Goal: Task Accomplishment & Management: Use online tool/utility

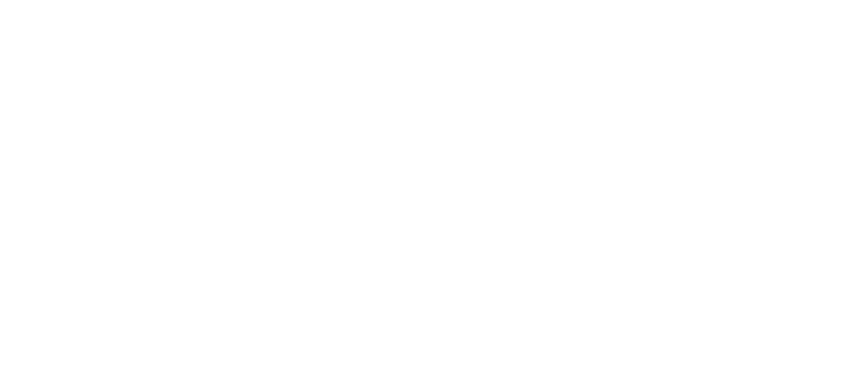
click at [795, 0] on html at bounding box center [424, 0] width 848 height 0
click at [791, 0] on html at bounding box center [424, 0] width 848 height 0
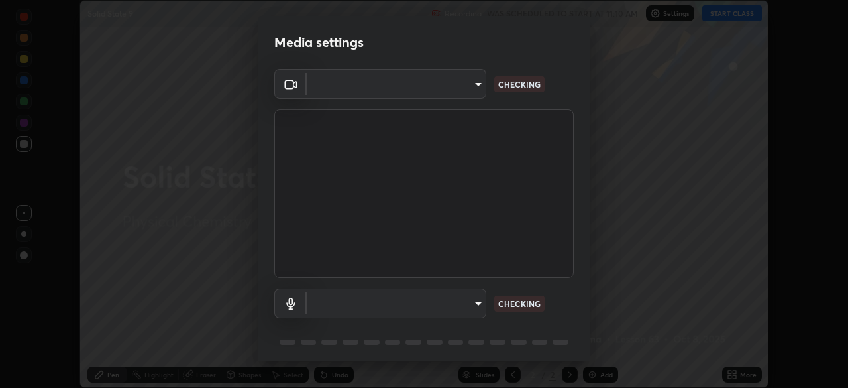
scroll to position [47, 0]
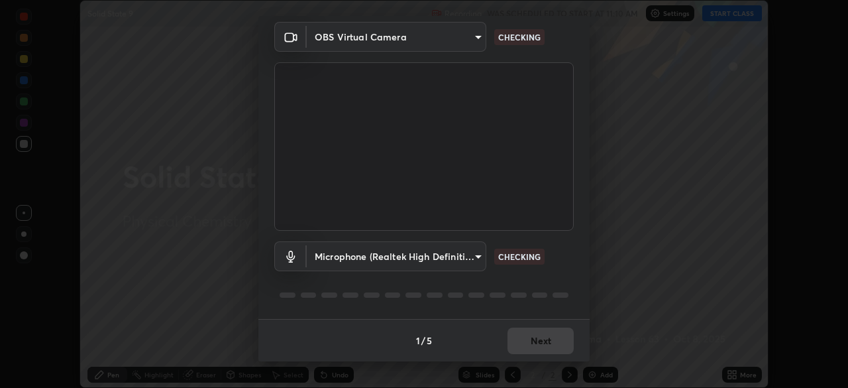
type input "5a3b26b24554f8cf6e797ef24758c72d9ac35fc194b839c1ab14931f8614fd13"
click at [460, 263] on body "Erase all Solid State 9 Recording WAS SCHEDULED TO START AT 11:10 AM Settings S…" at bounding box center [424, 194] width 848 height 388
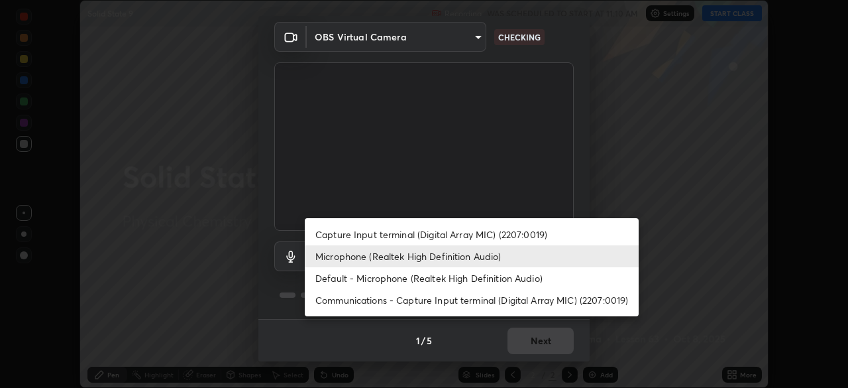
click at [469, 236] on li "Capture Input terminal (Digital Array MIC) (2207:0019)" at bounding box center [472, 234] width 334 height 22
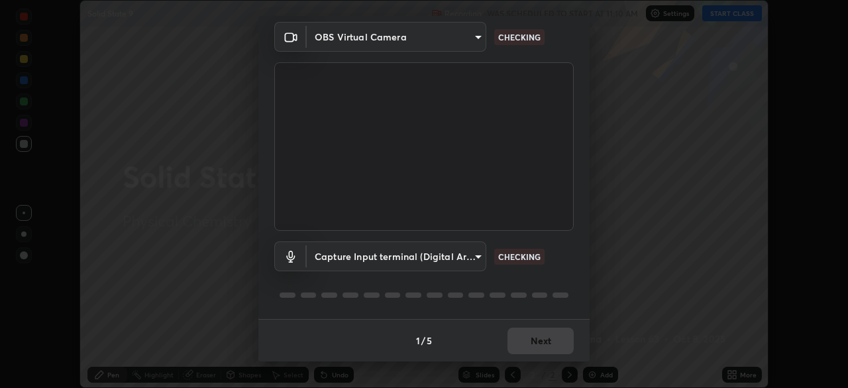
click at [452, 256] on body "Erase all Solid State 9 Recording WAS SCHEDULED TO START AT 11:10 AM Settings S…" at bounding box center [424, 194] width 848 height 388
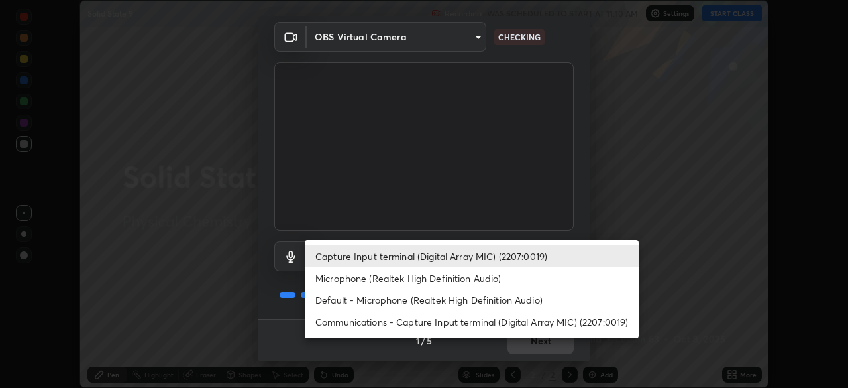
click at [434, 274] on li "Microphone (Realtek High Definition Audio)" at bounding box center [472, 278] width 334 height 22
type input "a2845f27f241d78e81142a5bcad2dd0661d1231b7acccdda9ee201247719edf7"
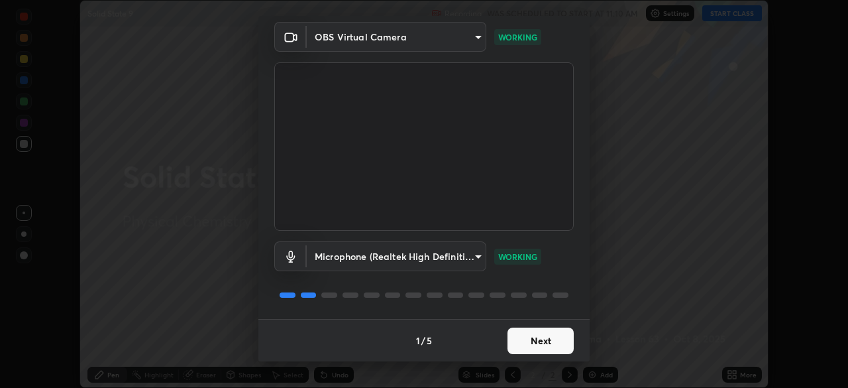
click at [552, 339] on button "Next" at bounding box center [541, 340] width 66 height 27
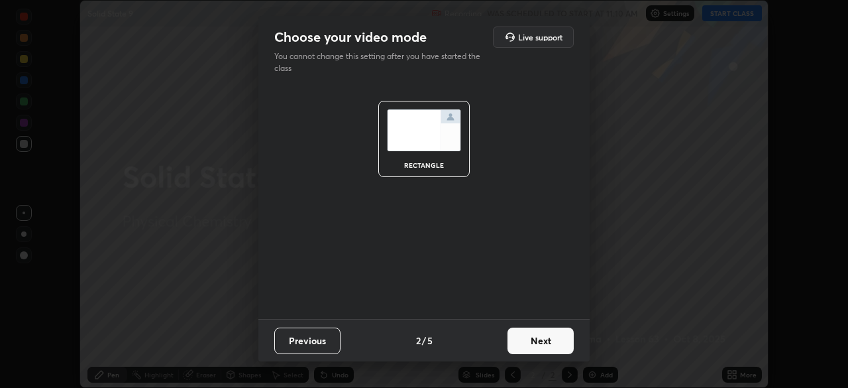
click at [547, 339] on button "Next" at bounding box center [541, 340] width 66 height 27
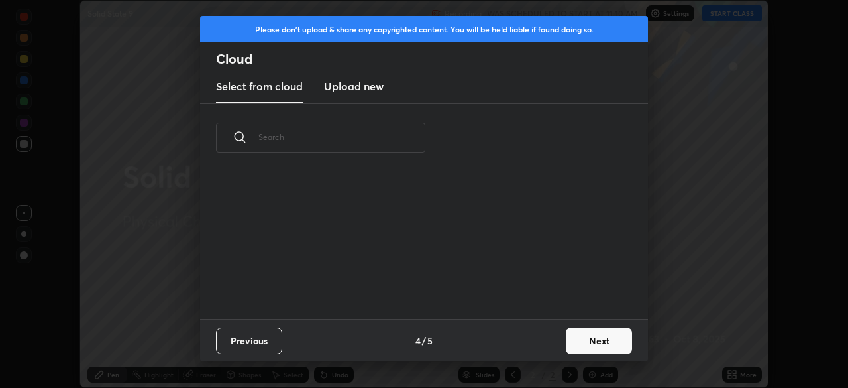
click at [542, 351] on div "Previous 4 / 5 Next" at bounding box center [424, 340] width 448 height 42
click at [577, 339] on button "Next" at bounding box center [599, 340] width 66 height 27
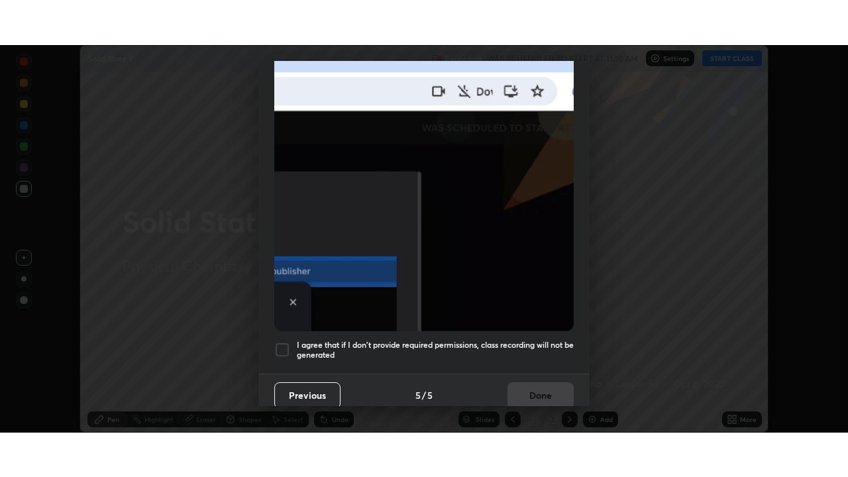
scroll to position [317, 0]
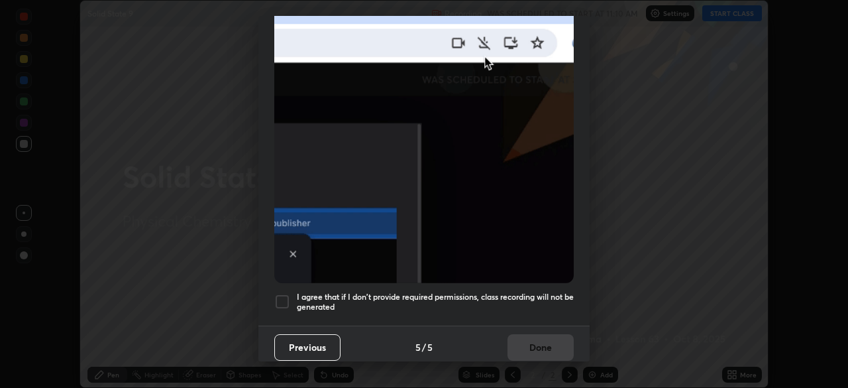
click at [516, 292] on h5 "I agree that if I don't provide required permissions, class recording will not …" at bounding box center [435, 302] width 277 height 21
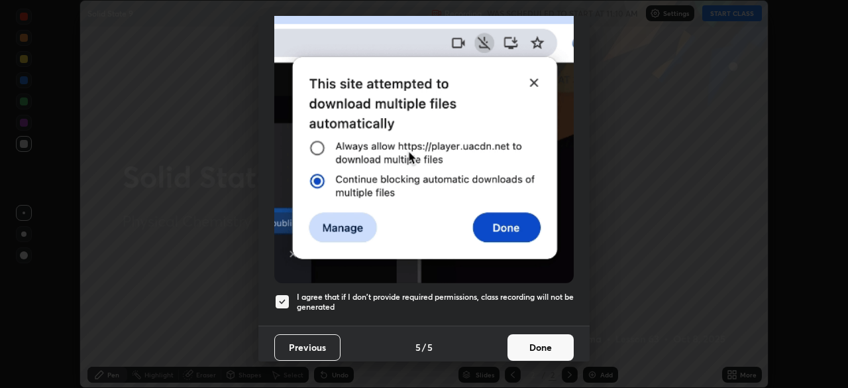
click at [539, 337] on button "Done" at bounding box center [541, 347] width 66 height 27
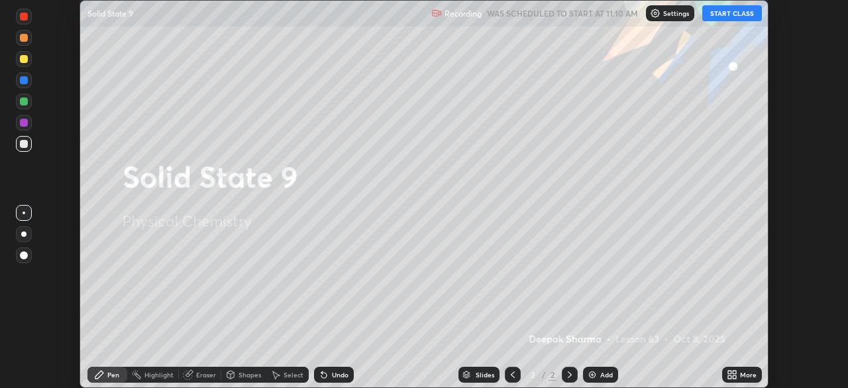
click at [744, 14] on button "START CLASS" at bounding box center [733, 13] width 60 height 16
click at [734, 371] on icon at bounding box center [734, 371] width 3 height 3
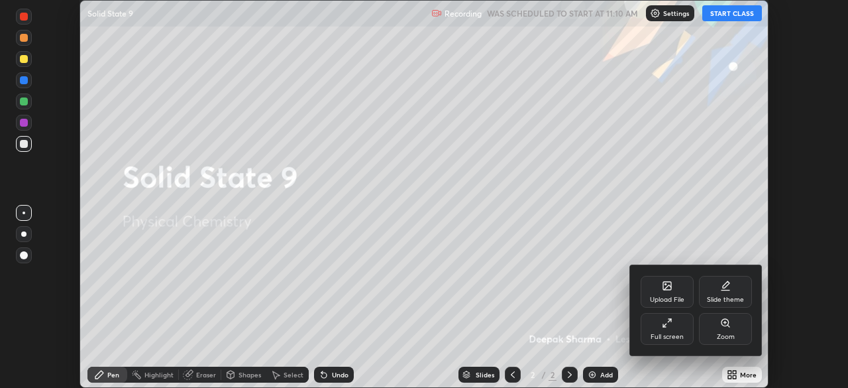
click at [669, 324] on icon at bounding box center [667, 322] width 11 height 11
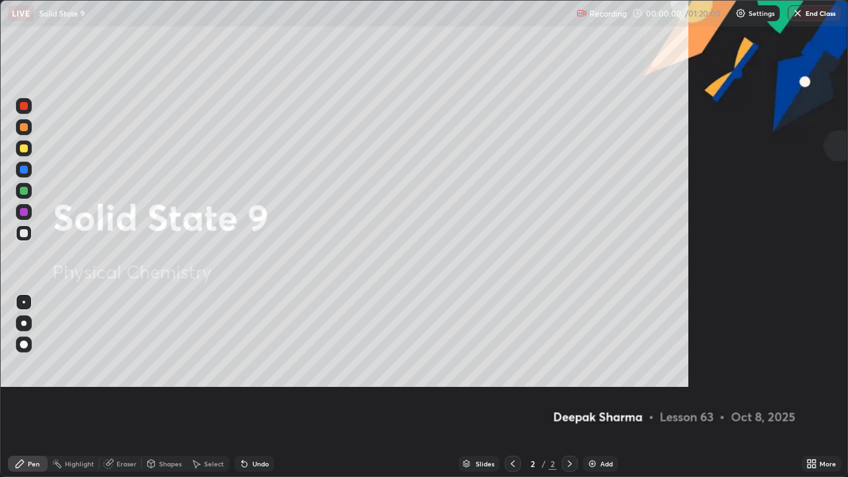
scroll to position [477, 848]
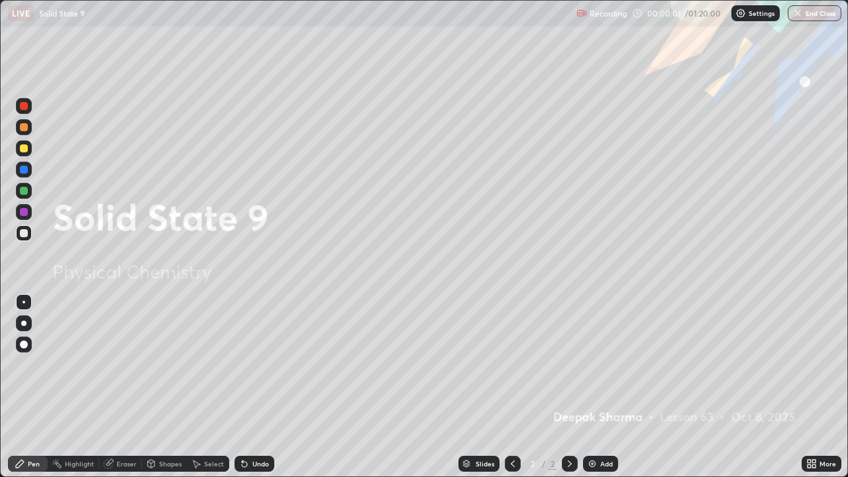
click at [591, 387] on img at bounding box center [592, 464] width 11 height 11
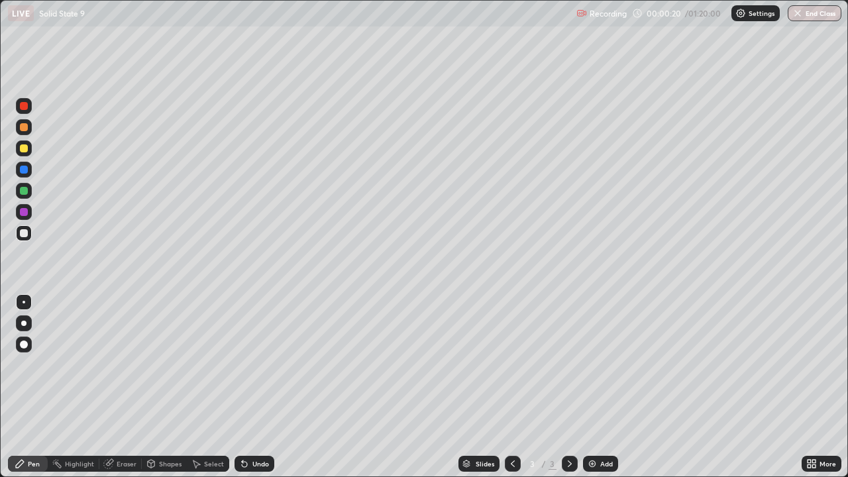
click at [824, 387] on div "More" at bounding box center [828, 464] width 17 height 7
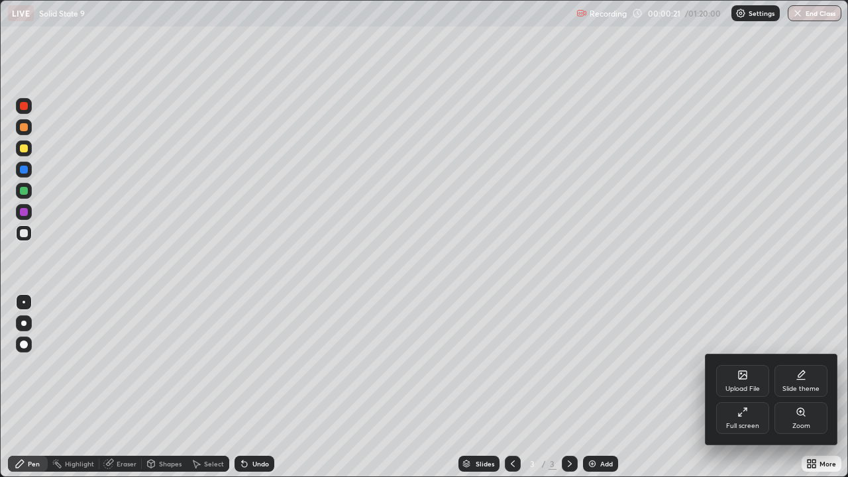
click at [741, 386] on div "Upload File" at bounding box center [743, 389] width 34 height 7
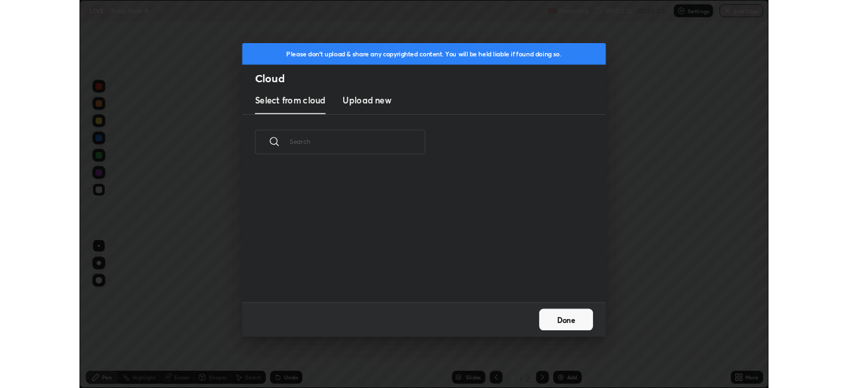
scroll to position [163, 425]
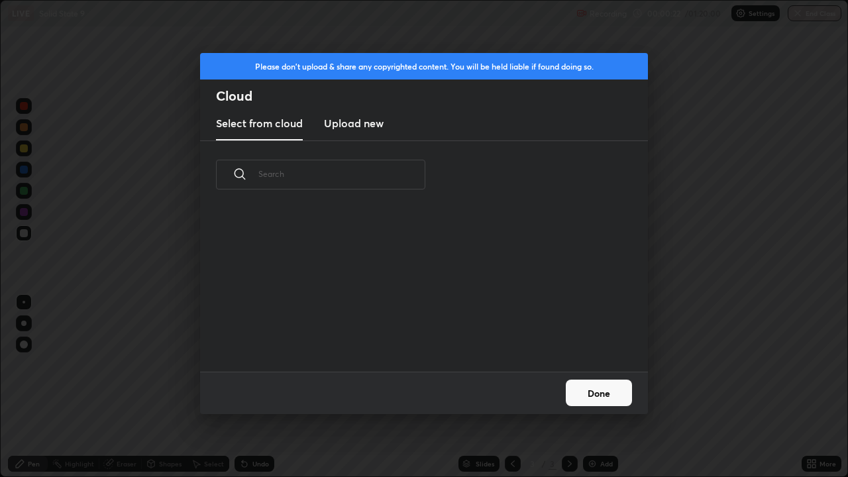
click at [374, 125] on h3 "Upload new" at bounding box center [354, 123] width 60 height 16
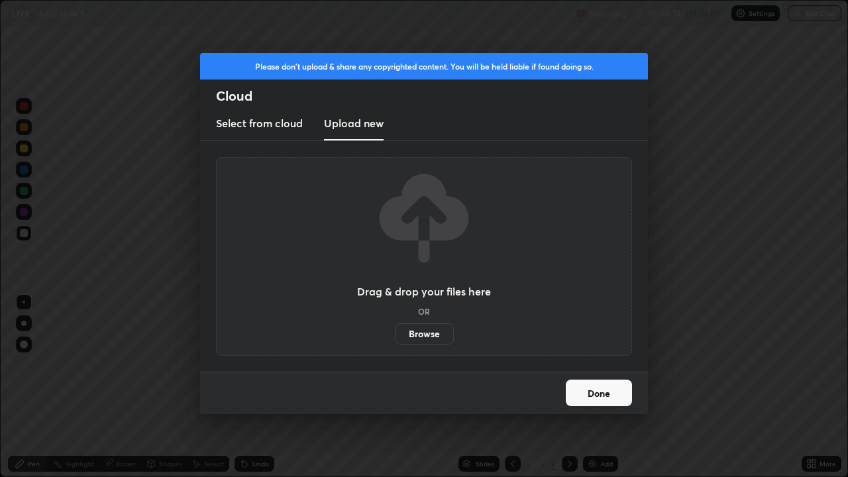
click at [409, 328] on label "Browse" at bounding box center [424, 333] width 59 height 21
click at [395, 328] on input "Browse" at bounding box center [395, 333] width 0 height 21
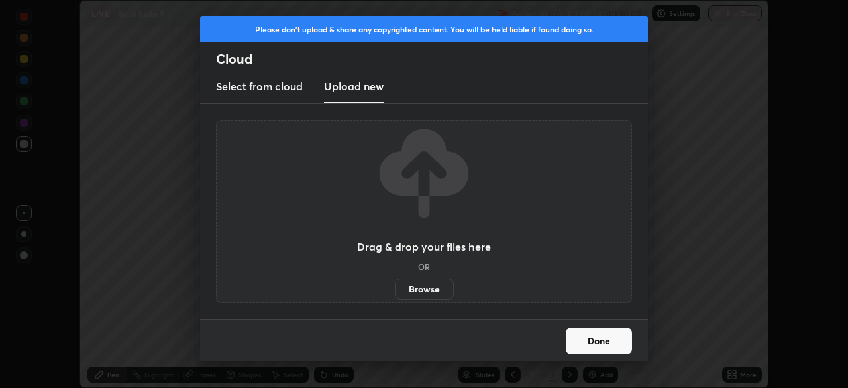
scroll to position [65887, 65427]
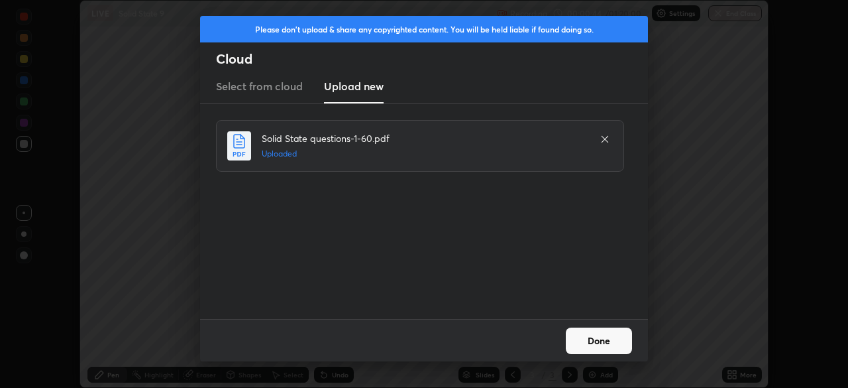
click at [594, 340] on button "Done" at bounding box center [599, 340] width 66 height 27
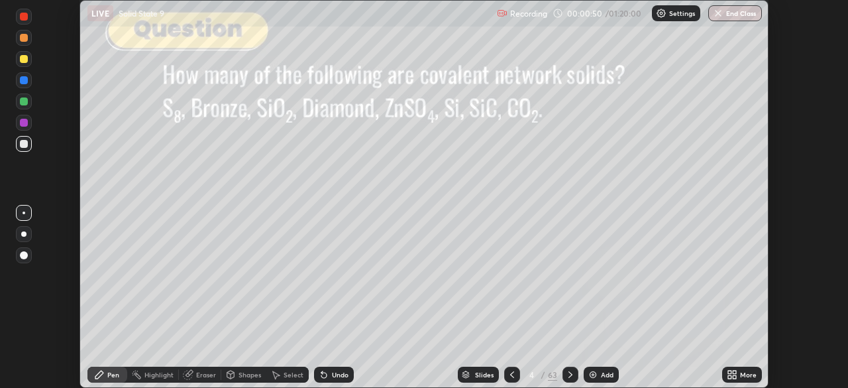
click at [470, 379] on div "Slides" at bounding box center [478, 375] width 41 height 16
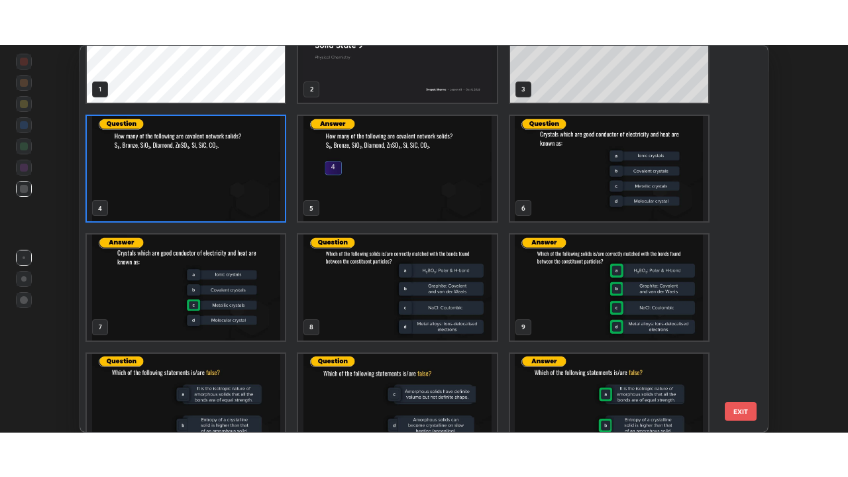
scroll to position [0, 0]
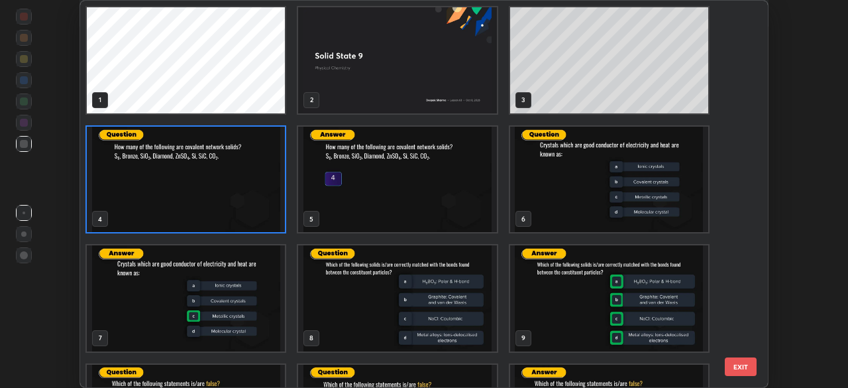
click at [226, 203] on img "grid" at bounding box center [186, 180] width 198 height 106
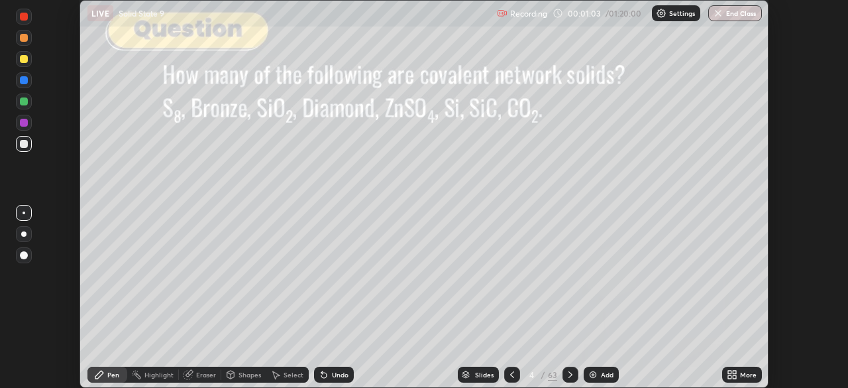
click at [734, 376] on icon at bounding box center [734, 376] width 3 height 3
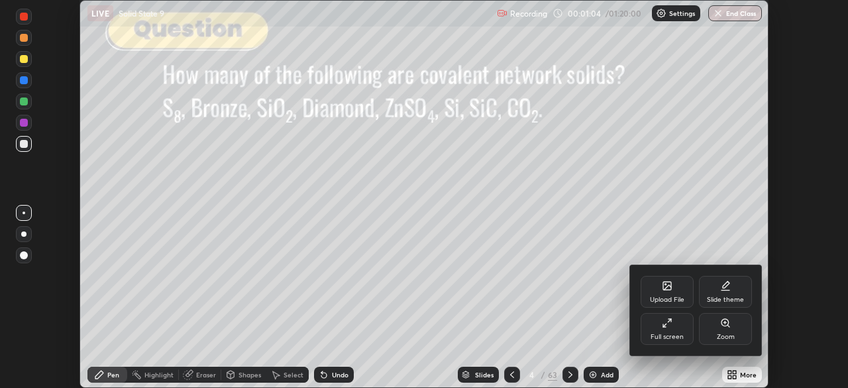
click at [672, 323] on icon at bounding box center [667, 322] width 11 height 11
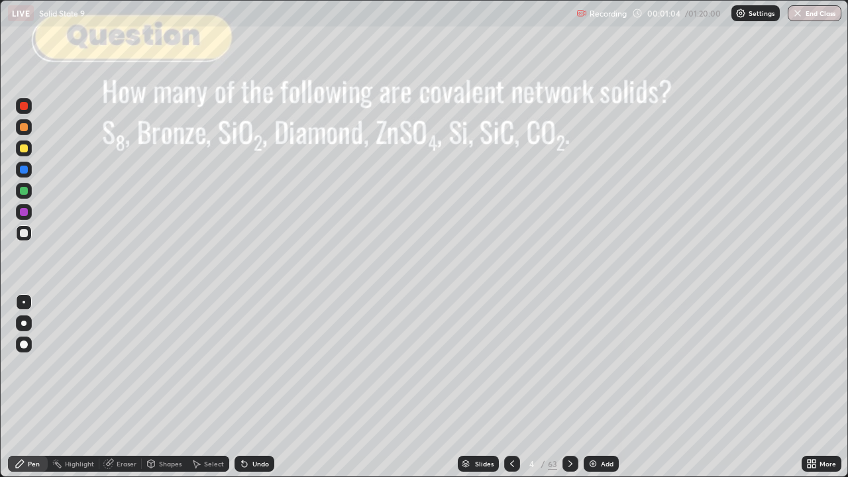
scroll to position [477, 848]
click at [575, 387] on div at bounding box center [571, 464] width 16 height 16
click at [569, 387] on icon at bounding box center [570, 464] width 11 height 11
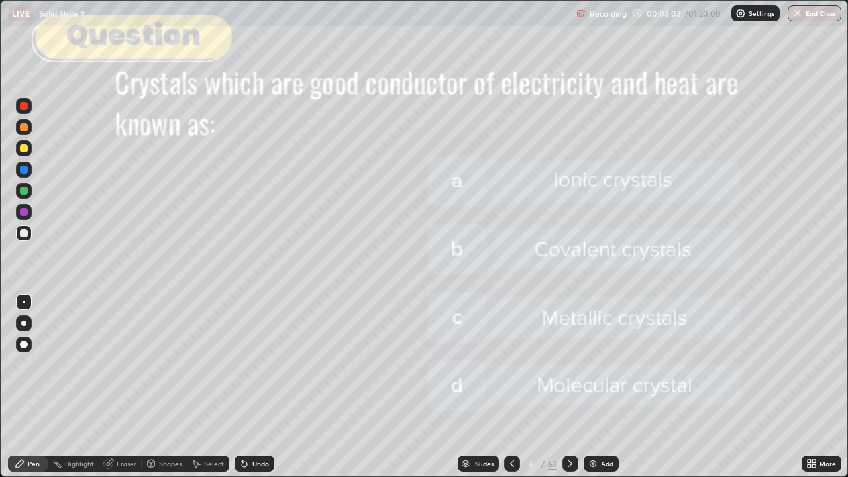
click at [571, 387] on icon at bounding box center [570, 464] width 11 height 11
click at [569, 387] on icon at bounding box center [570, 464] width 11 height 11
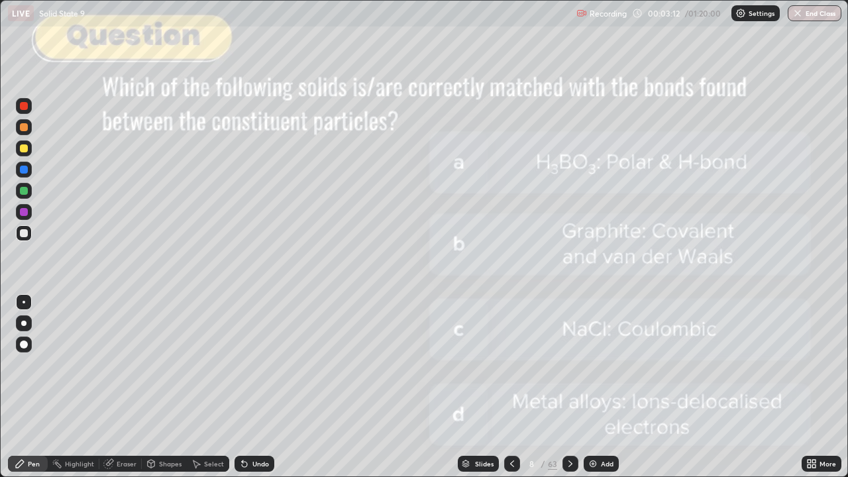
click at [511, 387] on icon at bounding box center [512, 464] width 11 height 11
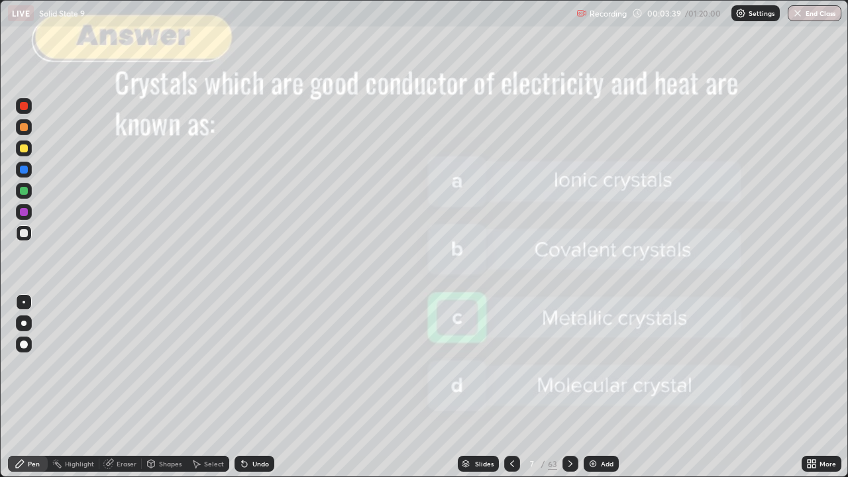
click at [575, 387] on div at bounding box center [571, 464] width 16 height 16
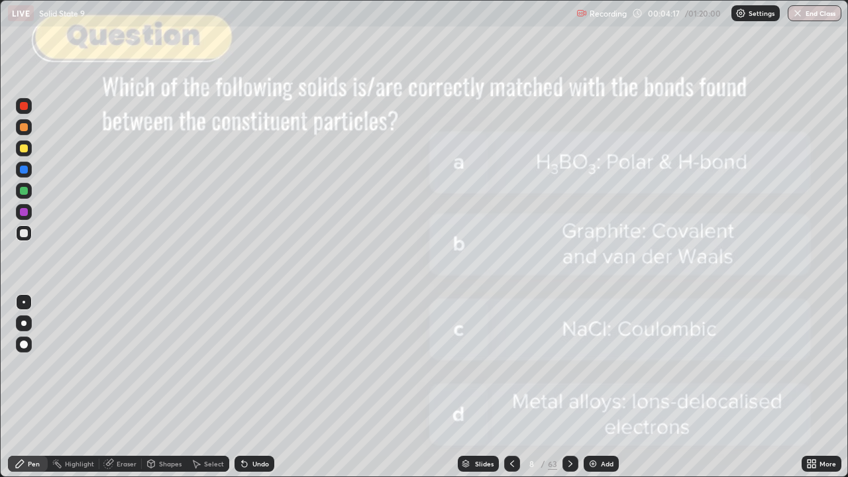
click at [569, 387] on icon at bounding box center [570, 464] width 11 height 11
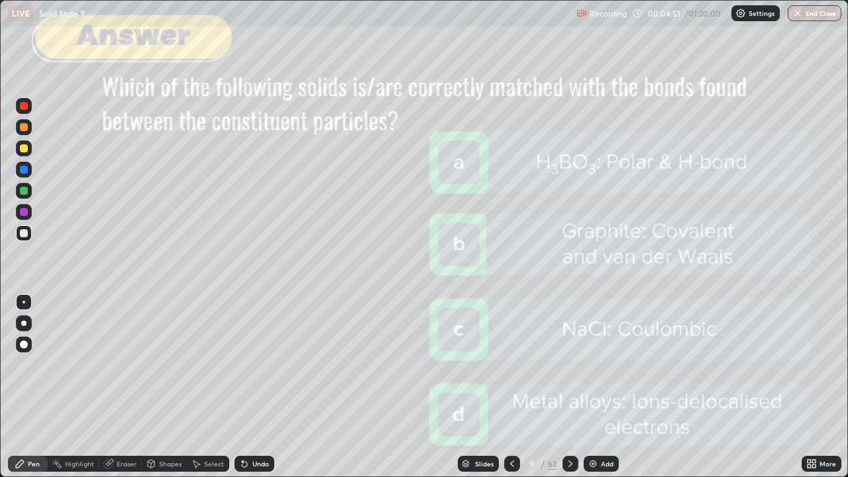
click at [571, 387] on icon at bounding box center [570, 464] width 11 height 11
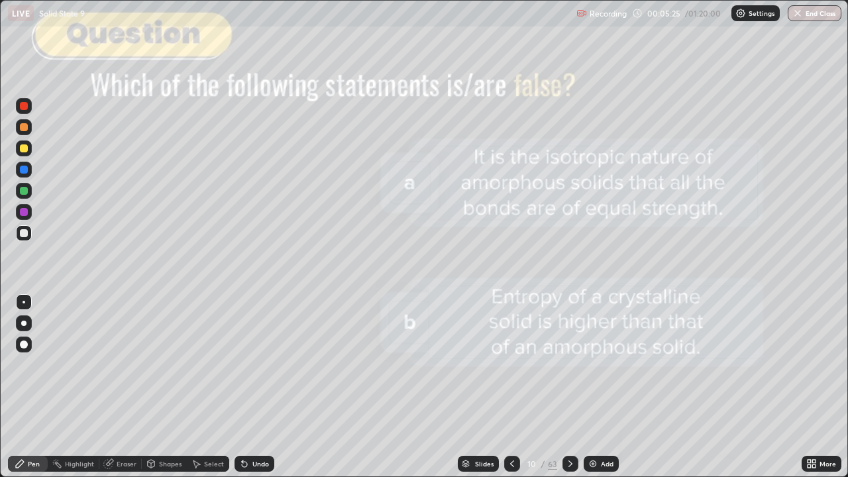
click at [569, 387] on icon at bounding box center [570, 464] width 11 height 11
click at [571, 387] on icon at bounding box center [570, 464] width 11 height 11
click at [569, 387] on icon at bounding box center [570, 464] width 11 height 11
click at [571, 387] on icon at bounding box center [570, 464] width 11 height 11
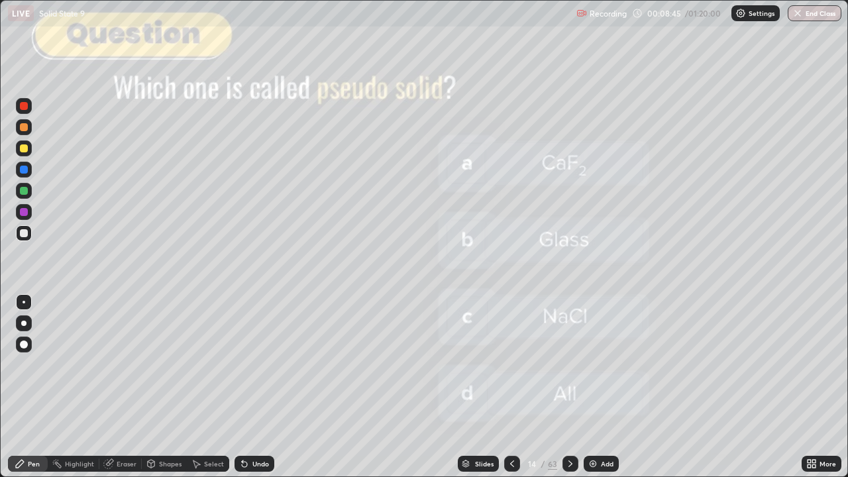
click at [569, 387] on icon at bounding box center [570, 464] width 11 height 11
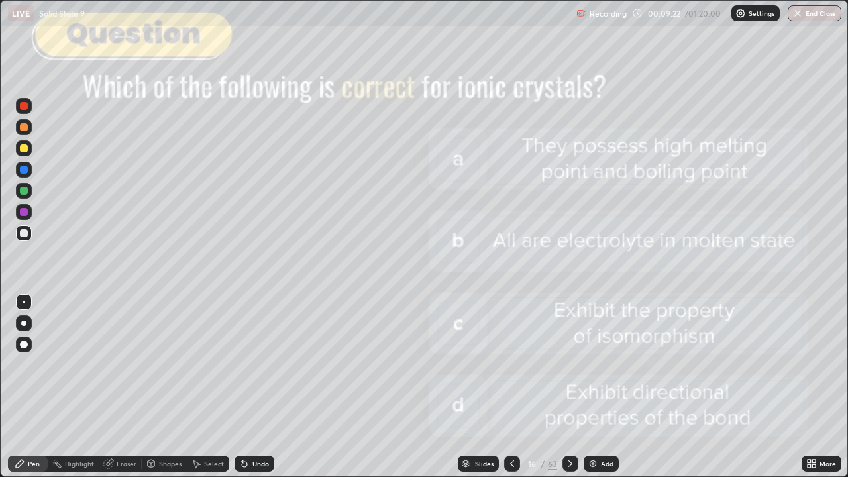
click at [571, 387] on icon at bounding box center [570, 464] width 11 height 11
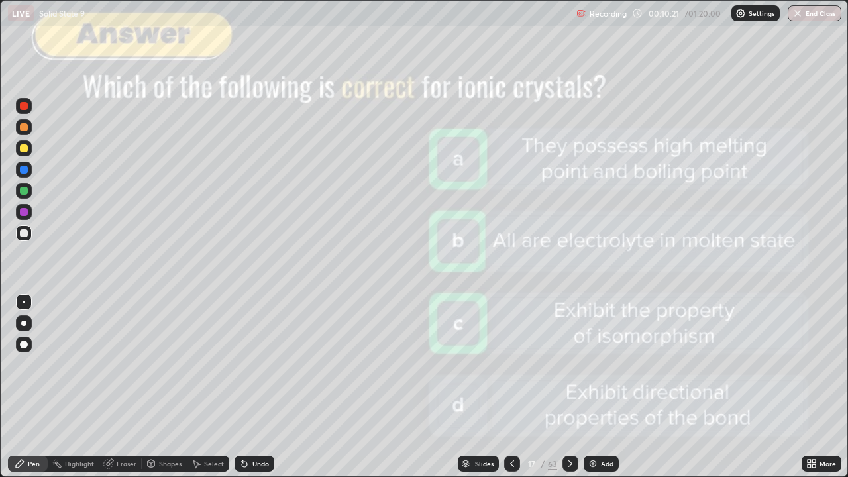
click at [569, 387] on icon at bounding box center [570, 464] width 11 height 11
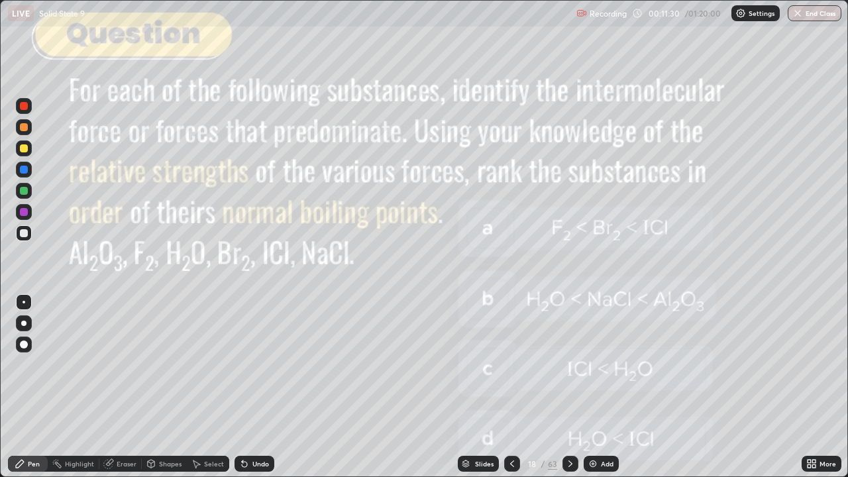
click at [569, 387] on icon at bounding box center [570, 464] width 11 height 11
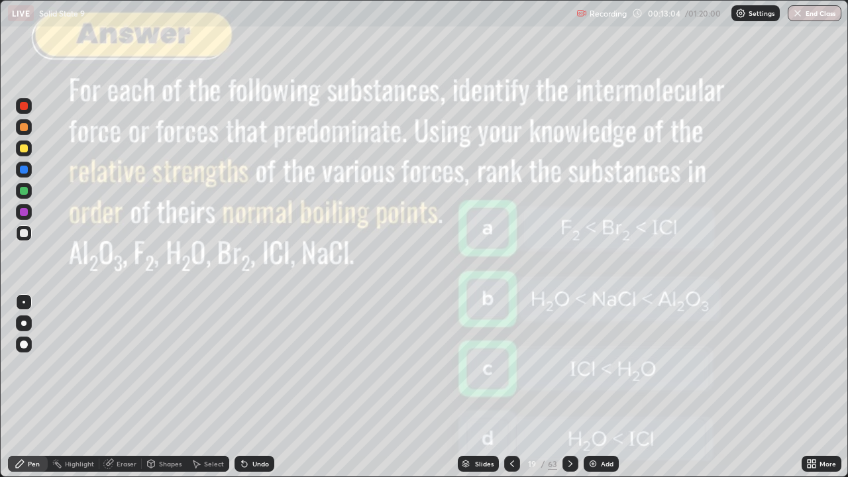
click at [253, 387] on div "Undo" at bounding box center [261, 464] width 17 height 7
click at [247, 387] on div "Undo" at bounding box center [255, 464] width 40 height 16
click at [245, 387] on icon at bounding box center [244, 464] width 11 height 11
click at [571, 387] on icon at bounding box center [570, 464] width 11 height 11
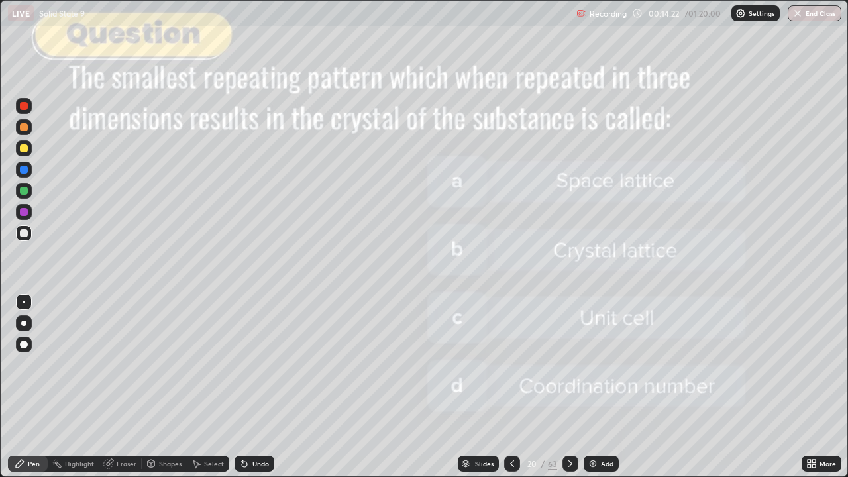
click at [569, 387] on icon at bounding box center [570, 464] width 11 height 11
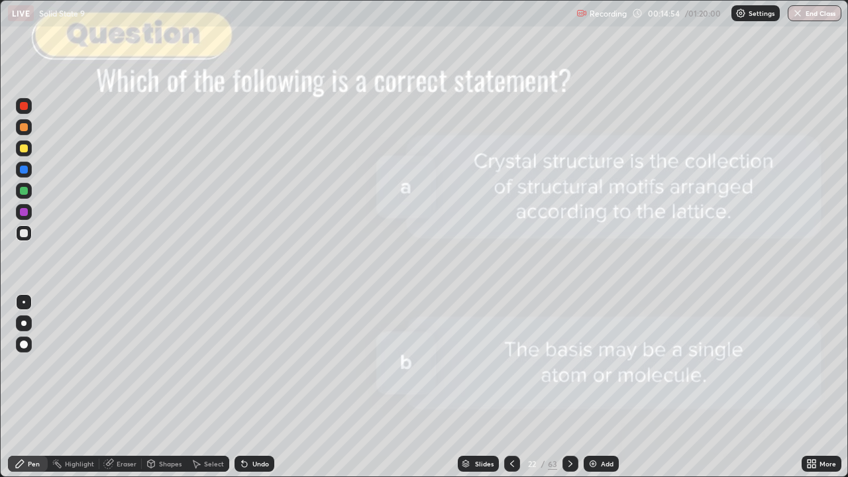
click at [577, 387] on div at bounding box center [571, 464] width 16 height 16
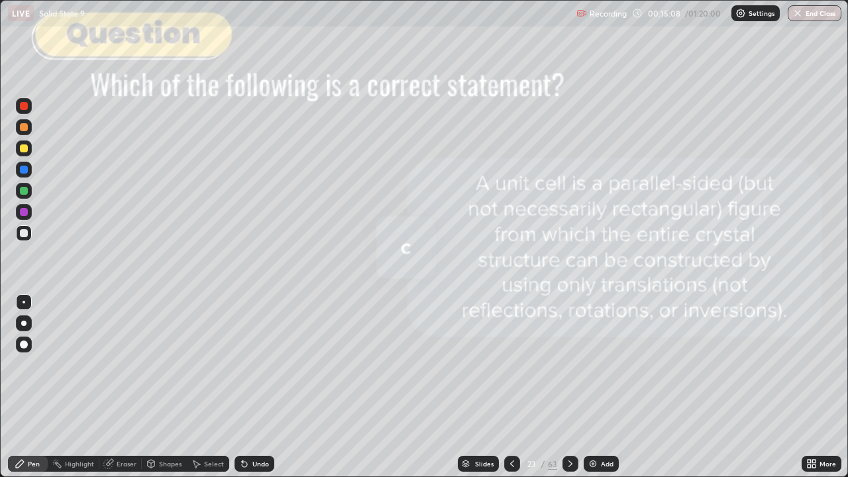
click at [569, 387] on icon at bounding box center [570, 464] width 11 height 11
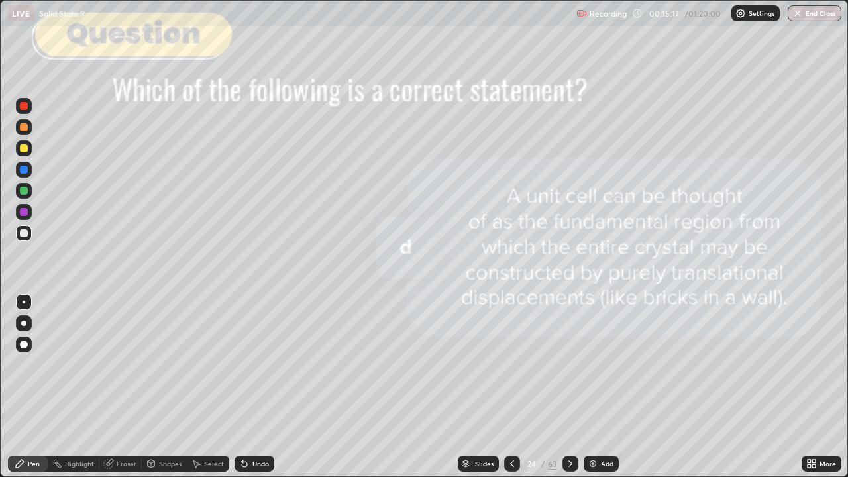
click at [576, 387] on div at bounding box center [571, 464] width 16 height 16
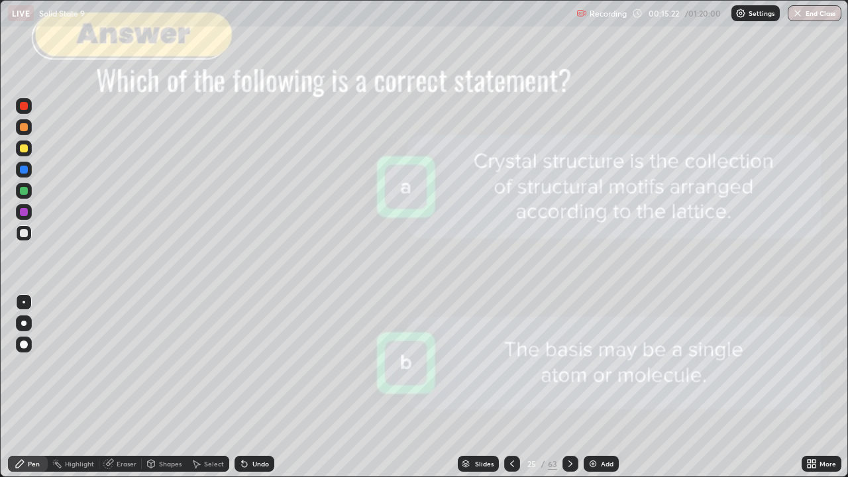
click at [572, 387] on icon at bounding box center [570, 464] width 11 height 11
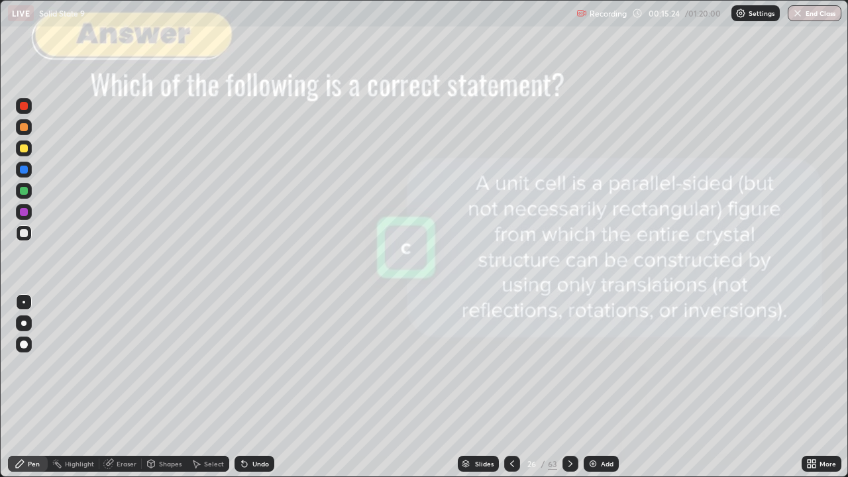
click at [569, 387] on icon at bounding box center [570, 464] width 11 height 11
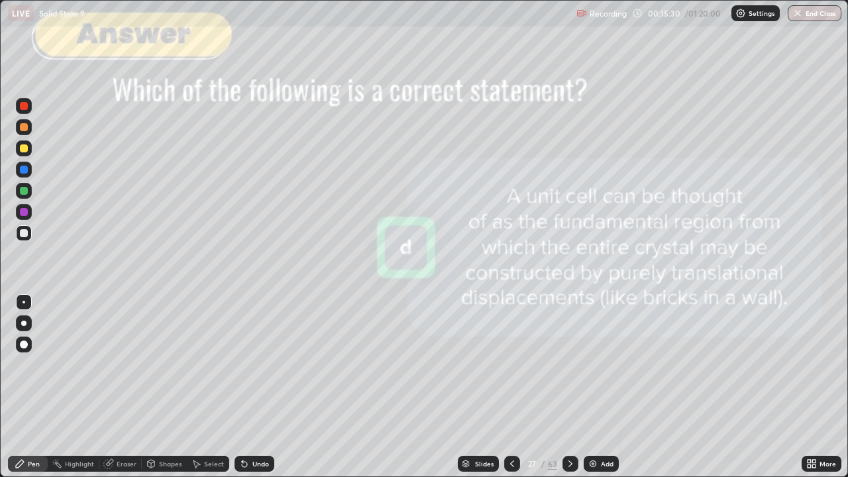
click at [511, 387] on icon at bounding box center [512, 464] width 4 height 7
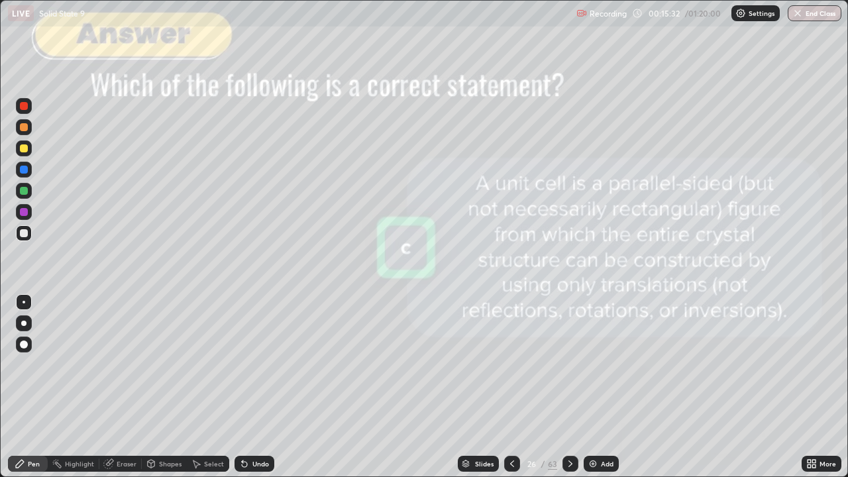
click at [569, 387] on icon at bounding box center [570, 464] width 11 height 11
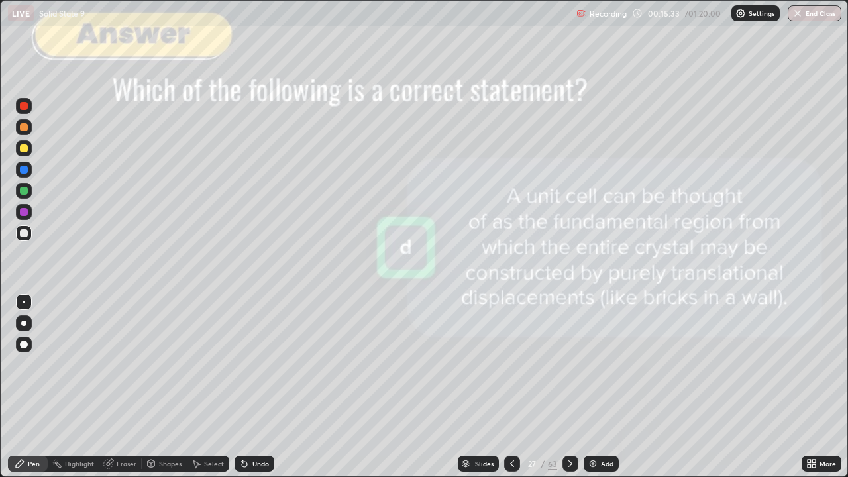
click at [575, 387] on div at bounding box center [571, 464] width 16 height 16
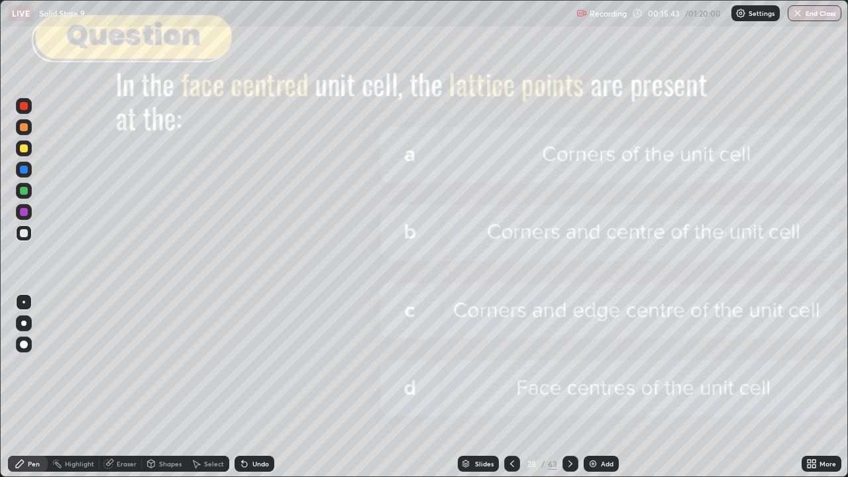
click at [568, 387] on icon at bounding box center [570, 464] width 11 height 11
click at [573, 387] on div at bounding box center [571, 464] width 16 height 16
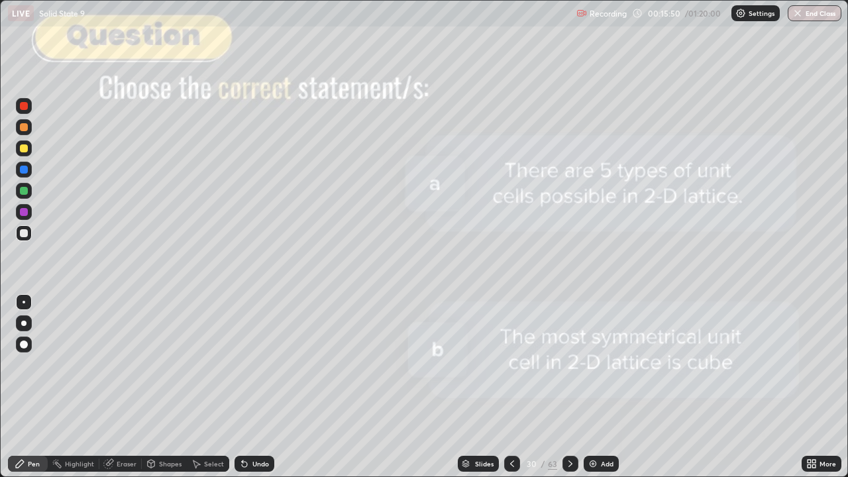
click at [511, 387] on icon at bounding box center [512, 464] width 11 height 11
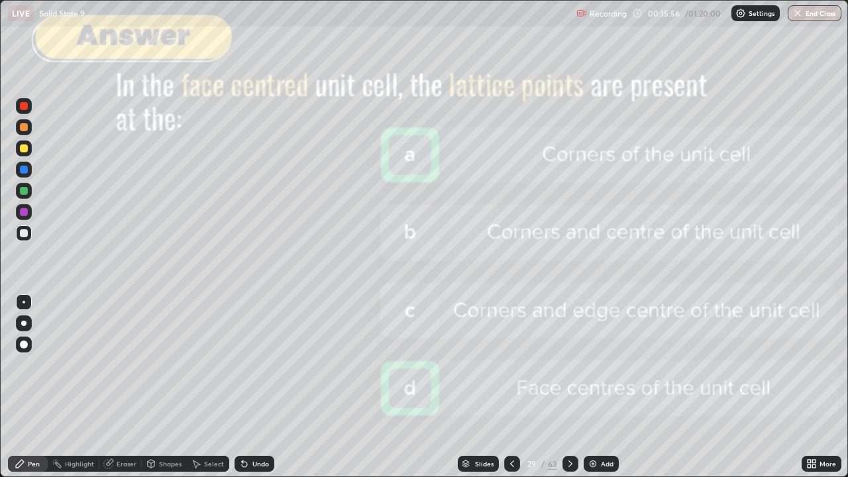
click at [569, 387] on icon at bounding box center [570, 464] width 11 height 11
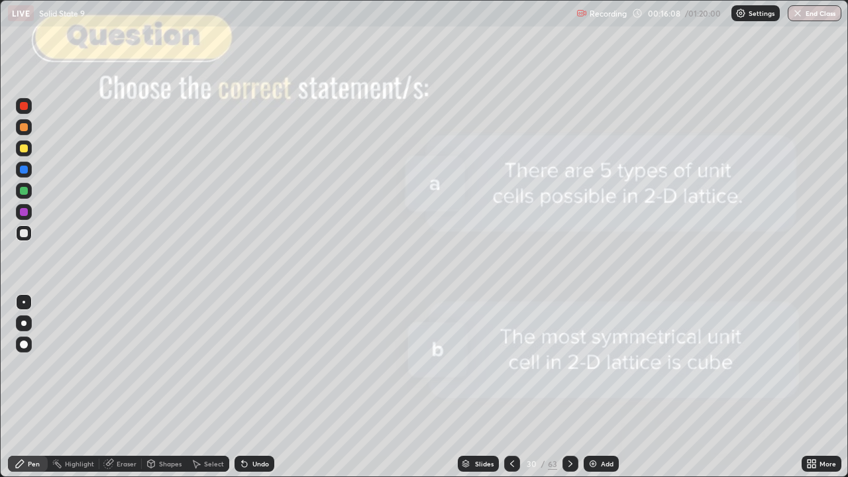
click at [573, 387] on icon at bounding box center [570, 464] width 11 height 11
click at [512, 387] on icon at bounding box center [512, 464] width 11 height 11
click at [569, 387] on icon at bounding box center [570, 464] width 11 height 11
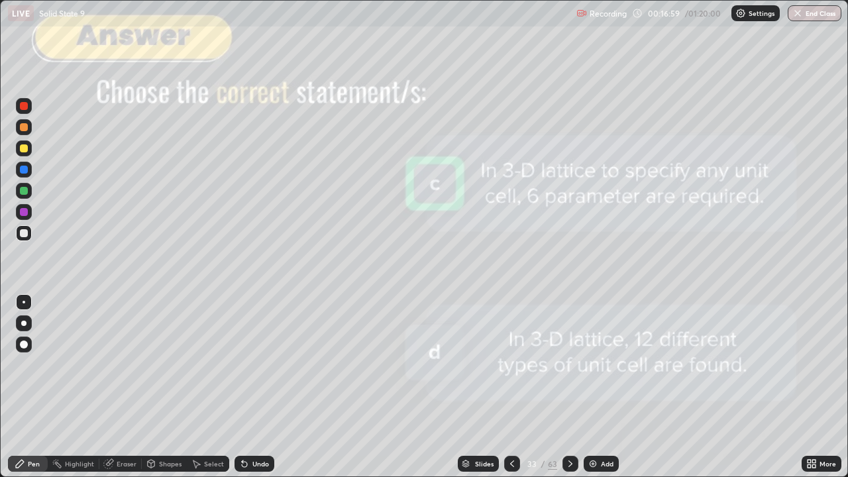
click at [569, 387] on icon at bounding box center [570, 464] width 11 height 11
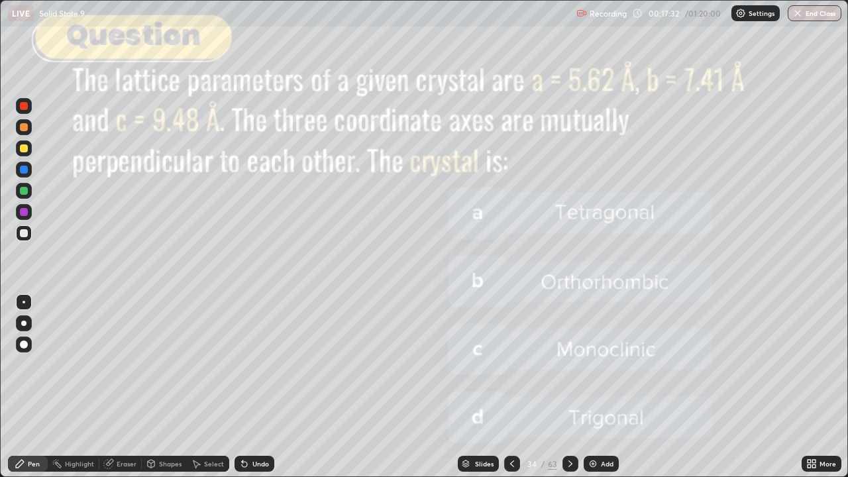
click at [570, 387] on icon at bounding box center [570, 464] width 11 height 11
click at [572, 387] on div at bounding box center [571, 464] width 16 height 16
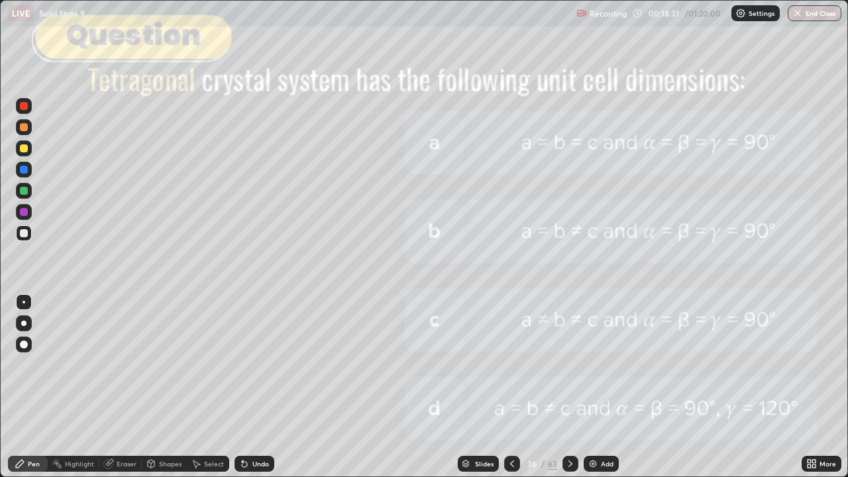
click at [577, 387] on div at bounding box center [571, 464] width 16 height 27
click at [569, 387] on icon at bounding box center [570, 464] width 11 height 11
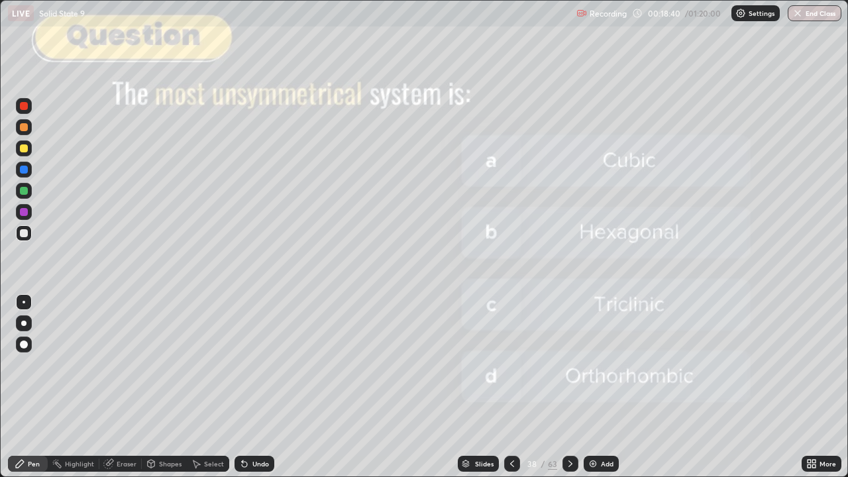
click at [569, 387] on icon at bounding box center [570, 464] width 11 height 11
click at [571, 387] on icon at bounding box center [570, 464] width 11 height 11
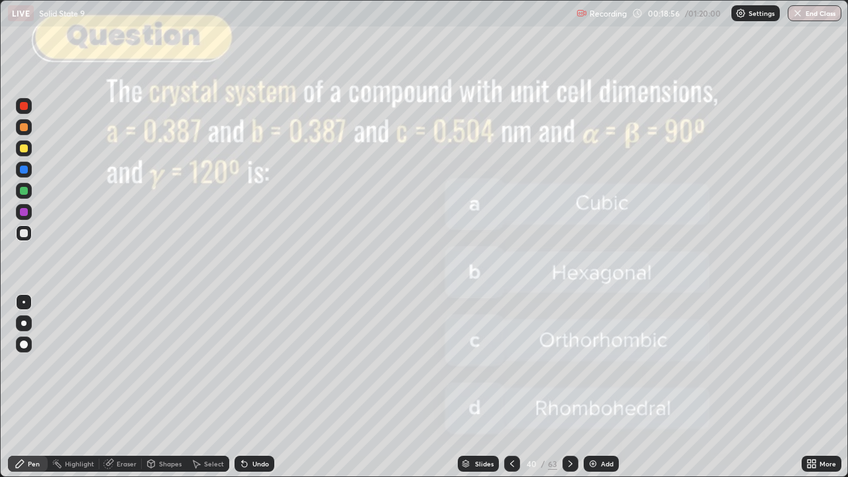
click at [569, 387] on icon at bounding box center [570, 464] width 11 height 11
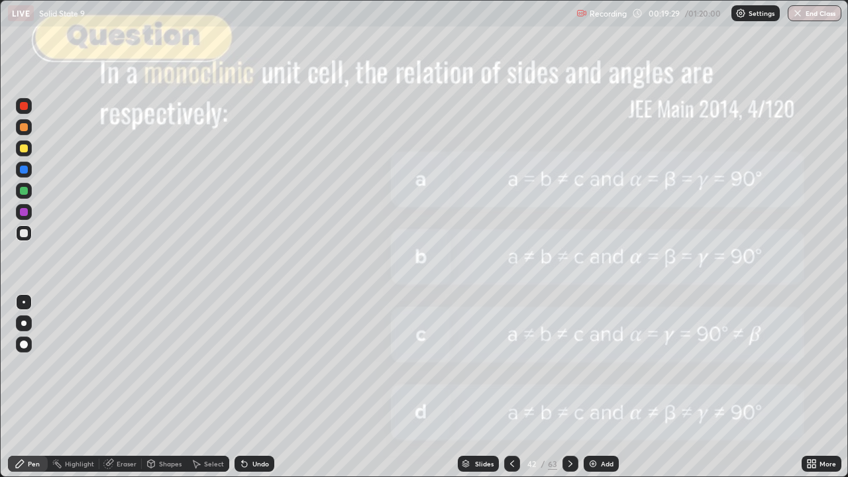
click at [573, 387] on div at bounding box center [571, 464] width 16 height 16
click at [569, 387] on icon at bounding box center [570, 464] width 11 height 11
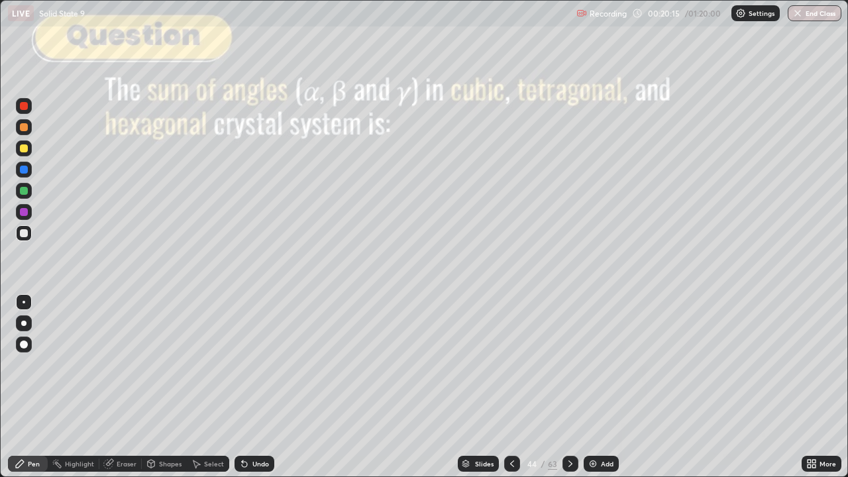
click at [571, 387] on icon at bounding box center [570, 464] width 11 height 11
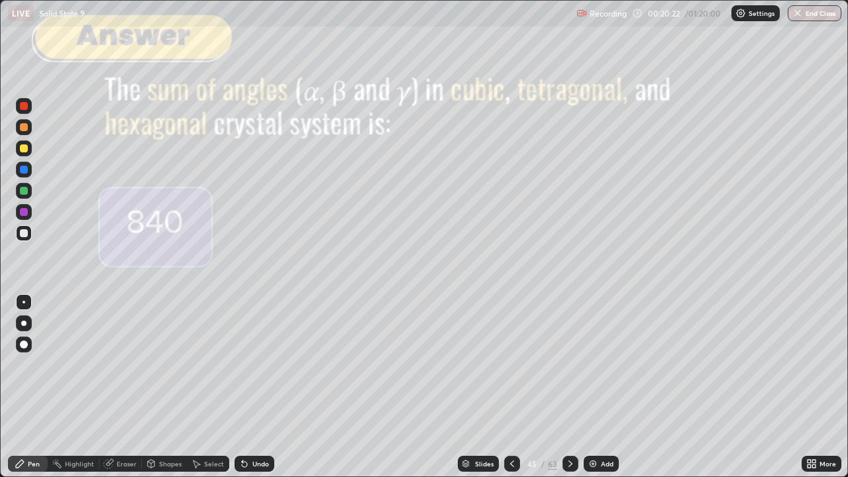
click at [572, 387] on icon at bounding box center [570, 464] width 11 height 11
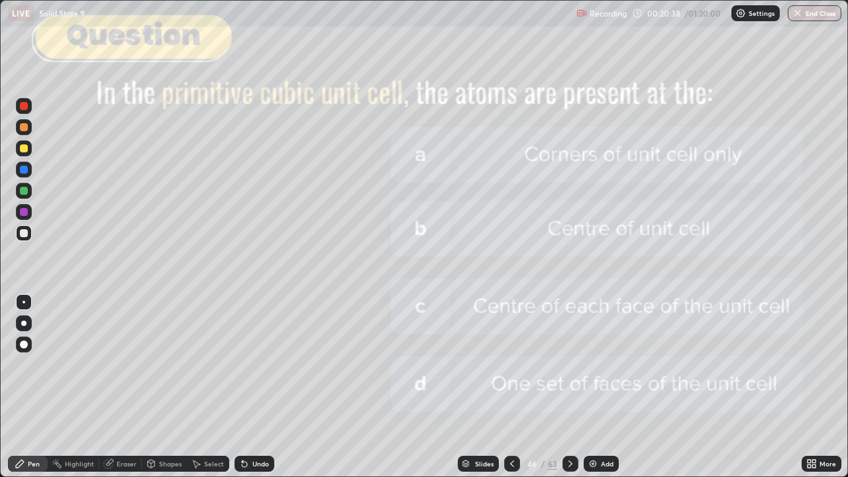
click at [569, 387] on icon at bounding box center [570, 464] width 11 height 11
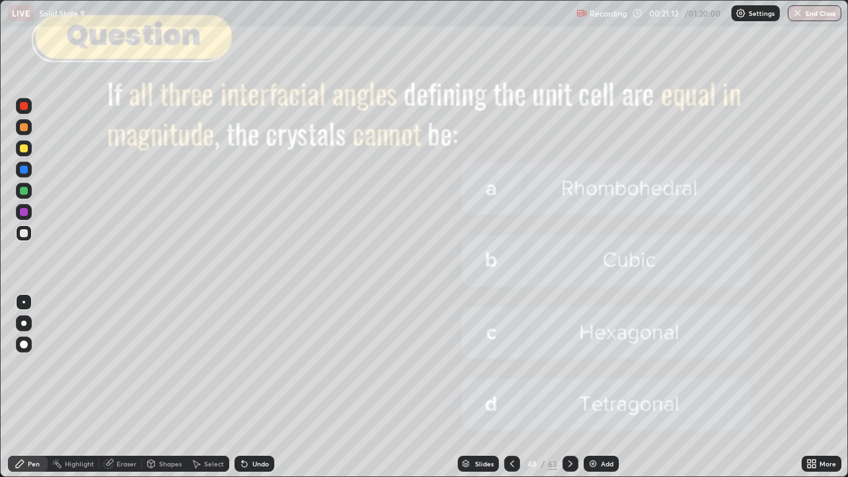
click at [569, 387] on icon at bounding box center [570, 464] width 11 height 11
click at [569, 387] on icon at bounding box center [571, 464] width 4 height 7
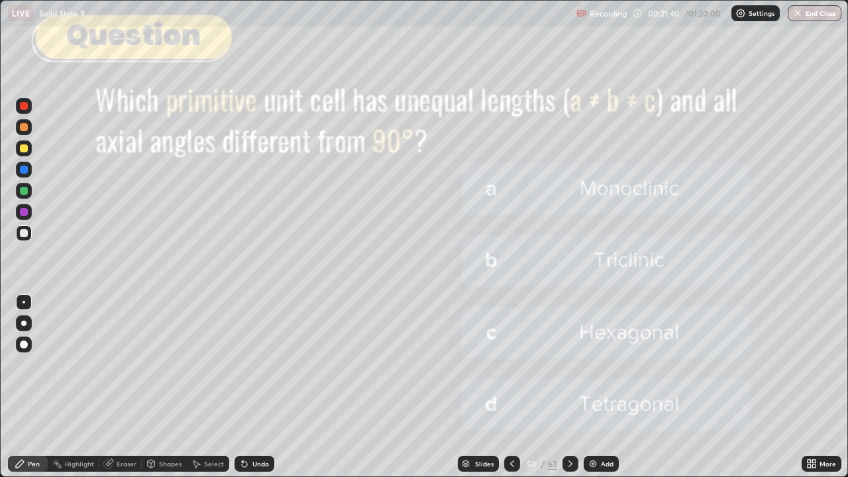
click at [570, 387] on icon at bounding box center [570, 464] width 11 height 11
click at [569, 387] on icon at bounding box center [570, 464] width 11 height 11
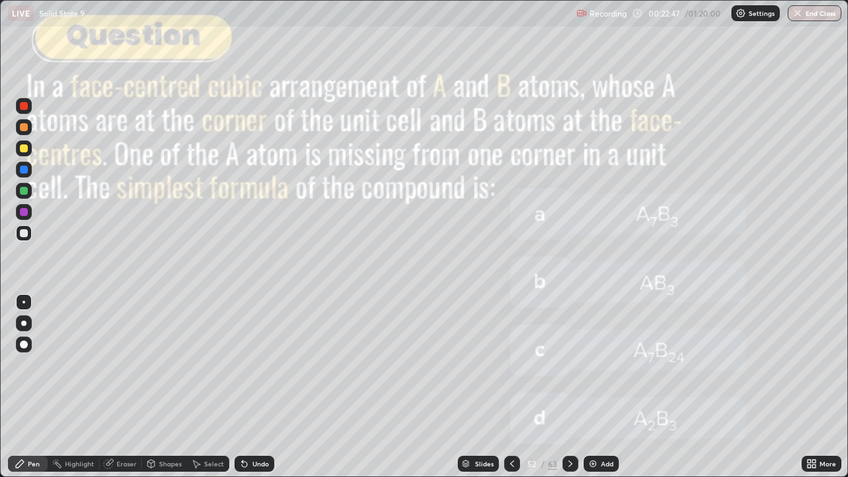
click at [570, 387] on icon at bounding box center [570, 464] width 11 height 11
click at [602, 387] on div "Add" at bounding box center [607, 464] width 13 height 7
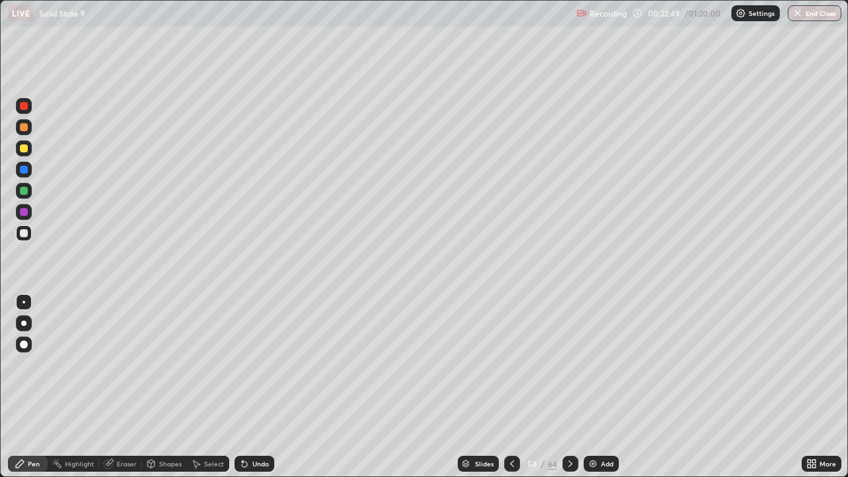
click at [569, 387] on icon at bounding box center [570, 464] width 11 height 11
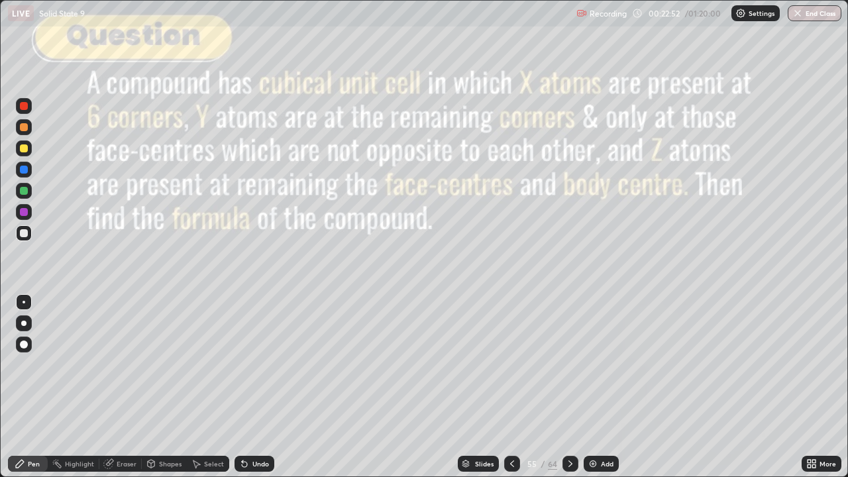
click at [514, 387] on div at bounding box center [512, 464] width 16 height 16
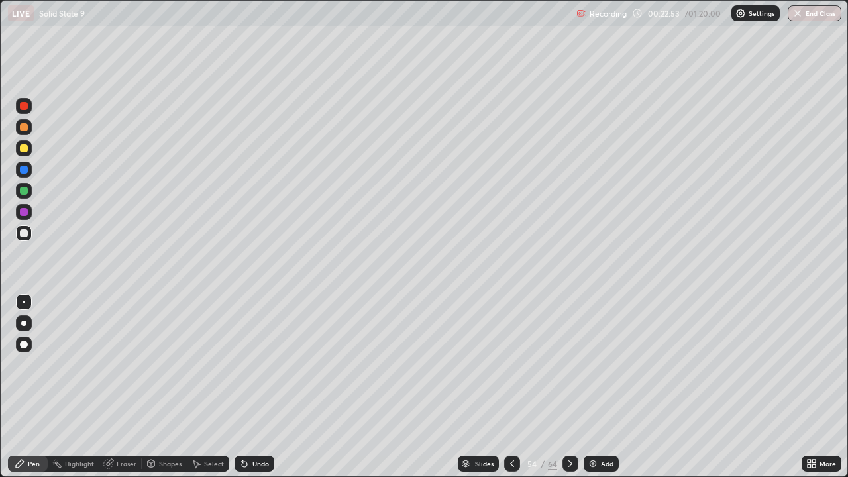
click at [511, 387] on icon at bounding box center [512, 464] width 4 height 7
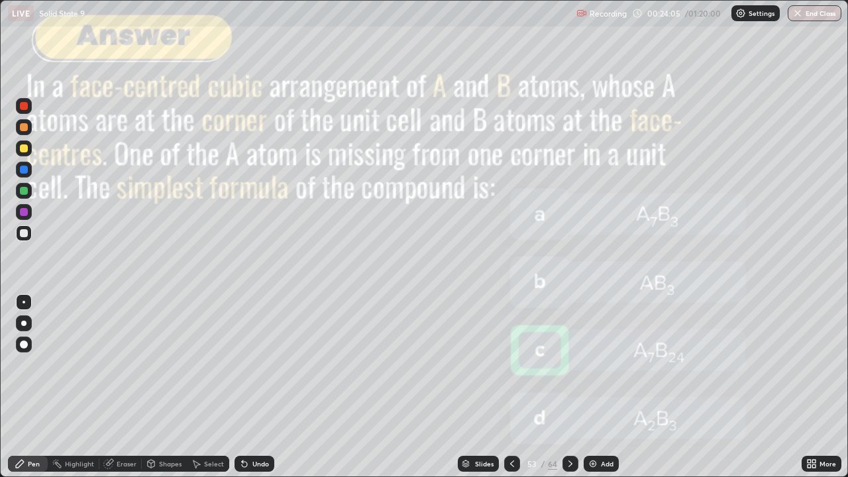
click at [569, 387] on icon at bounding box center [570, 464] width 11 height 11
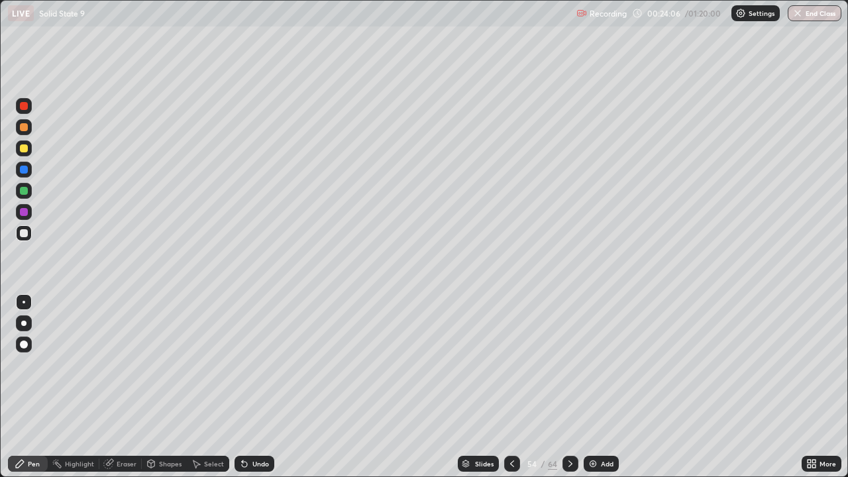
click at [572, 387] on icon at bounding box center [570, 464] width 11 height 11
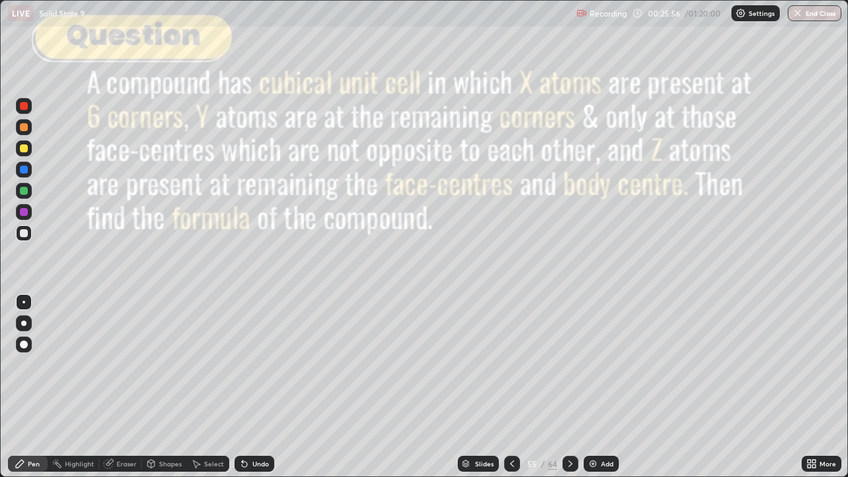
click at [571, 387] on icon at bounding box center [570, 464] width 11 height 11
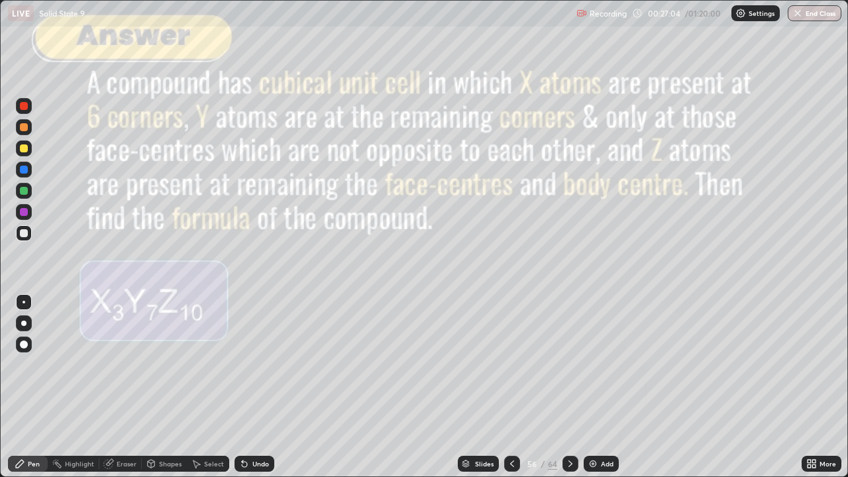
click at [254, 387] on div "Undo" at bounding box center [261, 464] width 17 height 7
click at [253, 387] on div "Undo" at bounding box center [261, 464] width 17 height 7
click at [254, 387] on div "Undo" at bounding box center [261, 464] width 17 height 7
click at [26, 147] on div at bounding box center [24, 148] width 8 height 8
click at [569, 387] on icon at bounding box center [570, 464] width 11 height 11
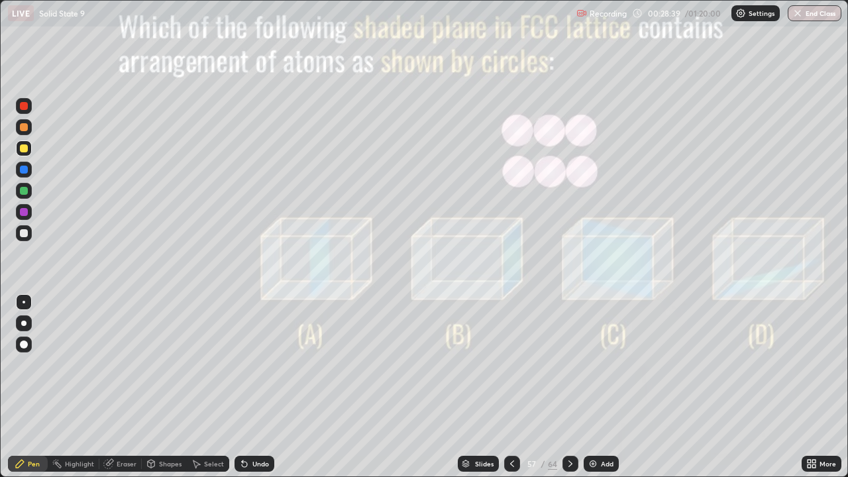
click at [569, 387] on icon at bounding box center [570, 464] width 11 height 11
click at [570, 387] on icon at bounding box center [570, 464] width 11 height 11
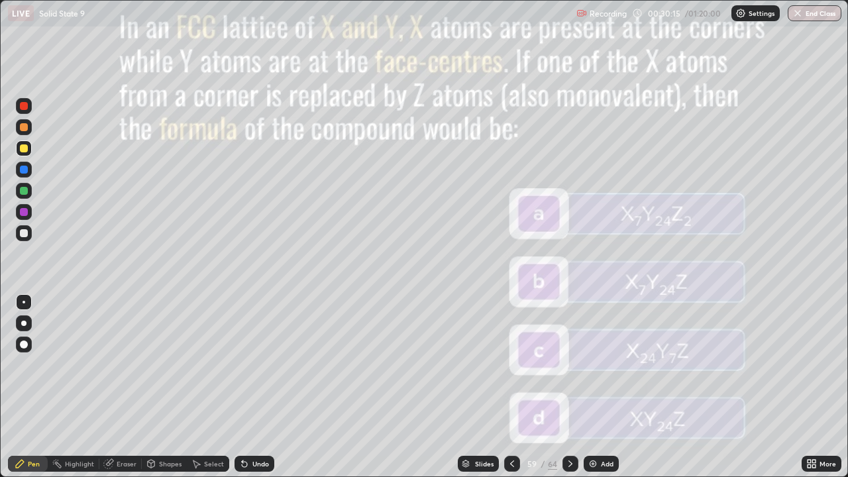
click at [569, 387] on icon at bounding box center [570, 464] width 11 height 11
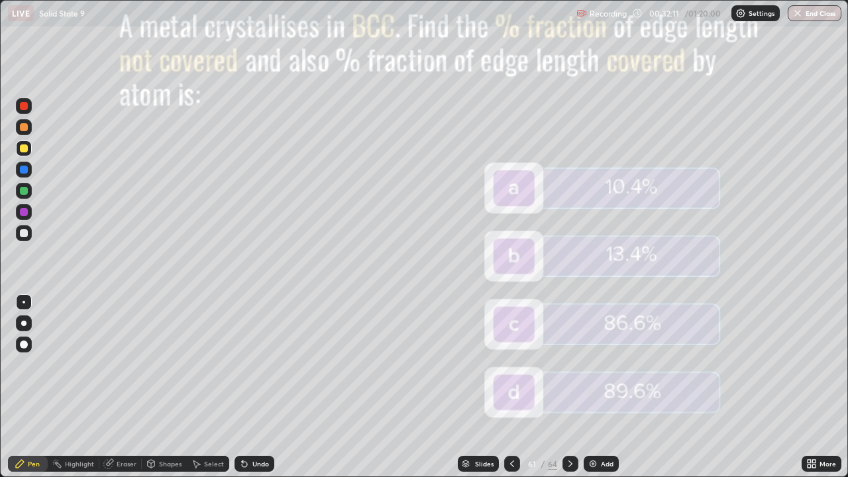
click at [571, 387] on icon at bounding box center [570, 464] width 11 height 11
click at [259, 387] on div "Undo" at bounding box center [261, 464] width 17 height 7
click at [29, 209] on div at bounding box center [24, 212] width 16 height 16
click at [570, 387] on icon at bounding box center [570, 464] width 11 height 11
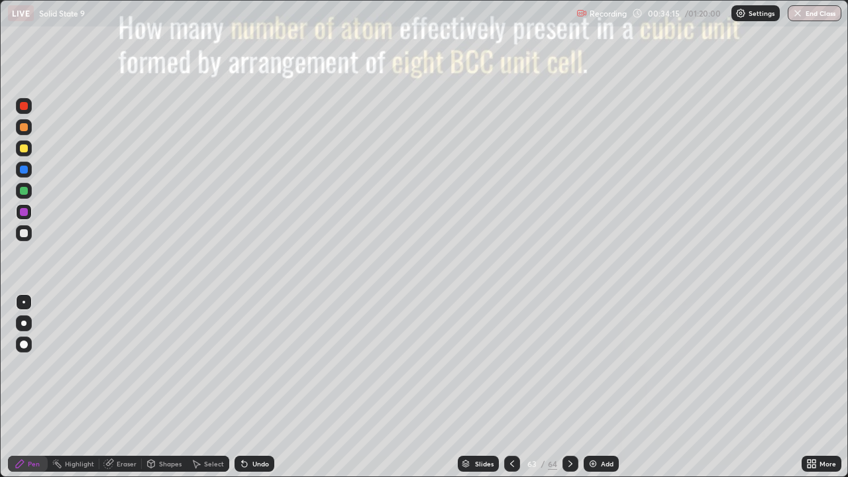
click at [568, 387] on div at bounding box center [571, 464] width 16 height 16
click at [809, 387] on icon at bounding box center [809, 466] width 3 height 3
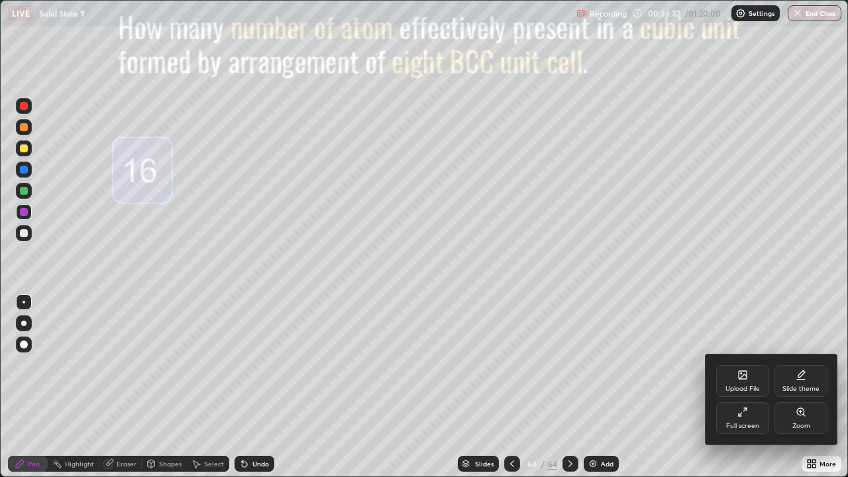
click at [747, 380] on div "Upload File" at bounding box center [742, 381] width 53 height 32
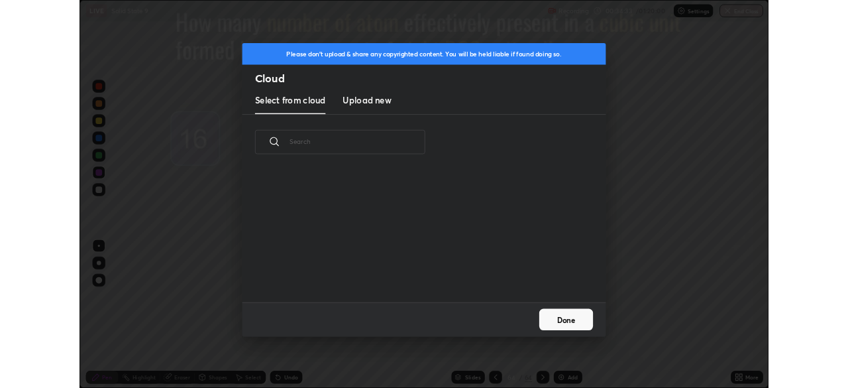
scroll to position [163, 425]
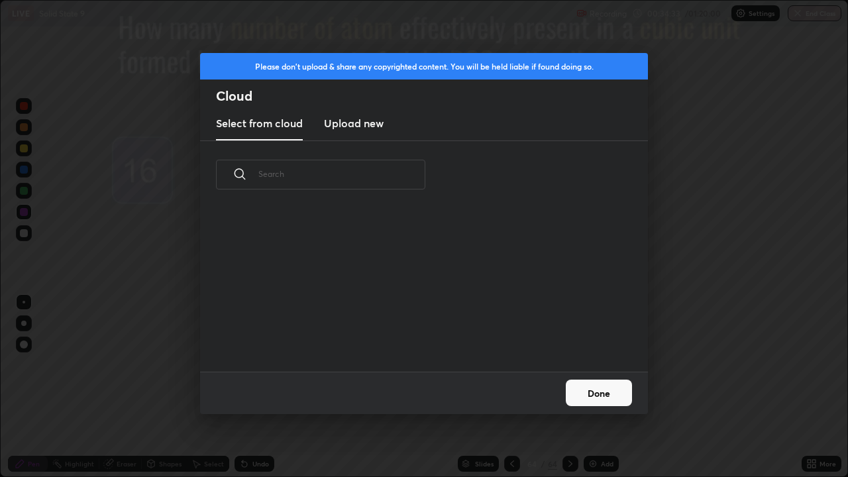
click at [371, 127] on h3 "Upload new" at bounding box center [354, 123] width 60 height 16
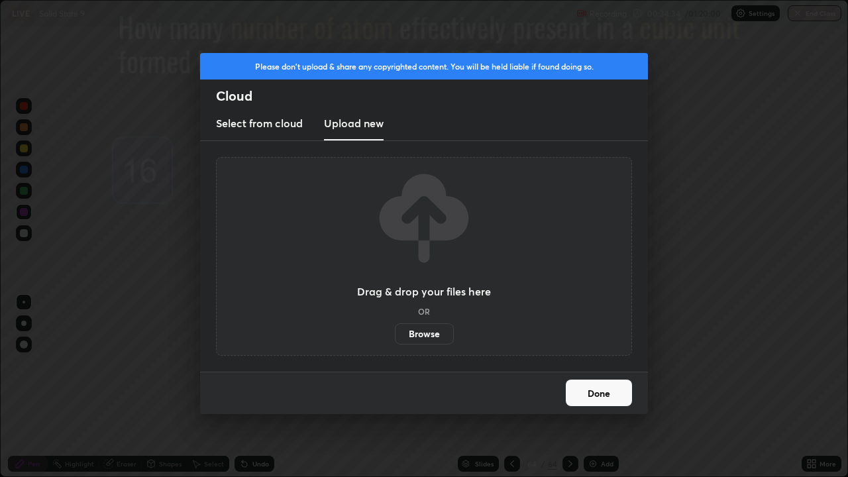
click at [408, 330] on label "Browse" at bounding box center [424, 333] width 59 height 21
click at [395, 330] on input "Browse" at bounding box center [395, 333] width 0 height 21
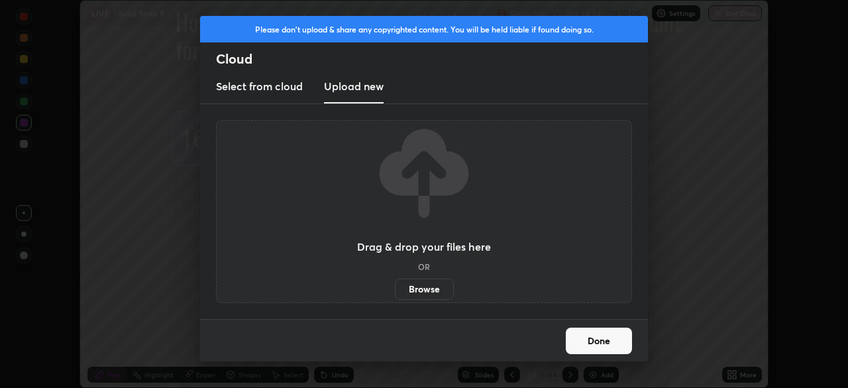
scroll to position [65887, 65427]
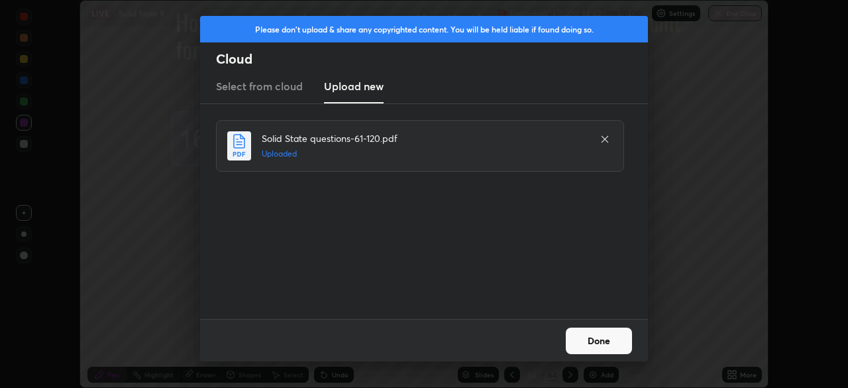
click at [591, 332] on button "Done" at bounding box center [599, 340] width 66 height 27
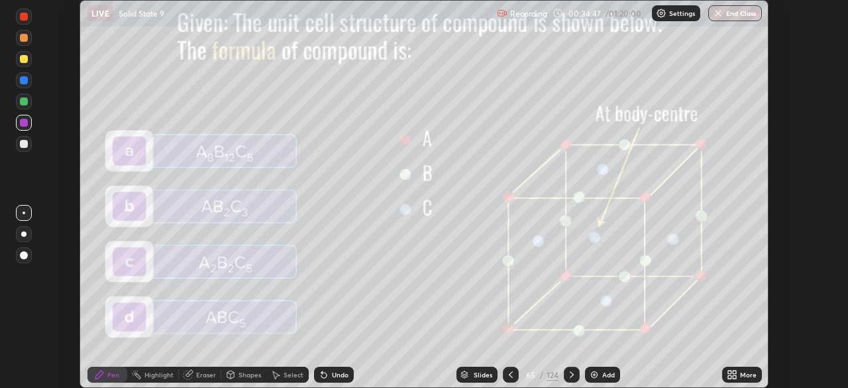
click at [475, 374] on div "Slides" at bounding box center [483, 374] width 19 height 7
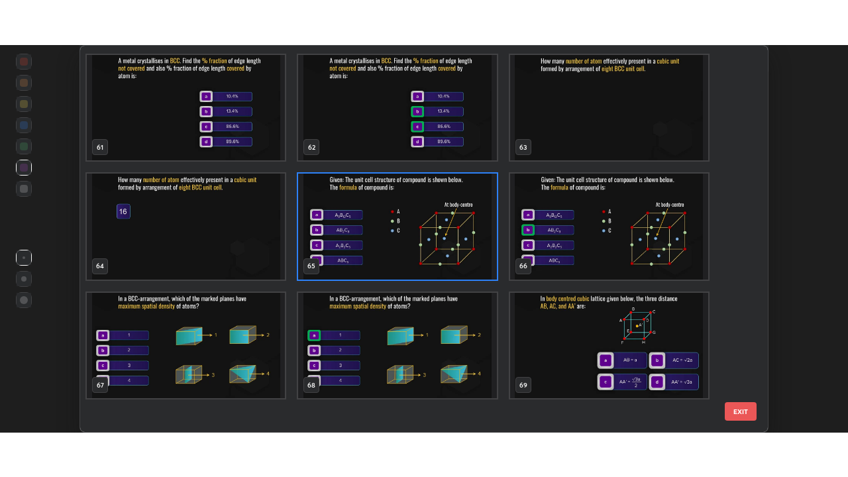
scroll to position [2315, 0]
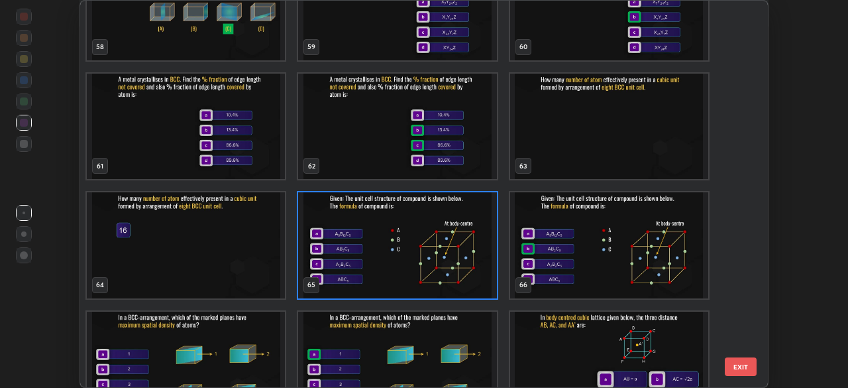
click at [461, 248] on img "grid" at bounding box center [397, 245] width 198 height 106
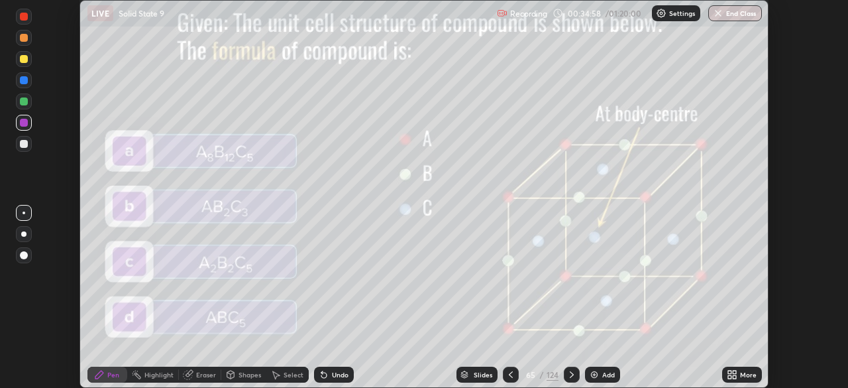
click at [459, 246] on img "grid" at bounding box center [397, 245] width 198 height 106
click at [734, 371] on icon at bounding box center [734, 371] width 3 height 3
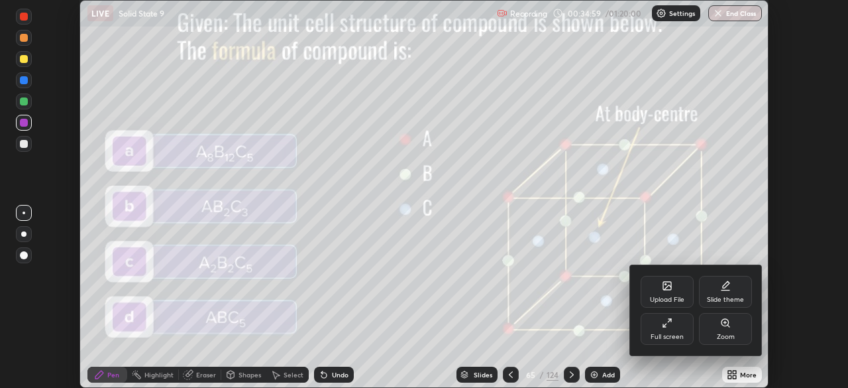
click at [669, 333] on div "Full screen" at bounding box center [667, 336] width 33 height 7
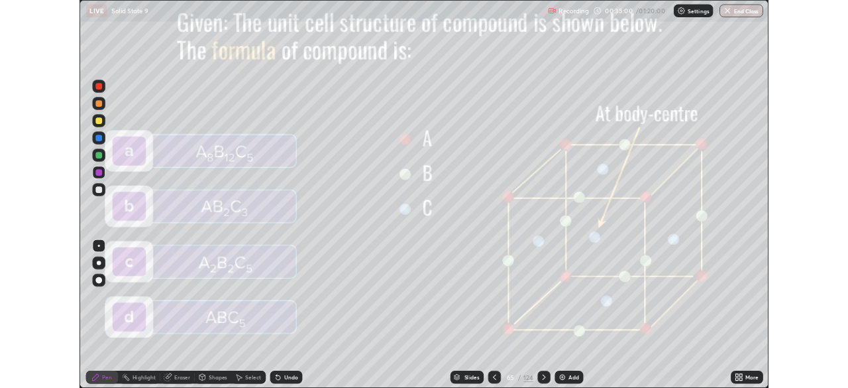
scroll to position [477, 848]
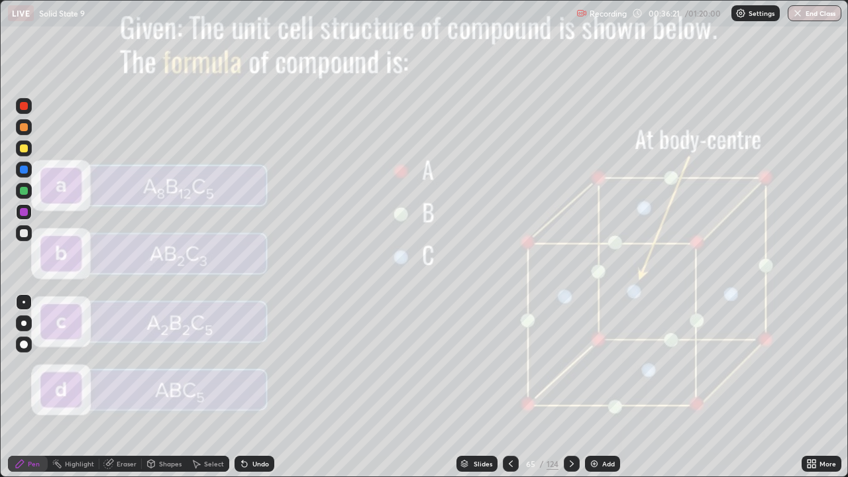
click at [571, 387] on icon at bounding box center [572, 464] width 11 height 11
click at [574, 387] on icon at bounding box center [572, 464] width 11 height 11
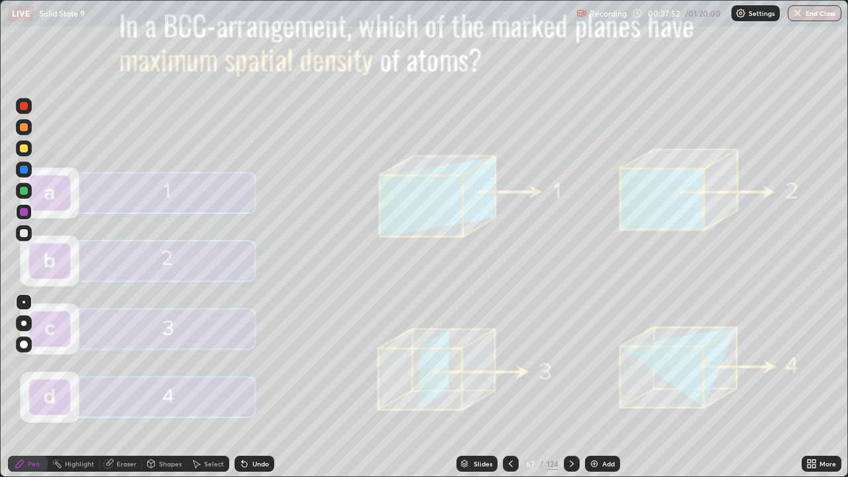
click at [25, 127] on div at bounding box center [24, 127] width 8 height 8
click at [249, 387] on div "Undo" at bounding box center [255, 464] width 40 height 16
click at [166, 387] on div "Shapes" at bounding box center [170, 464] width 23 height 7
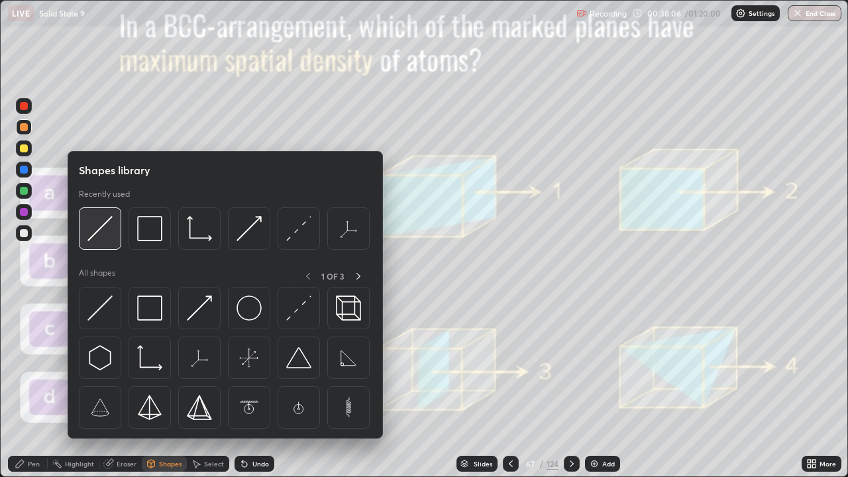
click at [104, 217] on img at bounding box center [99, 228] width 25 height 25
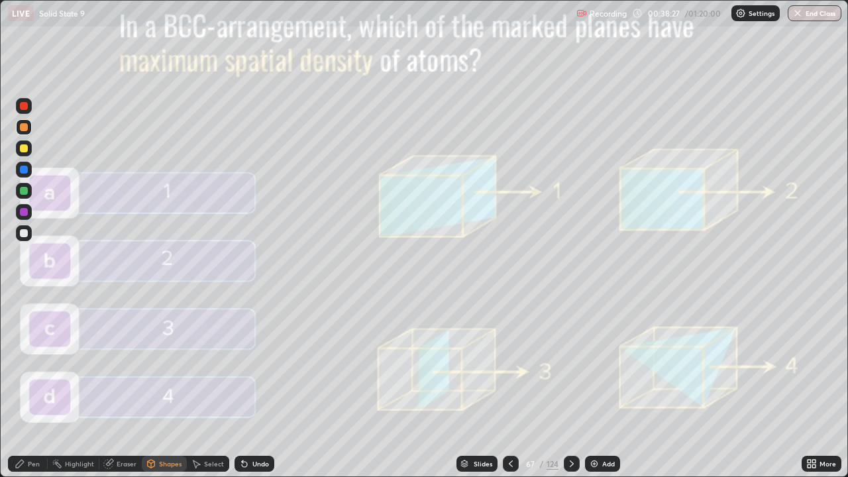
click at [261, 387] on div "Undo" at bounding box center [261, 464] width 17 height 7
click at [258, 387] on div "Undo" at bounding box center [261, 464] width 17 height 7
click at [253, 387] on div "Undo" at bounding box center [261, 464] width 17 height 7
click at [243, 387] on icon at bounding box center [244, 464] width 5 height 5
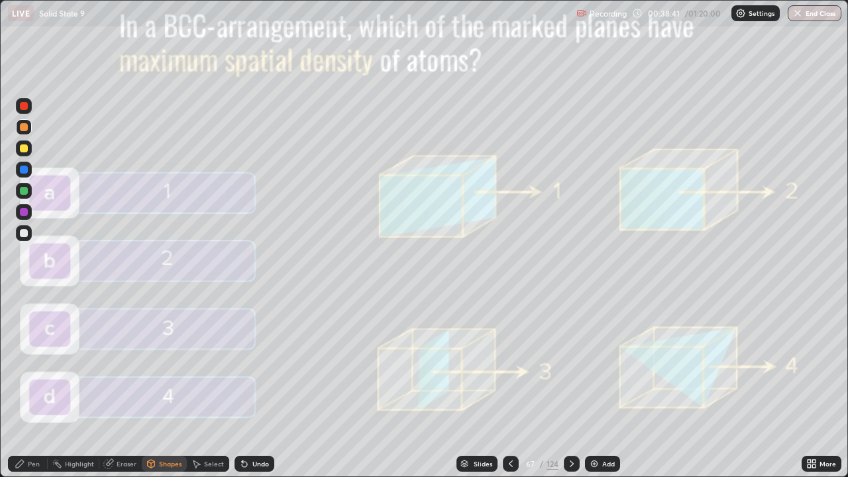
click at [573, 387] on div at bounding box center [572, 464] width 16 height 27
click at [248, 387] on div "Undo" at bounding box center [255, 464] width 40 height 16
click at [28, 387] on div "Pen" at bounding box center [34, 464] width 12 height 7
click at [256, 387] on div "Undo" at bounding box center [261, 464] width 17 height 7
click at [575, 387] on div at bounding box center [572, 464] width 16 height 16
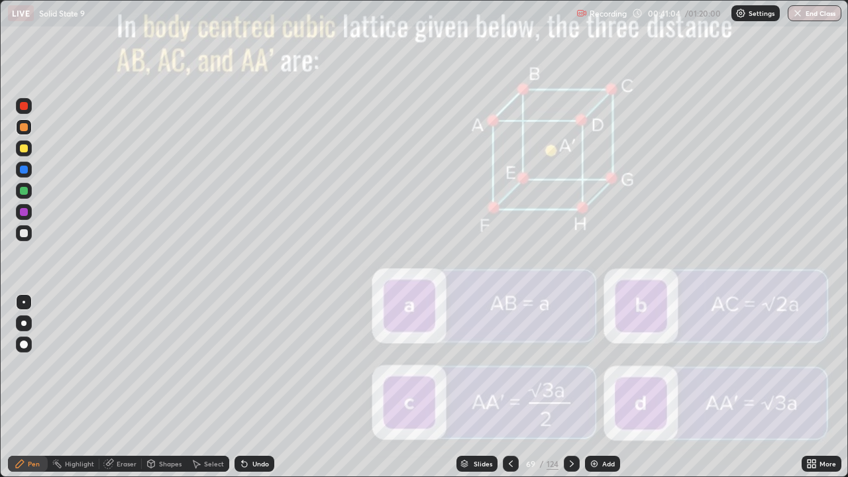
click at [571, 387] on icon at bounding box center [572, 464] width 11 height 11
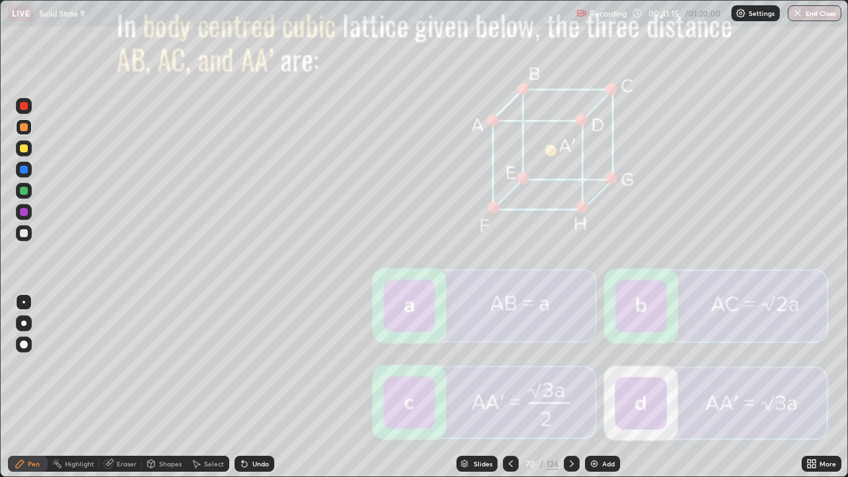
click at [575, 387] on div at bounding box center [572, 464] width 16 height 16
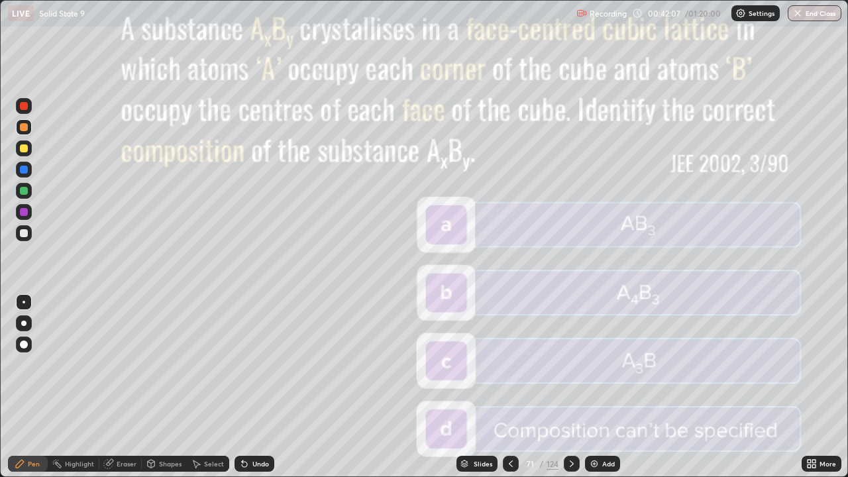
click at [573, 387] on icon at bounding box center [572, 464] width 11 height 11
click at [572, 387] on icon at bounding box center [572, 464] width 11 height 11
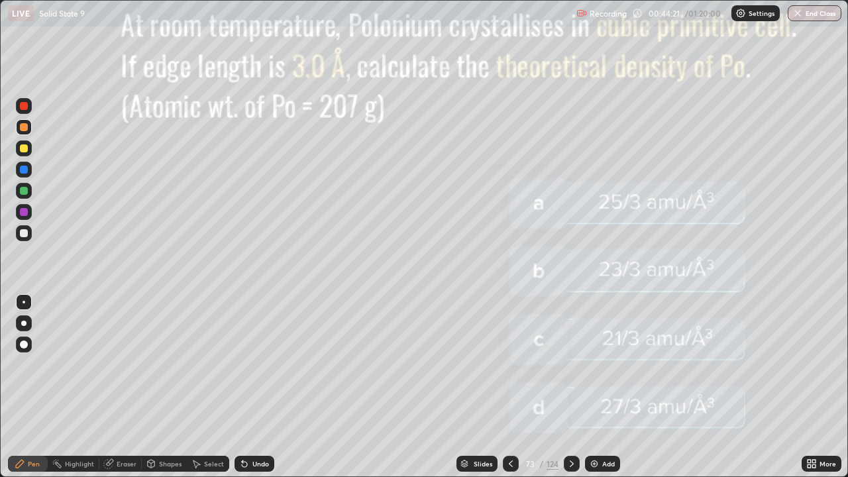
click at [571, 387] on icon at bounding box center [572, 464] width 11 height 11
click at [29, 150] on div at bounding box center [24, 149] width 16 height 16
click at [602, 387] on div "Add" at bounding box center [602, 464] width 35 height 16
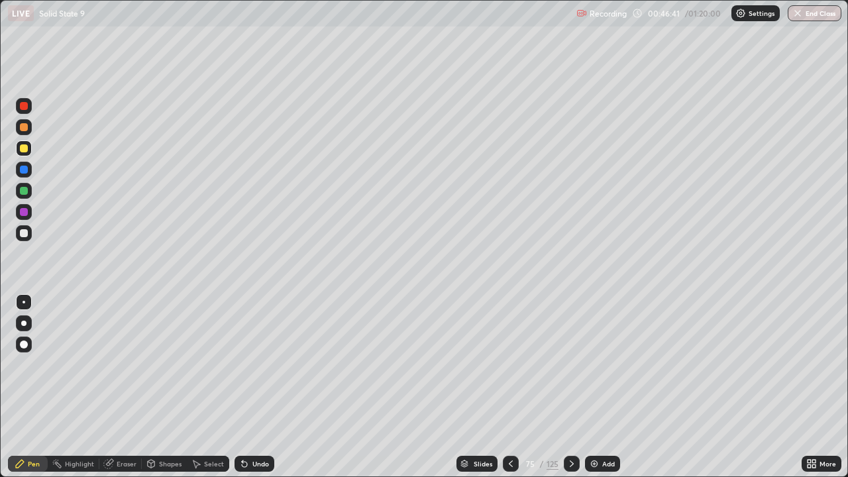
click at [510, 387] on icon at bounding box center [511, 464] width 11 height 11
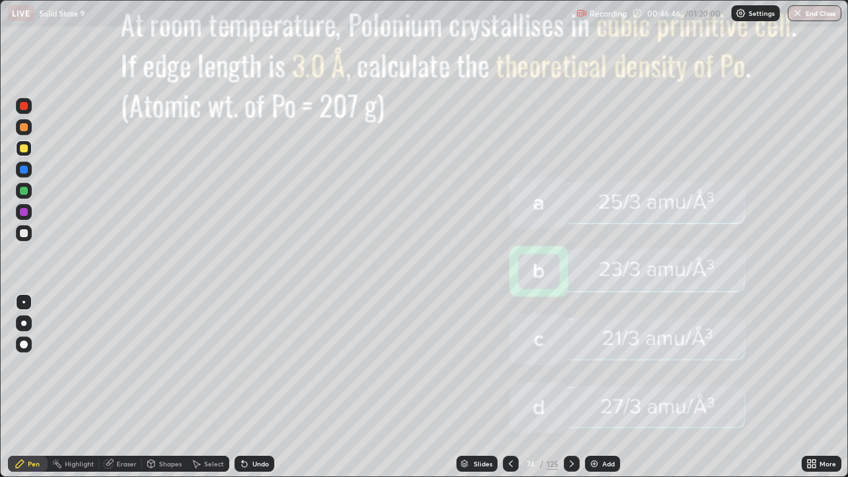
click at [571, 387] on icon at bounding box center [572, 464] width 11 height 11
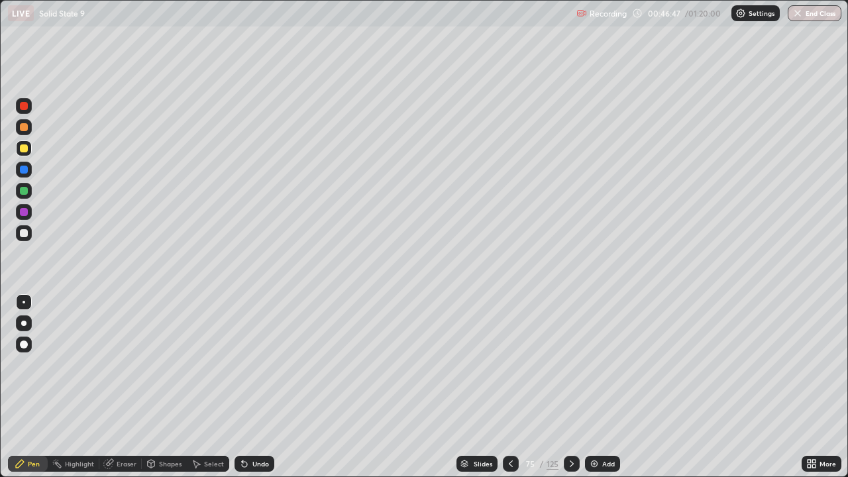
click at [571, 387] on icon at bounding box center [572, 464] width 11 height 11
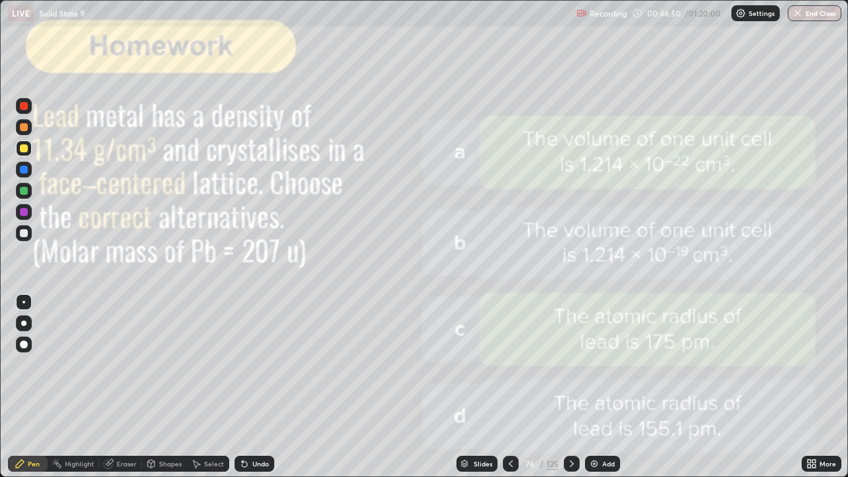
click at [571, 387] on icon at bounding box center [572, 464] width 11 height 11
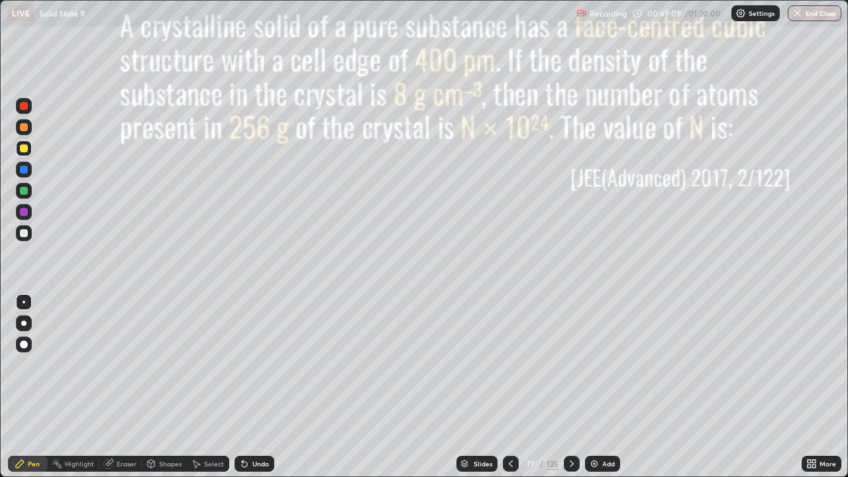
click at [572, 387] on icon at bounding box center [572, 464] width 11 height 11
click at [29, 191] on div at bounding box center [24, 191] width 16 height 16
click at [253, 387] on div "Undo" at bounding box center [261, 464] width 17 height 7
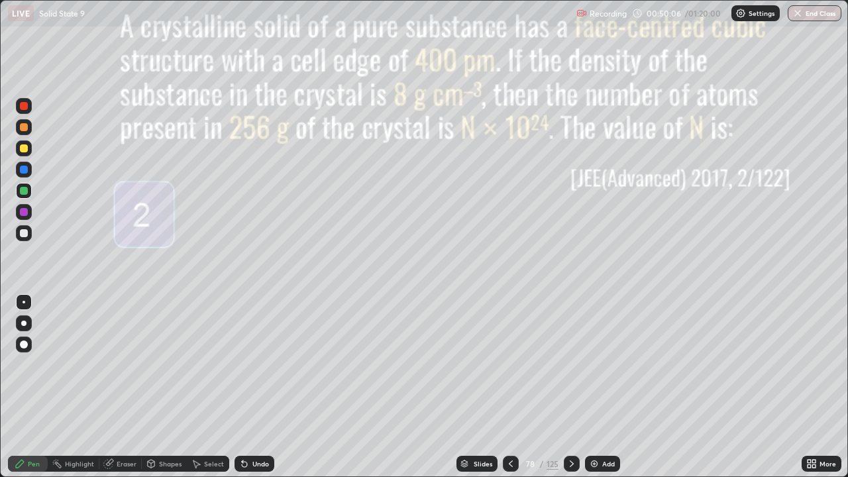
click at [253, 387] on div "Undo" at bounding box center [261, 464] width 17 height 7
click at [24, 233] on div at bounding box center [24, 233] width 8 height 8
click at [575, 387] on icon at bounding box center [572, 464] width 11 height 11
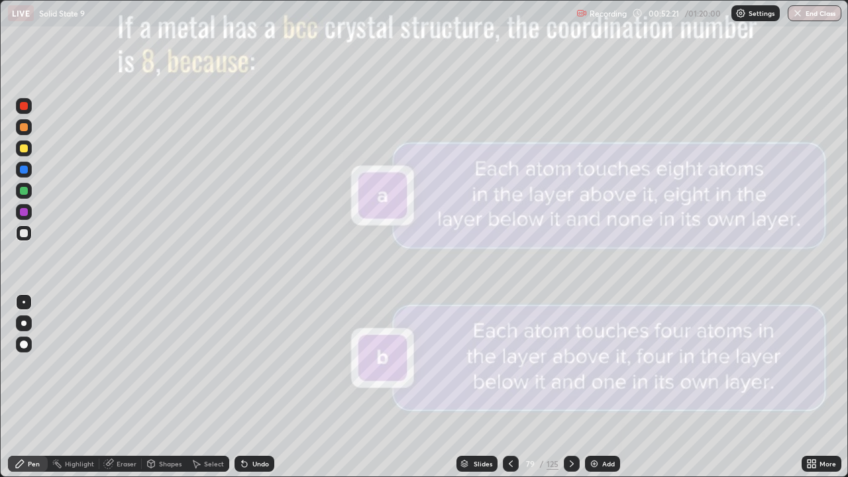
click at [571, 387] on icon at bounding box center [572, 464] width 11 height 11
click at [510, 387] on icon at bounding box center [511, 464] width 11 height 11
click at [571, 387] on icon at bounding box center [572, 464] width 11 height 11
click at [572, 387] on icon at bounding box center [572, 464] width 4 height 7
click at [512, 387] on icon at bounding box center [511, 464] width 11 height 11
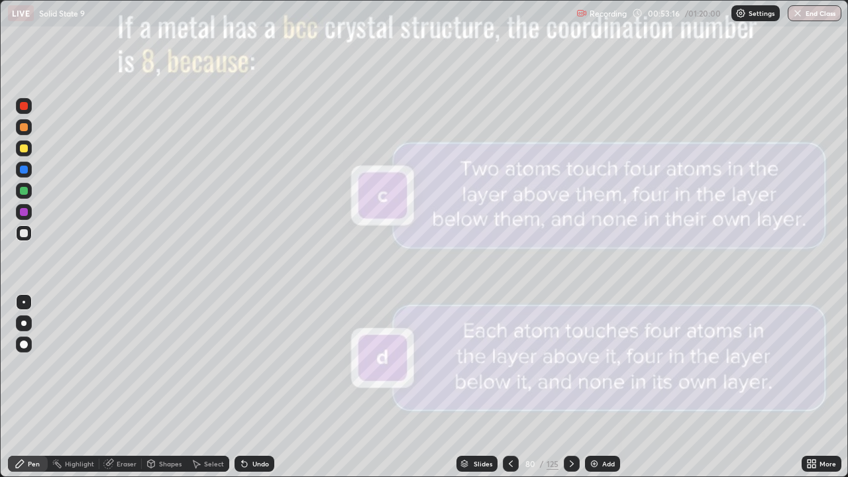
click at [514, 387] on icon at bounding box center [511, 464] width 11 height 11
click at [577, 387] on div at bounding box center [572, 464] width 16 height 16
click at [571, 387] on icon at bounding box center [572, 464] width 11 height 11
click at [570, 387] on icon at bounding box center [572, 464] width 11 height 11
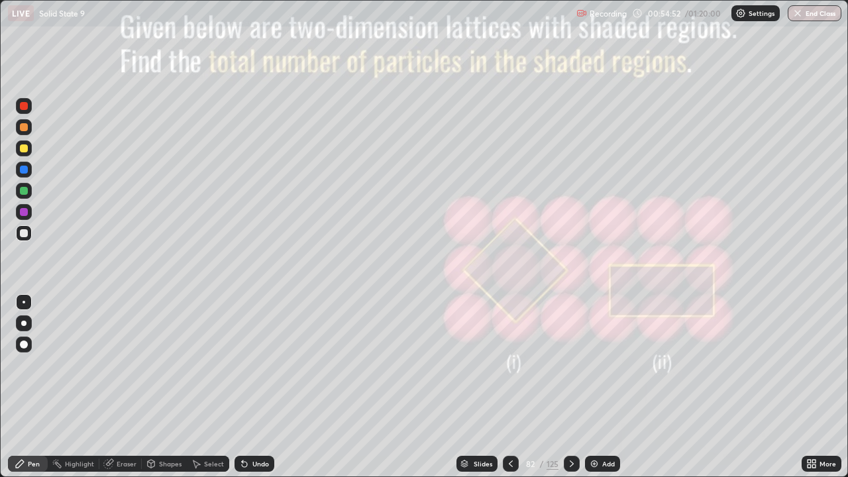
click at [571, 387] on icon at bounding box center [572, 464] width 11 height 11
click at [571, 387] on icon at bounding box center [572, 464] width 4 height 7
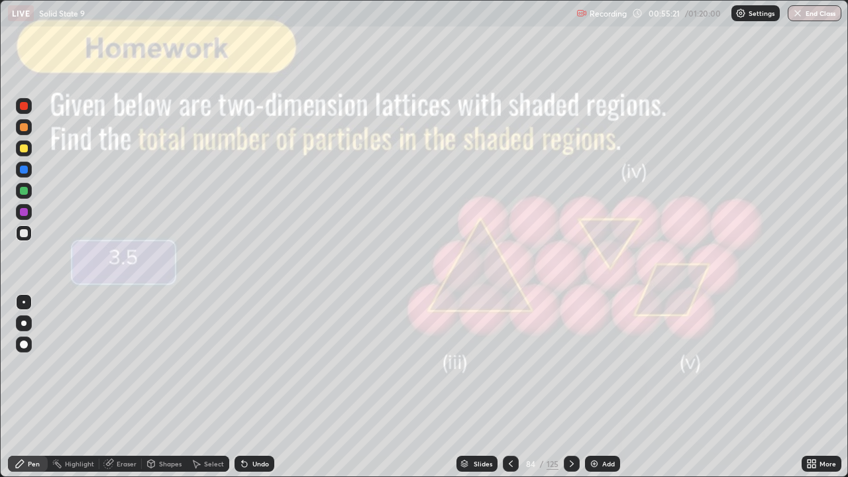
click at [571, 387] on icon at bounding box center [572, 464] width 11 height 11
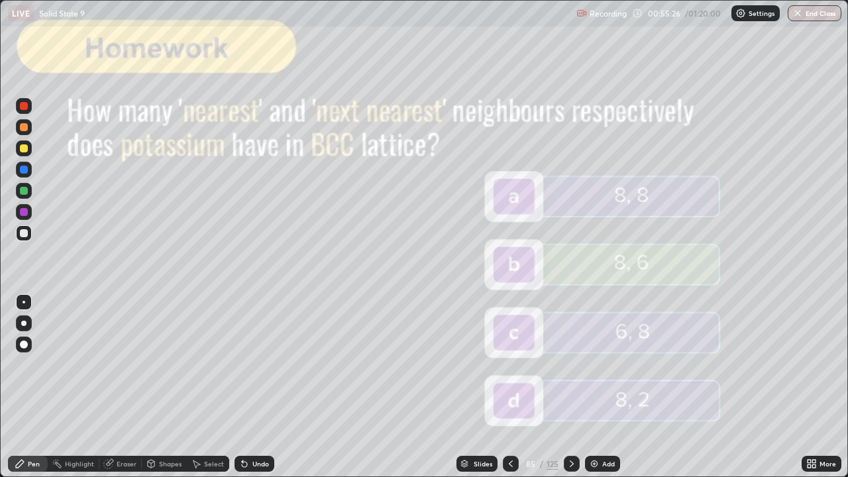
click at [510, 387] on icon at bounding box center [511, 464] width 11 height 11
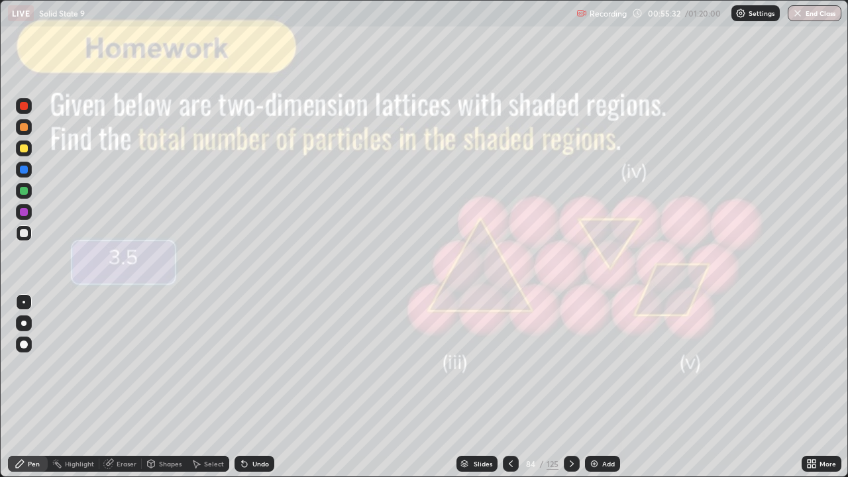
click at [571, 387] on icon at bounding box center [572, 464] width 11 height 11
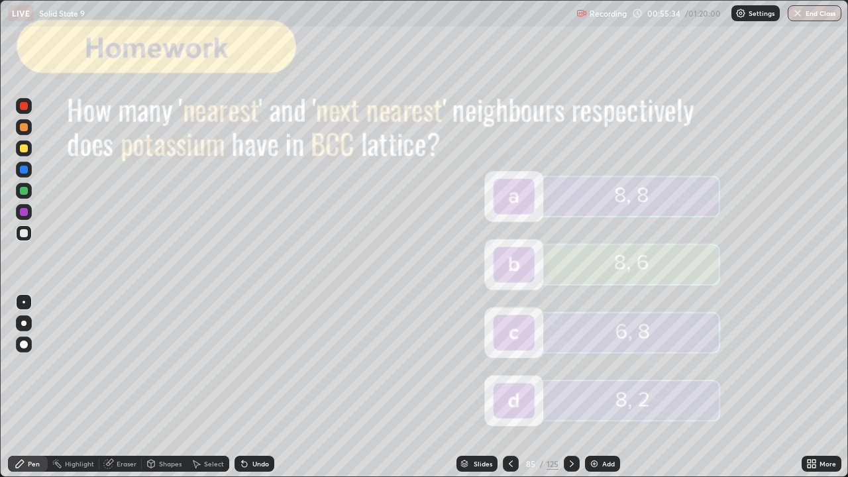
click at [574, 387] on icon at bounding box center [572, 464] width 11 height 11
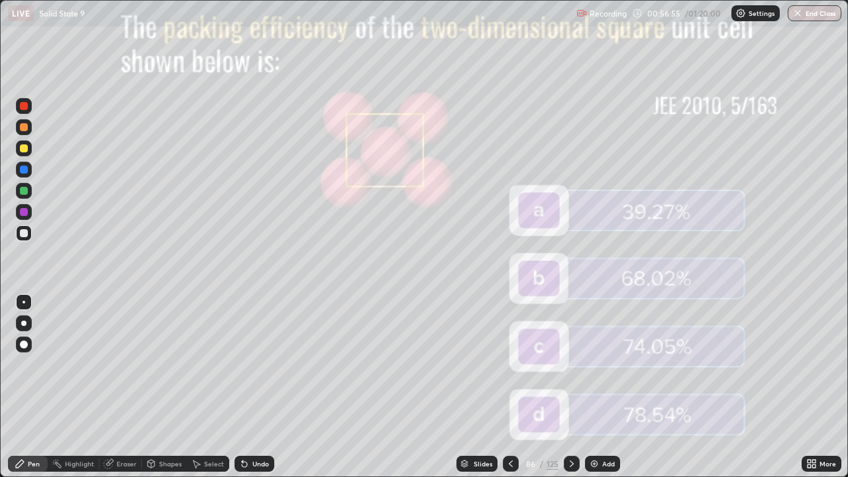
click at [571, 387] on div at bounding box center [572, 464] width 16 height 16
click at [253, 387] on div "Undo" at bounding box center [261, 464] width 17 height 7
click at [571, 387] on icon at bounding box center [572, 464] width 11 height 11
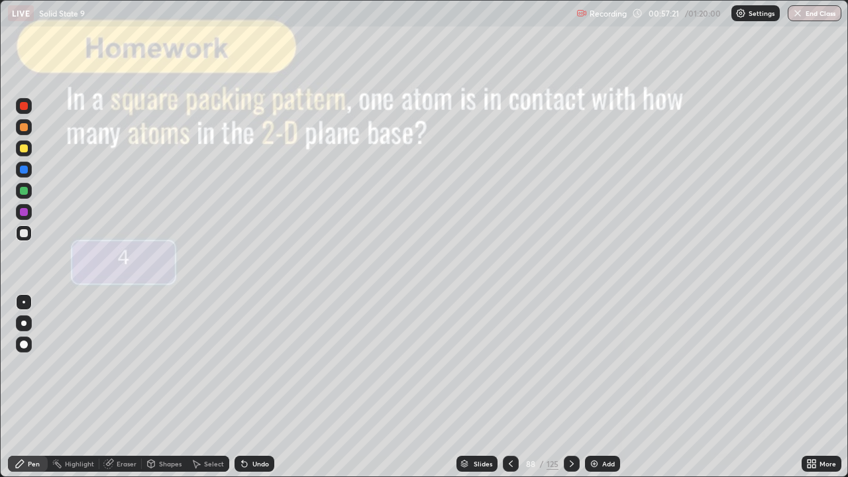
click at [576, 387] on div at bounding box center [572, 464] width 16 height 16
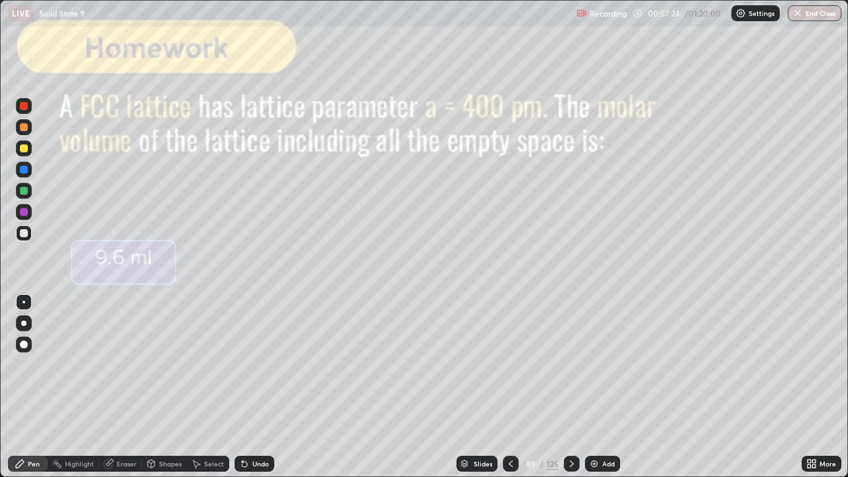
click at [571, 387] on icon at bounding box center [572, 464] width 11 height 11
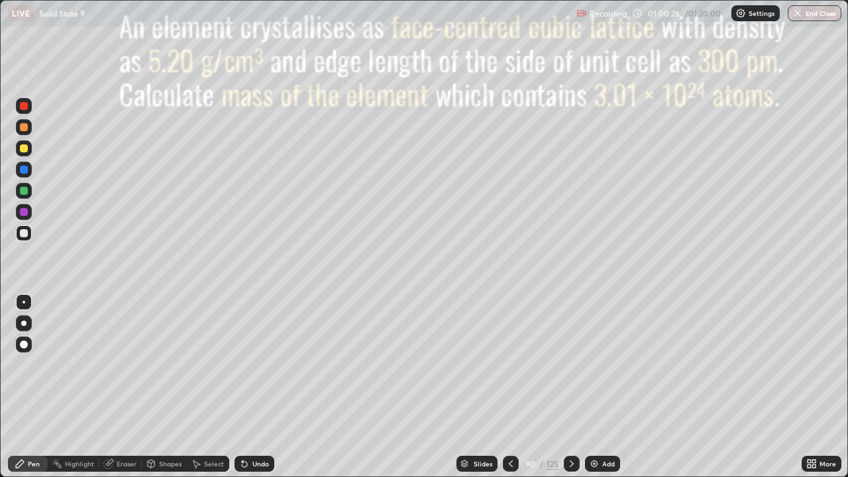
click at [575, 387] on div at bounding box center [572, 464] width 16 height 16
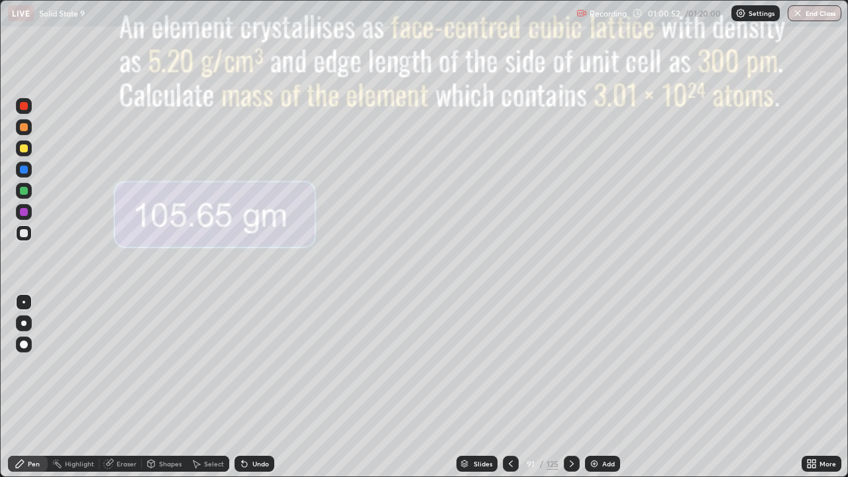
click at [260, 387] on div "Undo" at bounding box center [261, 464] width 17 height 7
click at [258, 387] on div "Undo" at bounding box center [261, 464] width 17 height 7
click at [253, 387] on div "Undo" at bounding box center [261, 464] width 17 height 7
click at [255, 387] on div "Undo" at bounding box center [261, 464] width 17 height 7
click at [571, 387] on icon at bounding box center [572, 464] width 11 height 11
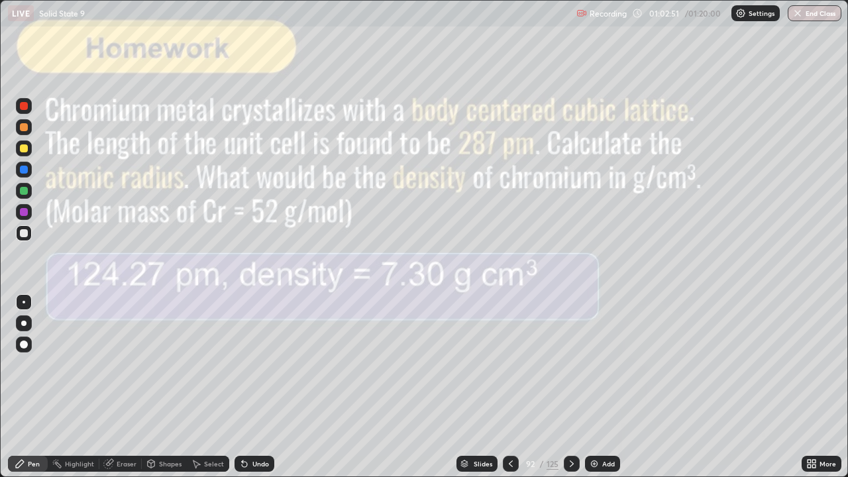
click at [575, 387] on div at bounding box center [572, 464] width 16 height 16
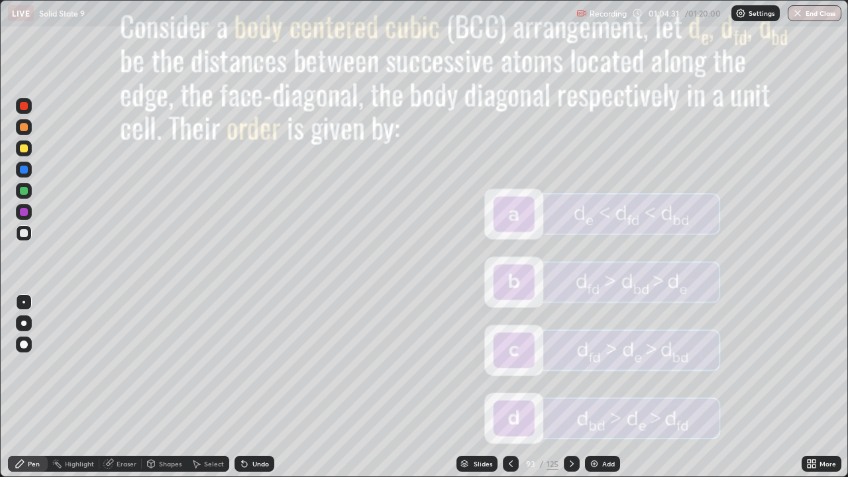
click at [571, 387] on icon at bounding box center [572, 464] width 11 height 11
click at [26, 146] on div at bounding box center [24, 148] width 8 height 8
click at [245, 387] on icon at bounding box center [244, 464] width 11 height 11
click at [246, 387] on icon at bounding box center [244, 464] width 11 height 11
click at [571, 387] on icon at bounding box center [572, 464] width 11 height 11
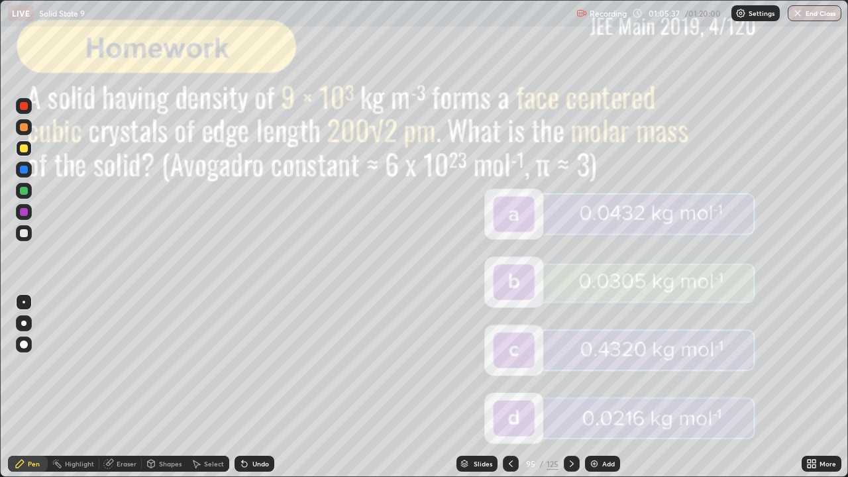
click at [569, 387] on div at bounding box center [572, 464] width 16 height 16
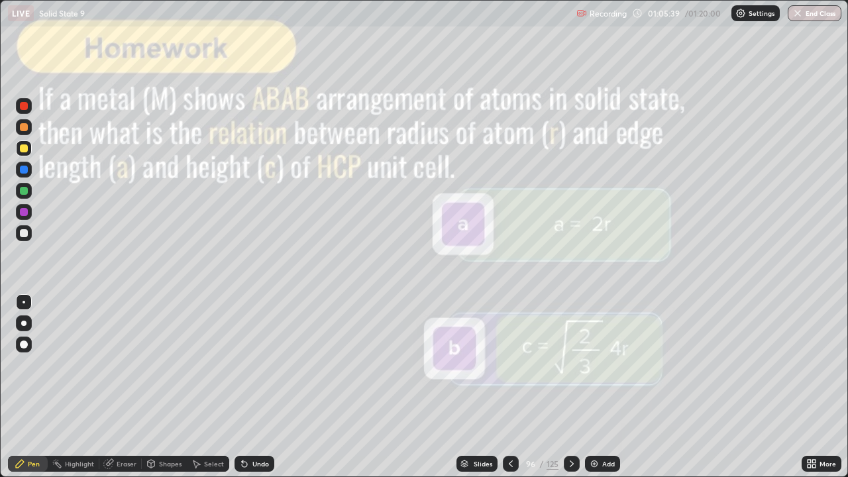
click at [571, 387] on icon at bounding box center [572, 464] width 11 height 11
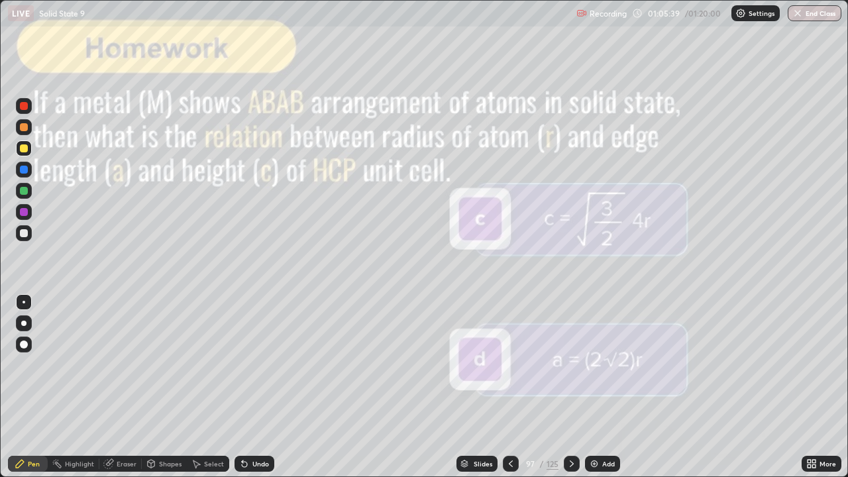
click at [571, 387] on icon at bounding box center [572, 464] width 11 height 11
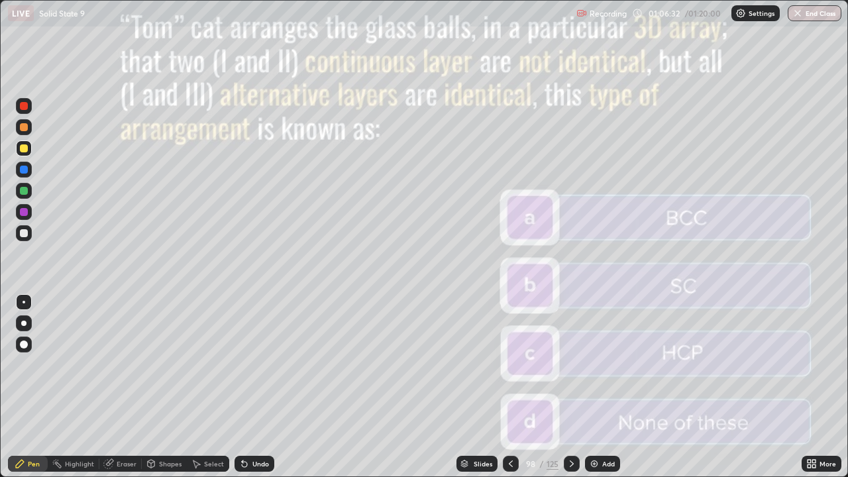
click at [573, 387] on icon at bounding box center [572, 464] width 11 height 11
click at [577, 387] on div at bounding box center [572, 464] width 16 height 16
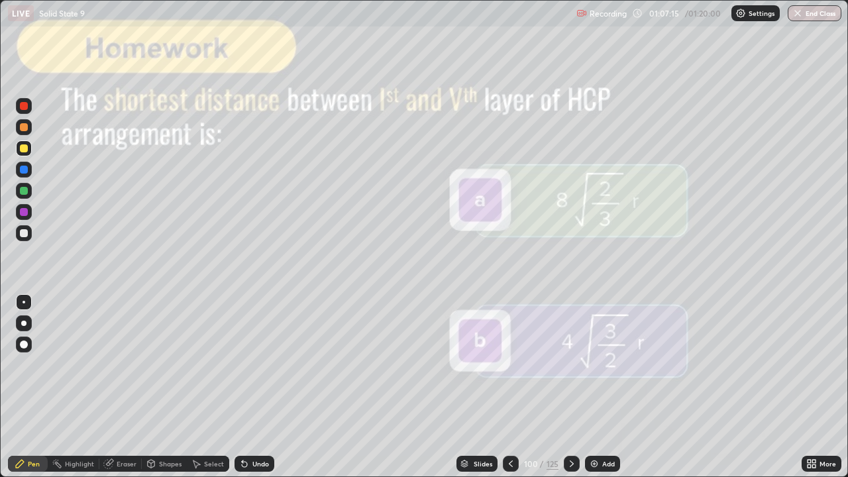
click at [572, 387] on icon at bounding box center [572, 464] width 11 height 11
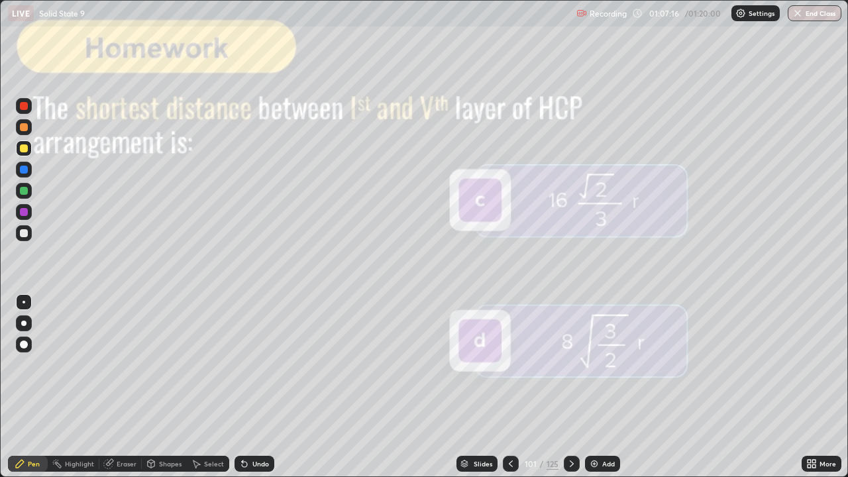
click at [572, 387] on icon at bounding box center [572, 464] width 4 height 7
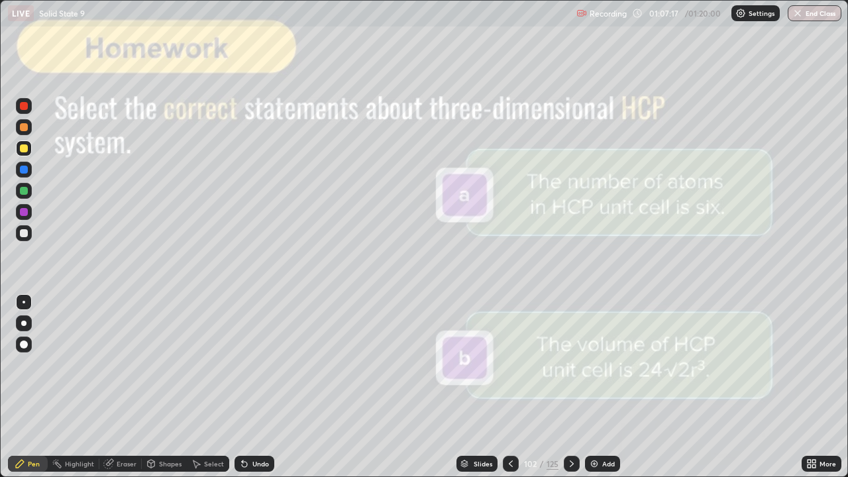
click at [573, 387] on icon at bounding box center [572, 464] width 11 height 11
click at [571, 387] on icon at bounding box center [572, 464] width 11 height 11
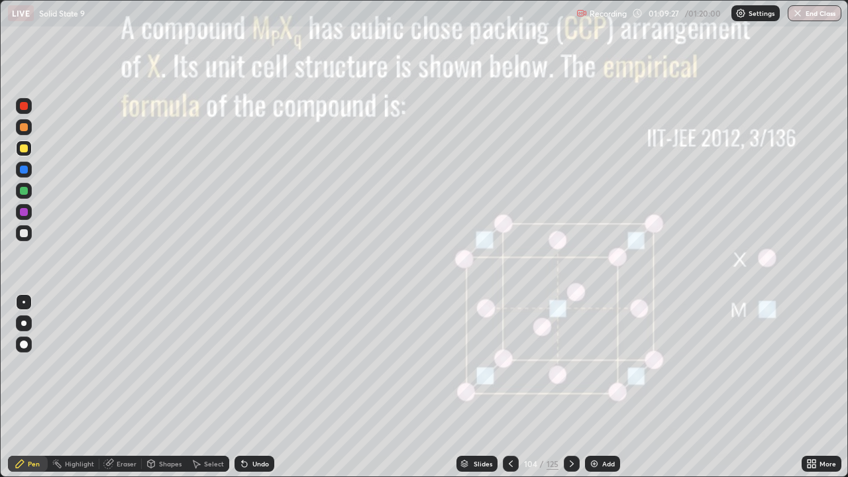
click at [571, 387] on icon at bounding box center [572, 464] width 11 height 11
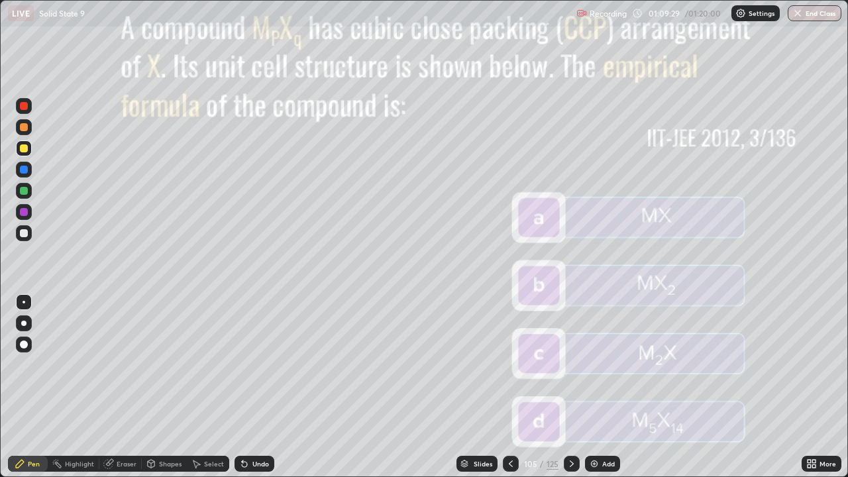
click at [571, 387] on icon at bounding box center [572, 464] width 11 height 11
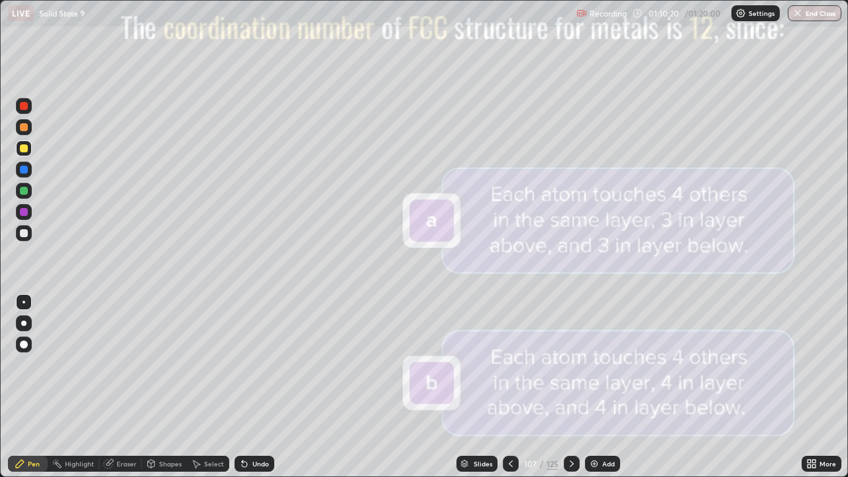
click at [574, 387] on icon at bounding box center [572, 464] width 11 height 11
click at [576, 387] on icon at bounding box center [572, 464] width 11 height 11
click at [572, 387] on icon at bounding box center [572, 464] width 11 height 11
click at [510, 387] on icon at bounding box center [511, 464] width 11 height 11
click at [572, 387] on icon at bounding box center [572, 464] width 4 height 7
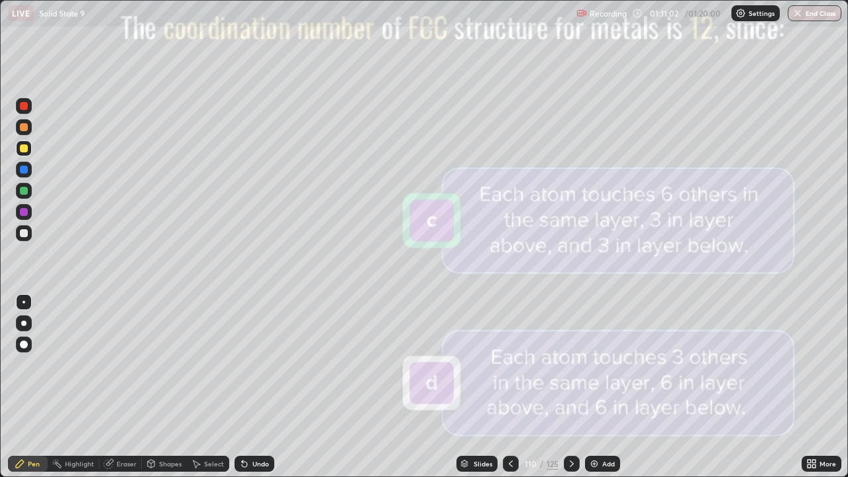
click at [571, 387] on icon at bounding box center [572, 464] width 11 height 11
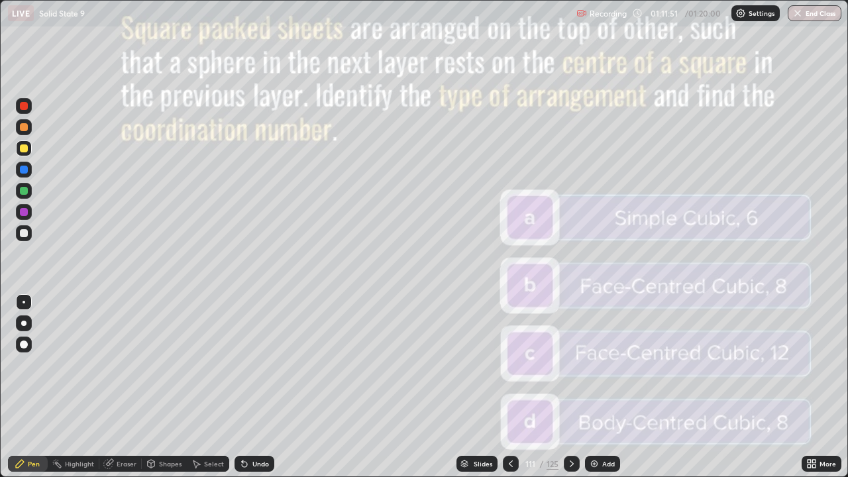
click at [571, 387] on icon at bounding box center [572, 464] width 11 height 11
click at [573, 387] on icon at bounding box center [572, 464] width 11 height 11
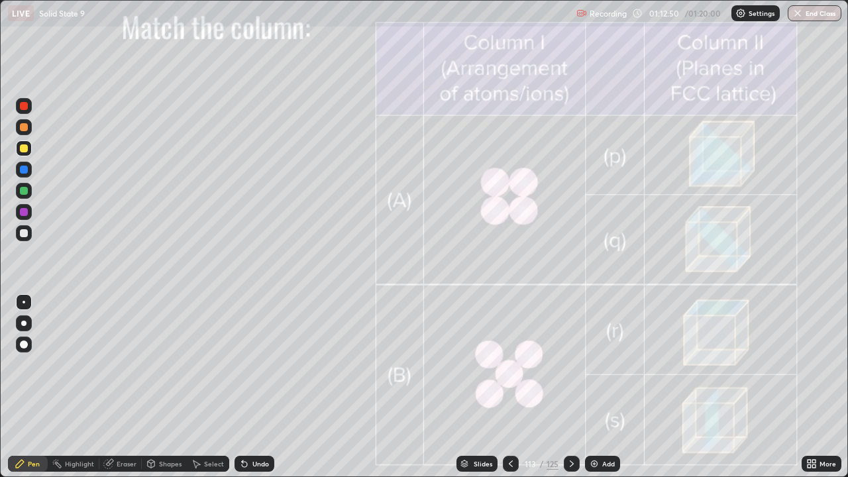
click at [575, 387] on icon at bounding box center [572, 464] width 11 height 11
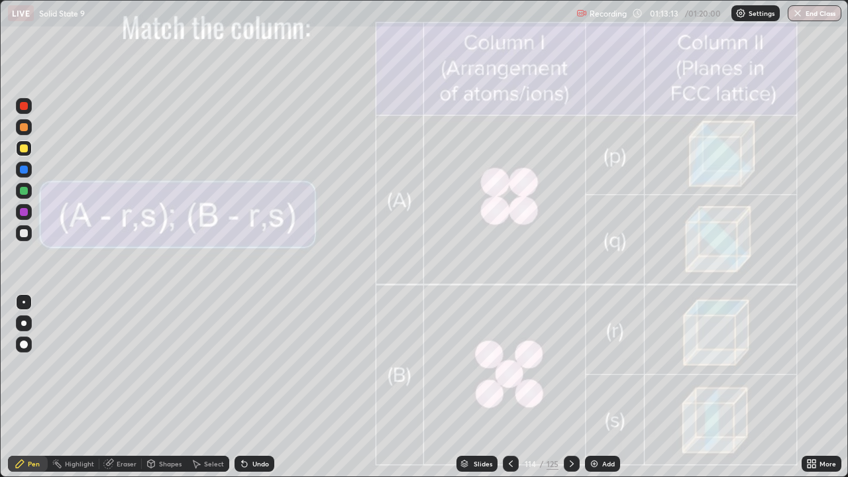
click at [510, 387] on icon at bounding box center [511, 464] width 4 height 7
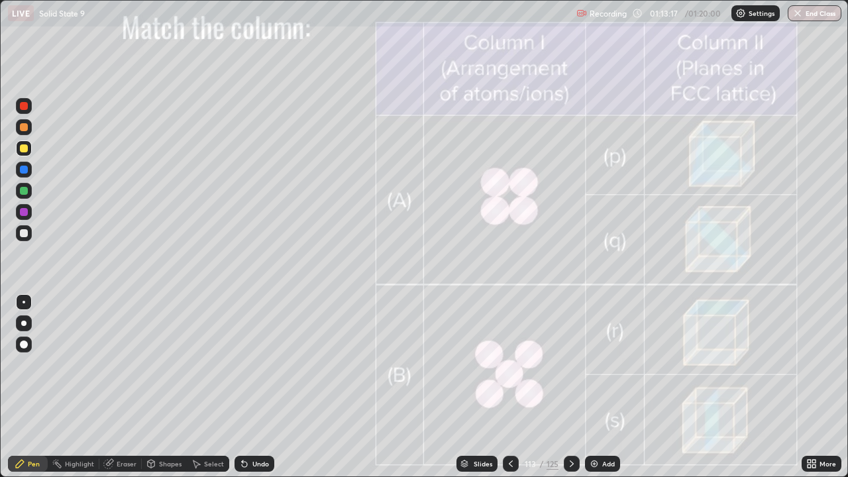
click at [571, 387] on icon at bounding box center [572, 464] width 11 height 11
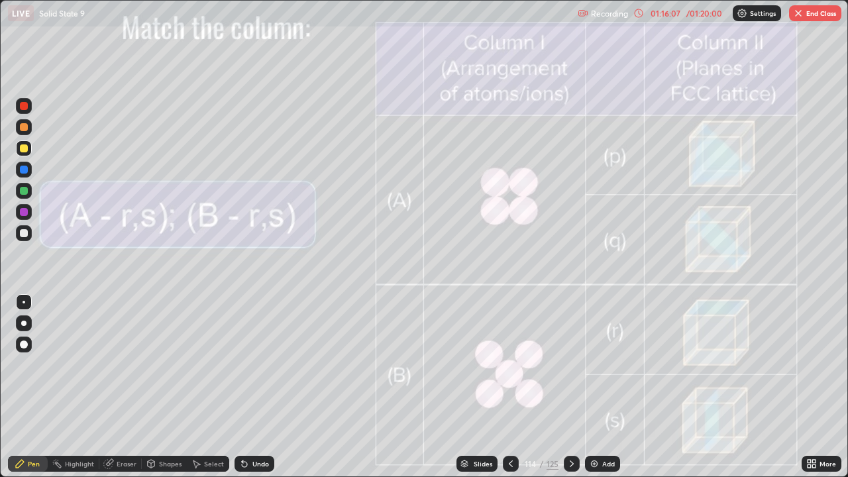
click at [115, 387] on div "Eraser" at bounding box center [120, 464] width 42 height 16
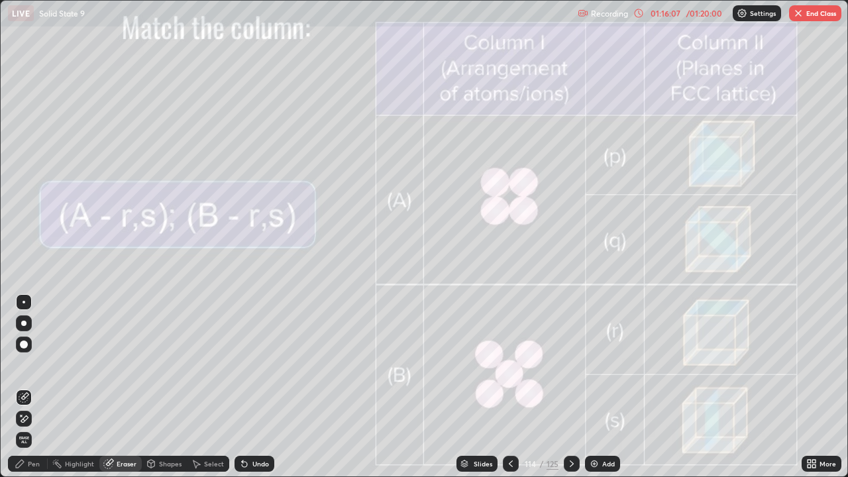
click at [28, 333] on div at bounding box center [24, 323] width 16 height 21
click at [23, 347] on div at bounding box center [24, 345] width 8 height 8
click at [34, 387] on div "Pen" at bounding box center [34, 464] width 12 height 7
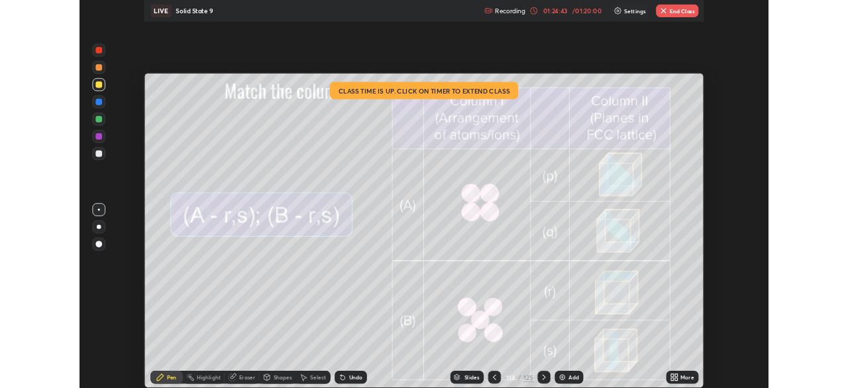
scroll to position [65887, 65427]
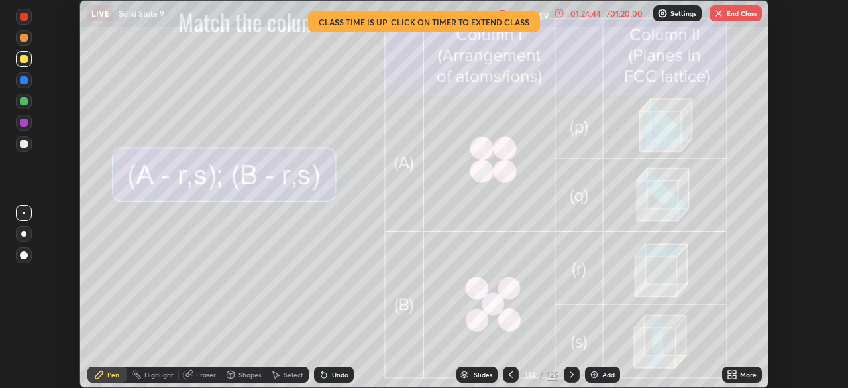
click at [747, 17] on button "End Class" at bounding box center [736, 13] width 52 height 16
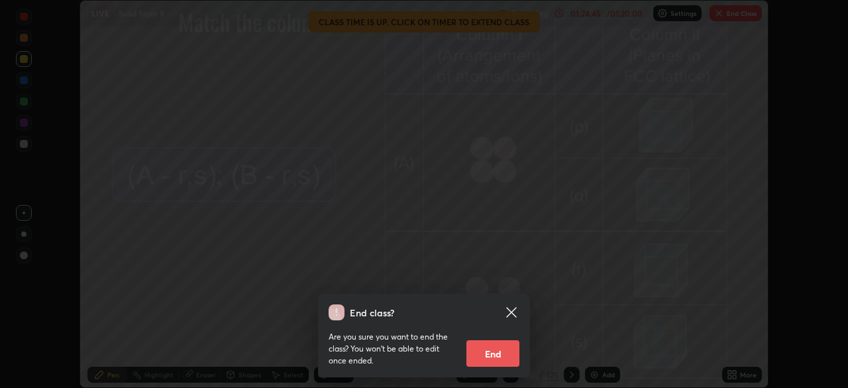
click at [488, 351] on button "End" at bounding box center [493, 353] width 53 height 27
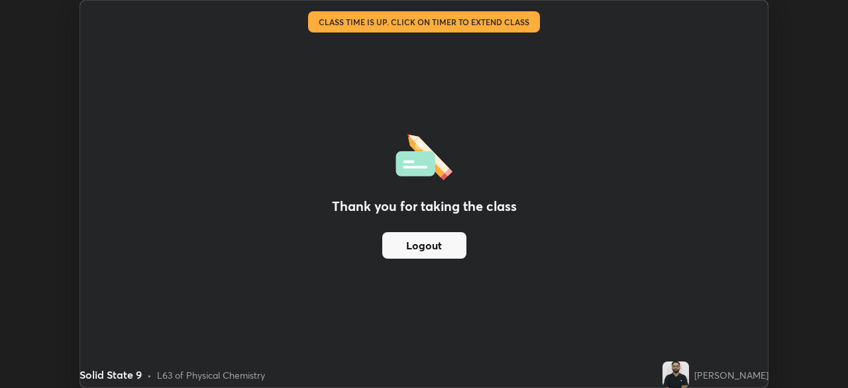
click at [427, 247] on button "Logout" at bounding box center [424, 245] width 84 height 27
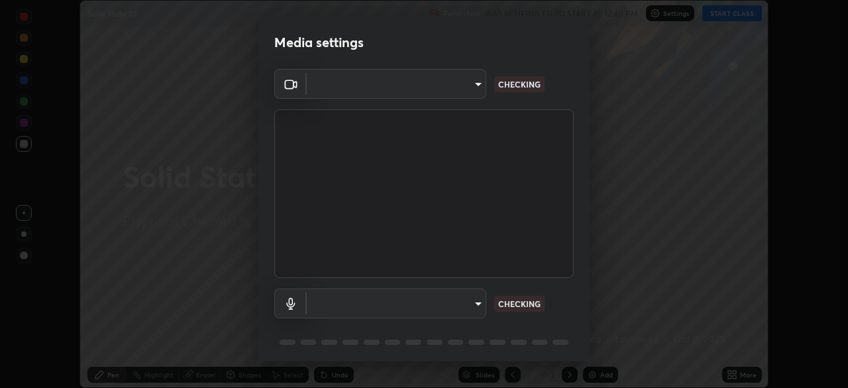
scroll to position [388, 848]
type input "5a3b26b24554f8cf6e797ef24758c72d9ac35fc194b839c1ab14931f8614fd13"
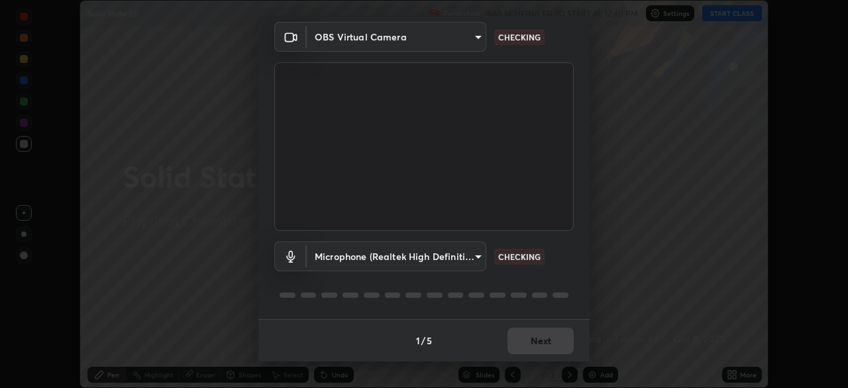
click at [477, 256] on body "Erase all Solid State 10 Recording WAS SCHEDULED TO START AT 12:40 PM Settings …" at bounding box center [424, 194] width 848 height 388
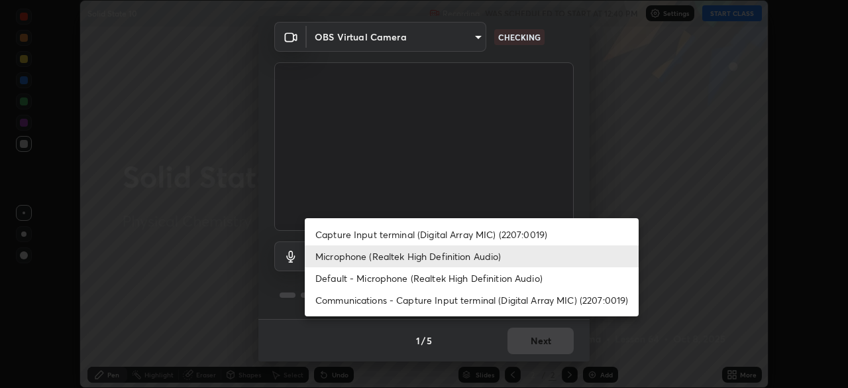
click at [469, 232] on li "Capture Input terminal (Digital Array MIC) (2207:0019)" at bounding box center [472, 234] width 334 height 22
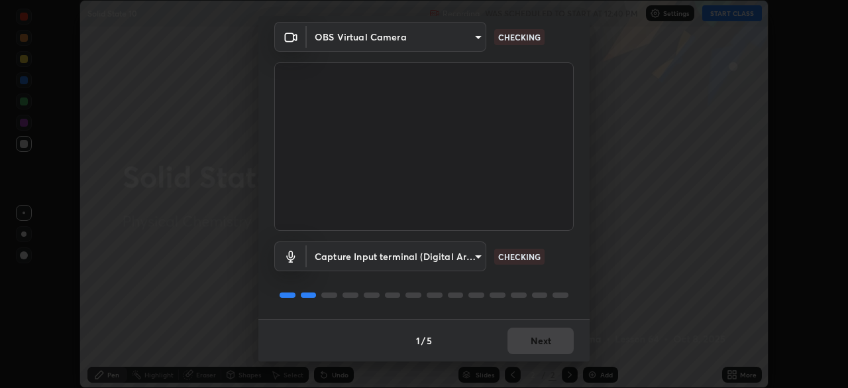
click at [450, 259] on body "Erase all Solid State 10 Recording WAS SCHEDULED TO START AT 12:40 PM Settings …" at bounding box center [424, 194] width 848 height 388
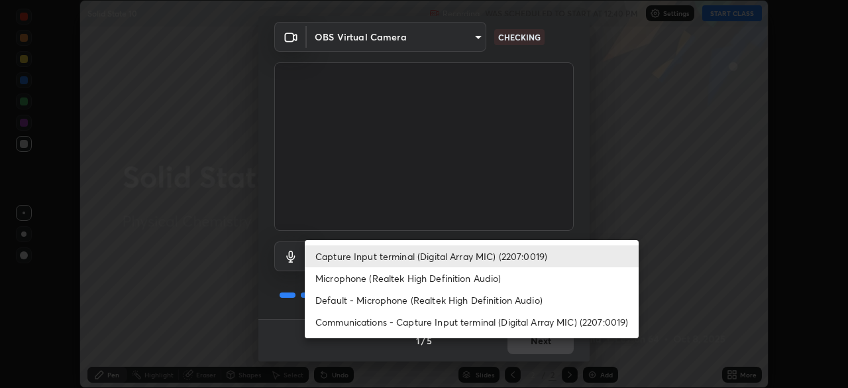
click at [436, 279] on li "Microphone (Realtek High Definition Audio)" at bounding box center [472, 278] width 334 height 22
type input "a2845f27f241d78e81142a5bcad2dd0661d1231b7acccdda9ee201247719edf7"
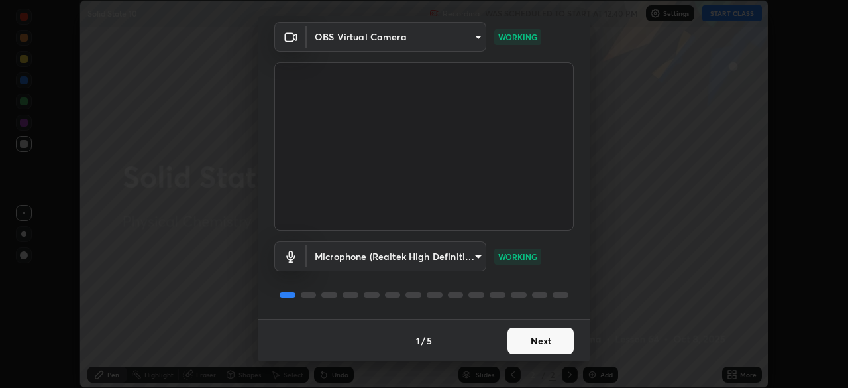
click at [548, 337] on button "Next" at bounding box center [541, 340] width 66 height 27
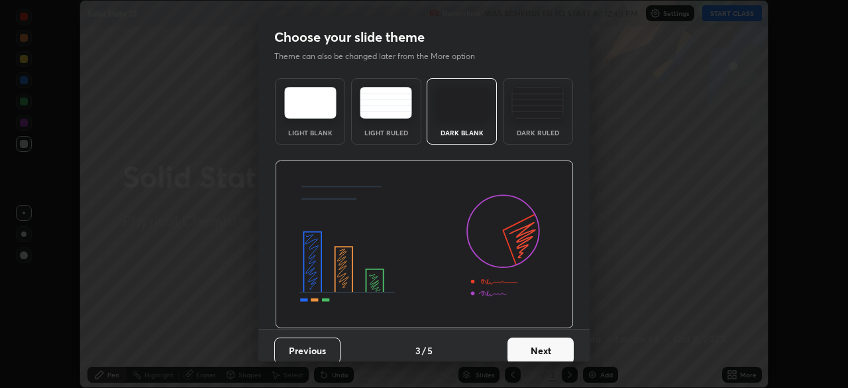
click at [537, 341] on button "Next" at bounding box center [541, 350] width 66 height 27
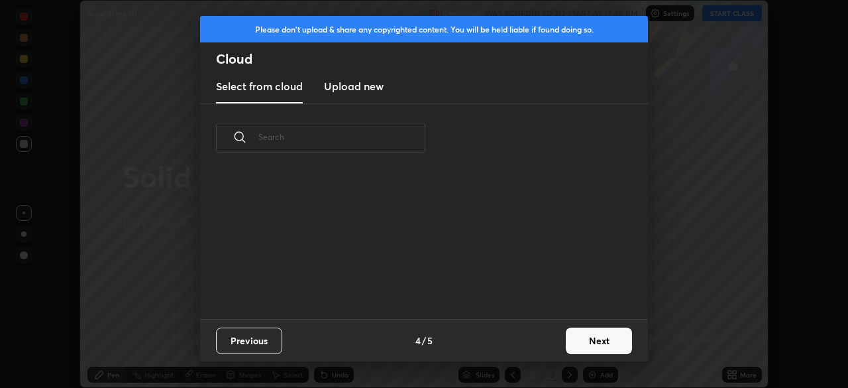
click at [534, 340] on div "Previous 4 / 5 Next" at bounding box center [424, 340] width 448 height 42
click at [581, 331] on button "Next" at bounding box center [599, 340] width 66 height 27
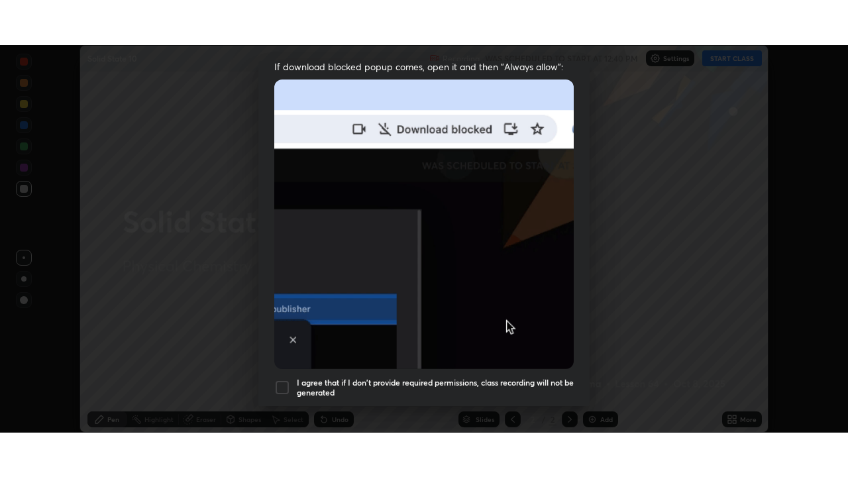
scroll to position [317, 0]
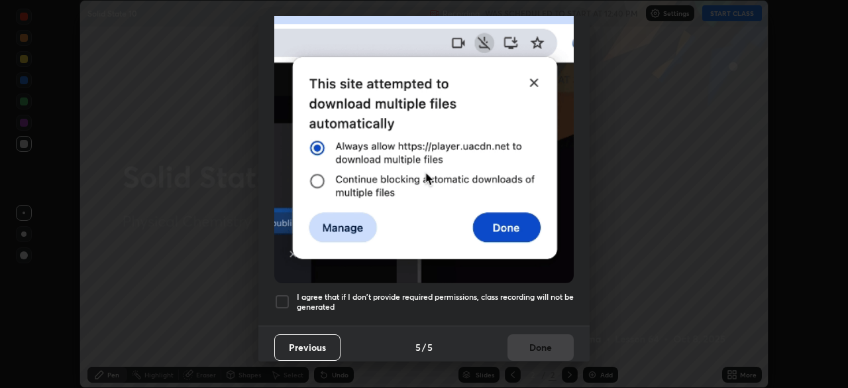
click at [539, 292] on h5 "I agree that if I don't provide required permissions, class recording will not …" at bounding box center [435, 302] width 277 height 21
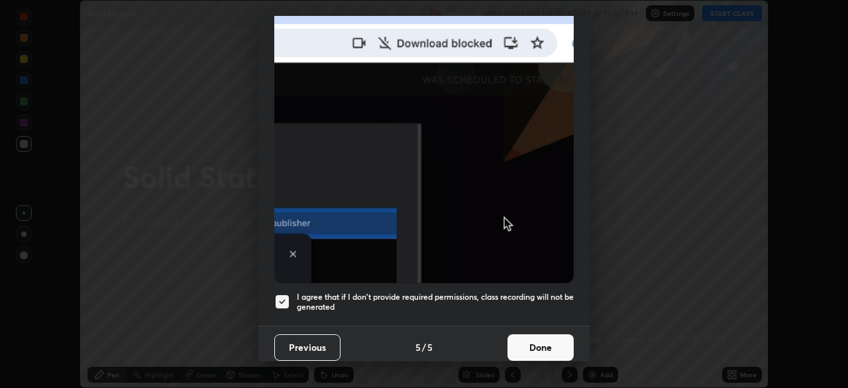
click at [524, 341] on button "Done" at bounding box center [541, 347] width 66 height 27
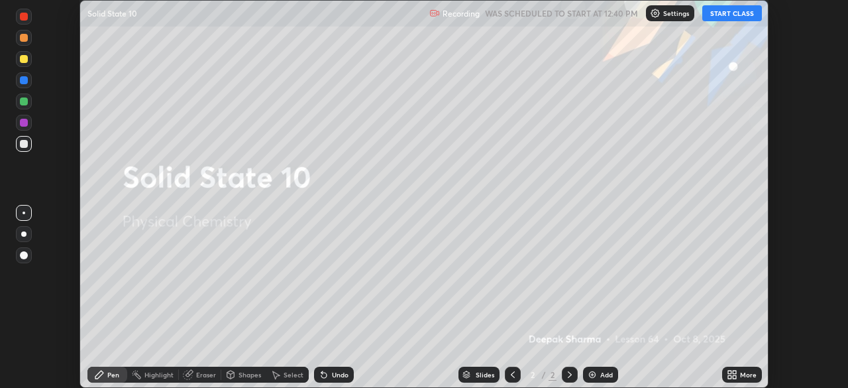
click at [742, 15] on button "START CLASS" at bounding box center [733, 13] width 60 height 16
click at [735, 375] on icon at bounding box center [734, 376] width 3 height 3
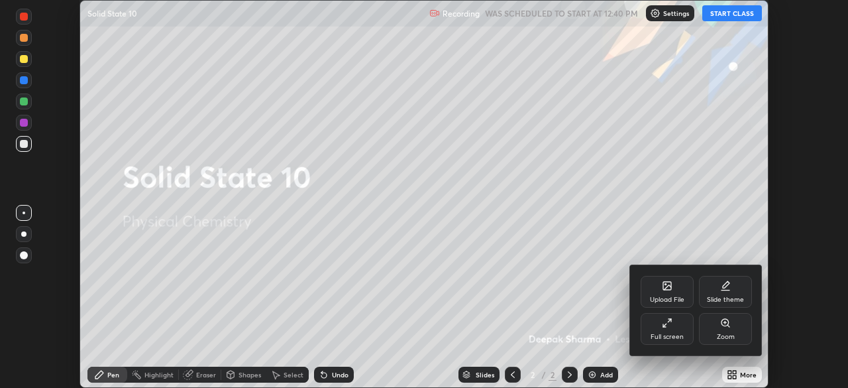
click at [669, 329] on div "Full screen" at bounding box center [667, 329] width 53 height 32
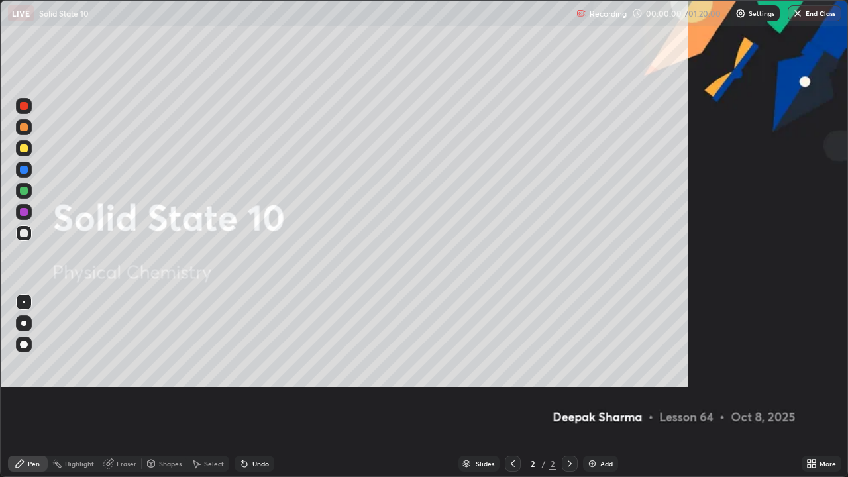
scroll to position [477, 848]
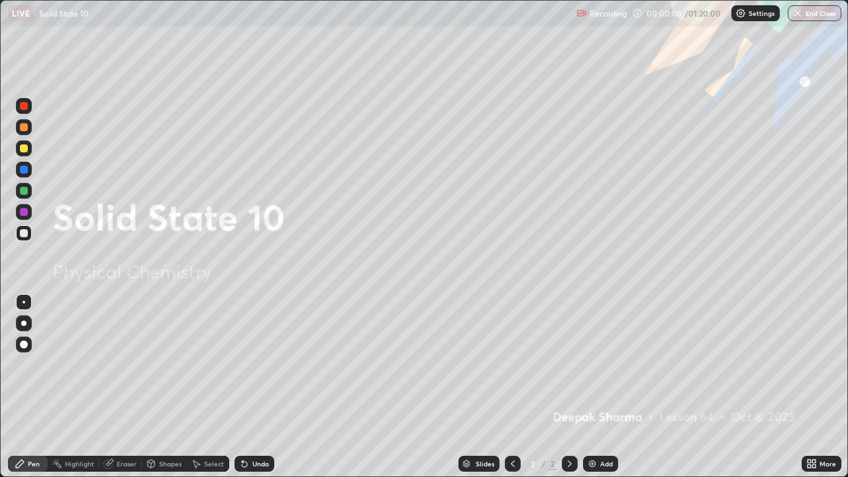
click at [813, 387] on icon at bounding box center [814, 461] width 3 height 3
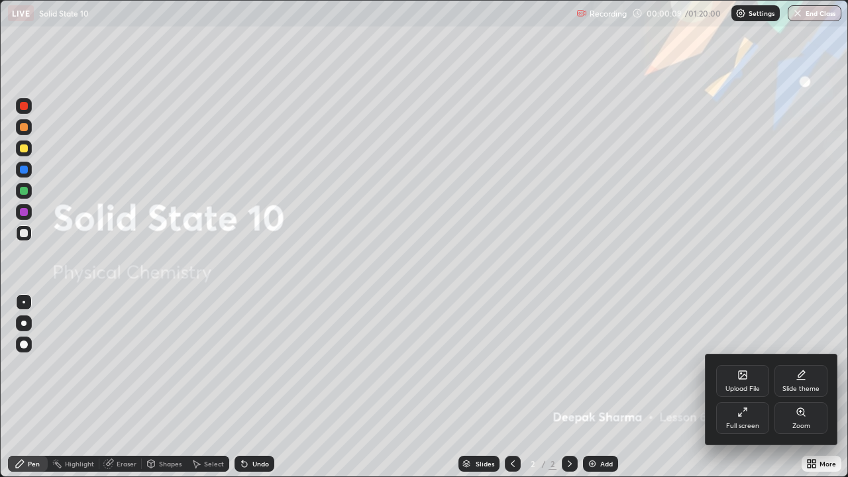
click at [735, 378] on div "Upload File" at bounding box center [742, 381] width 53 height 32
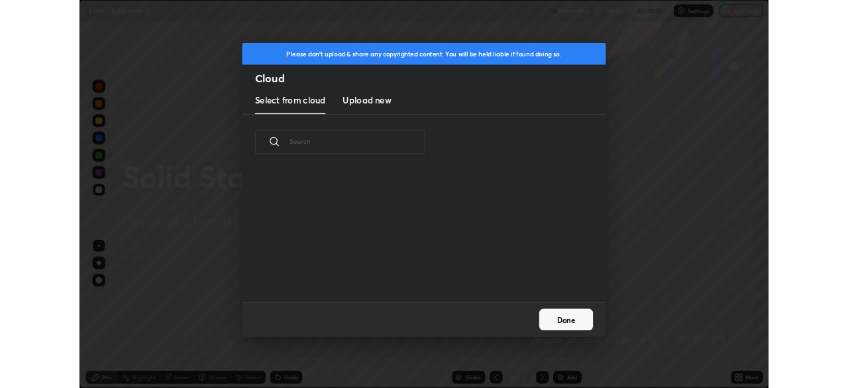
scroll to position [163, 425]
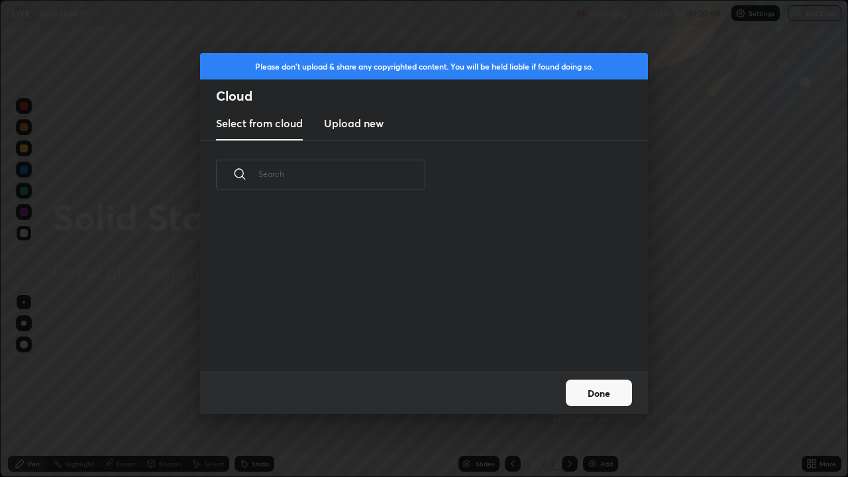
click at [365, 128] on h3 "Upload new" at bounding box center [354, 123] width 60 height 16
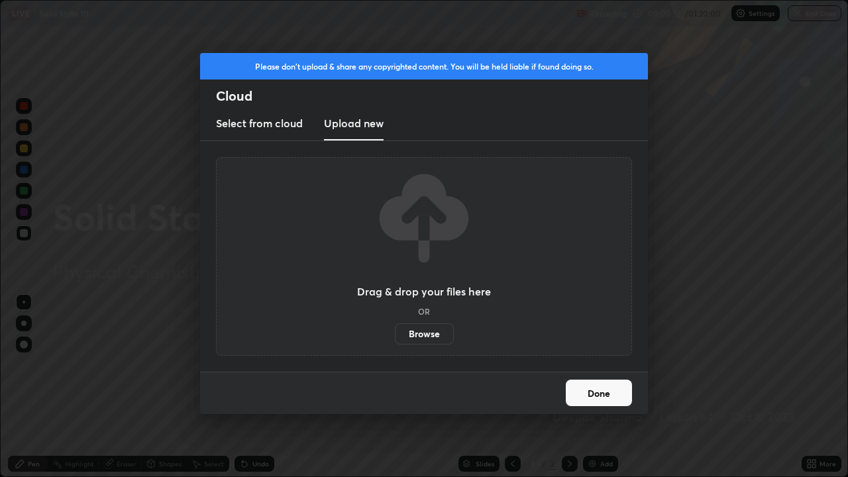
click at [406, 331] on label "Browse" at bounding box center [424, 333] width 59 height 21
click at [395, 331] on input "Browse" at bounding box center [395, 333] width 0 height 21
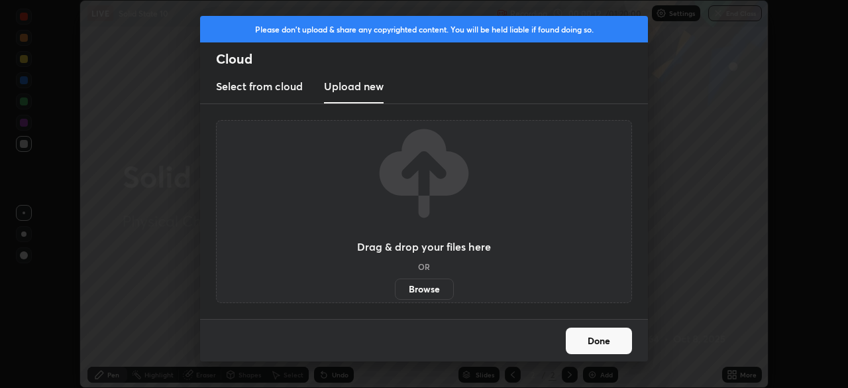
scroll to position [65887, 65427]
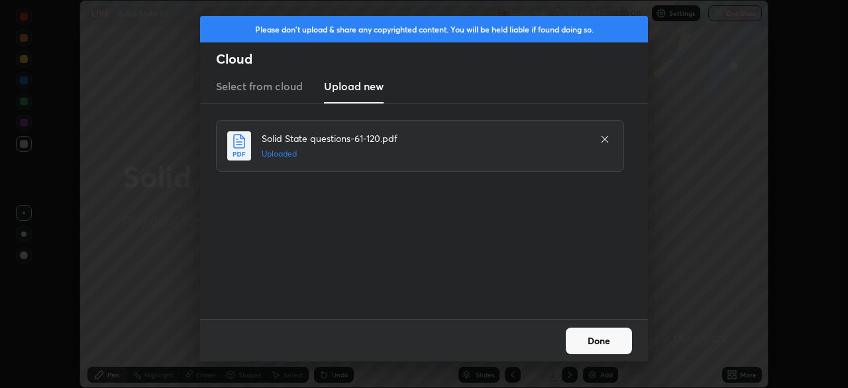
click at [585, 341] on button "Done" at bounding box center [599, 340] width 66 height 27
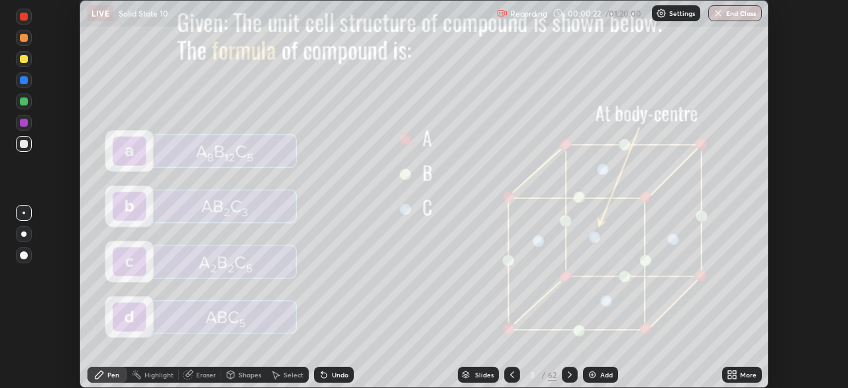
click at [476, 374] on div "Slides" at bounding box center [484, 374] width 19 height 7
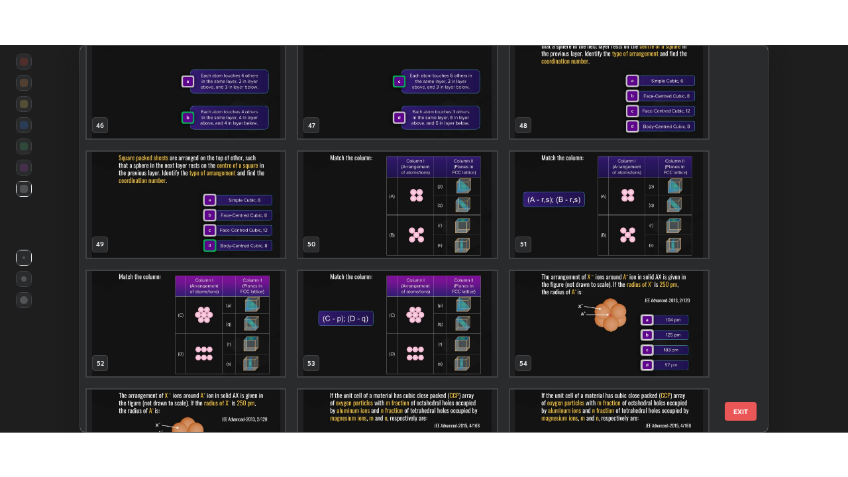
scroll to position [1787, 0]
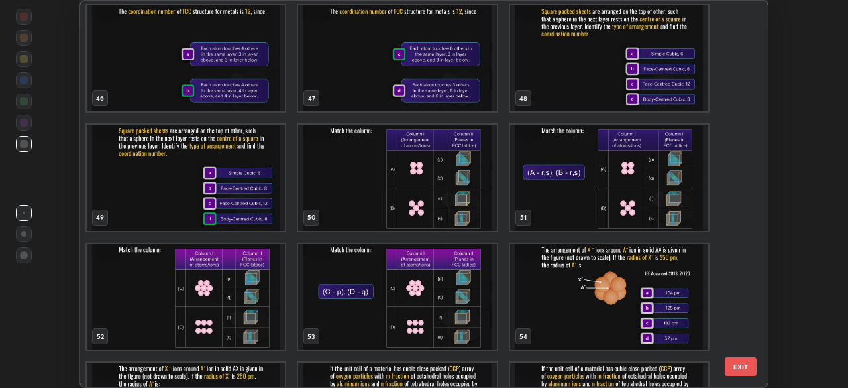
click at [655, 195] on img "grid" at bounding box center [609, 178] width 198 height 106
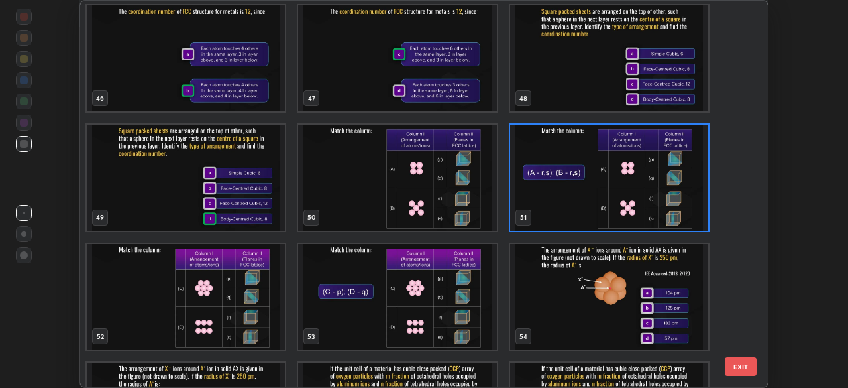
click at [656, 191] on img "grid" at bounding box center [609, 178] width 198 height 106
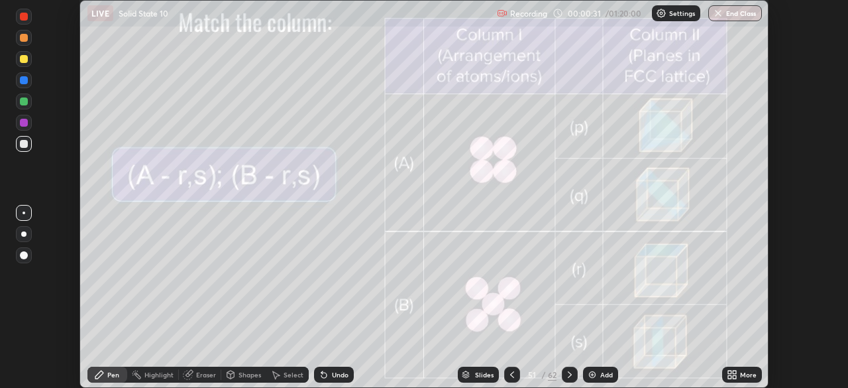
click at [734, 372] on icon at bounding box center [734, 371] width 3 height 3
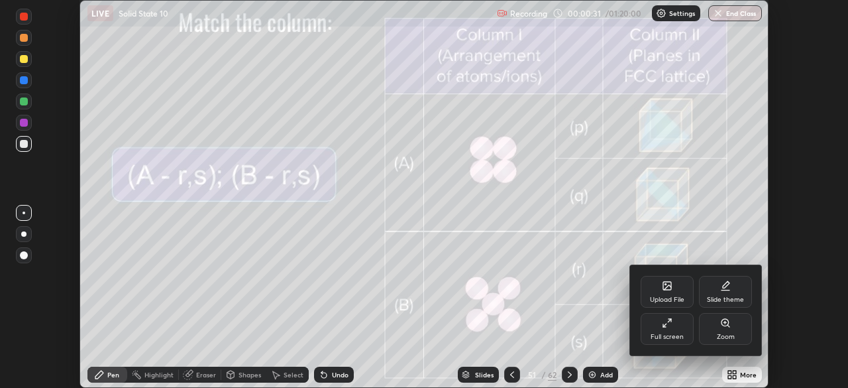
click at [675, 327] on div "Full screen" at bounding box center [667, 329] width 53 height 32
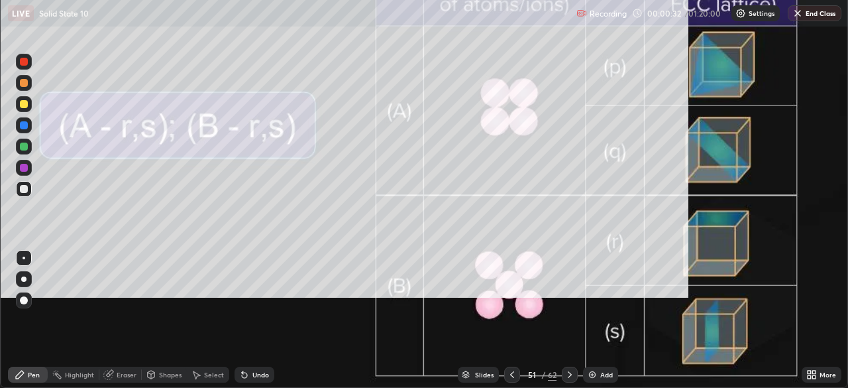
scroll to position [477, 848]
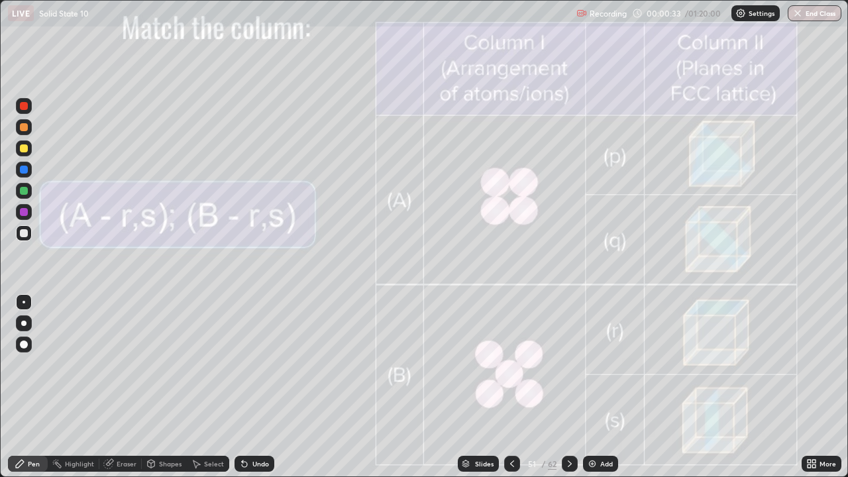
click at [570, 387] on icon at bounding box center [570, 464] width 11 height 11
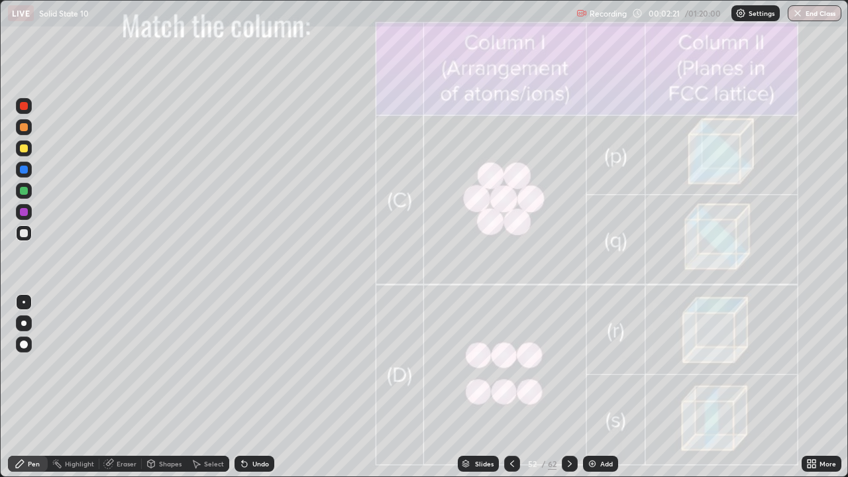
click at [569, 387] on icon at bounding box center [570, 464] width 11 height 11
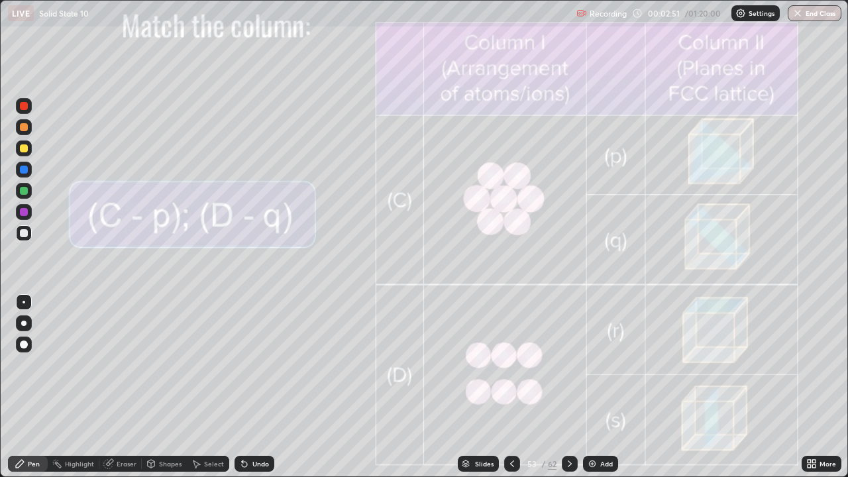
click at [254, 387] on div "Undo" at bounding box center [261, 464] width 17 height 7
click at [253, 387] on div "Undo" at bounding box center [261, 464] width 17 height 7
click at [259, 387] on div "Undo" at bounding box center [261, 464] width 17 height 7
click at [254, 387] on div "Undo" at bounding box center [261, 464] width 17 height 7
click at [253, 387] on div "Undo" at bounding box center [261, 464] width 17 height 7
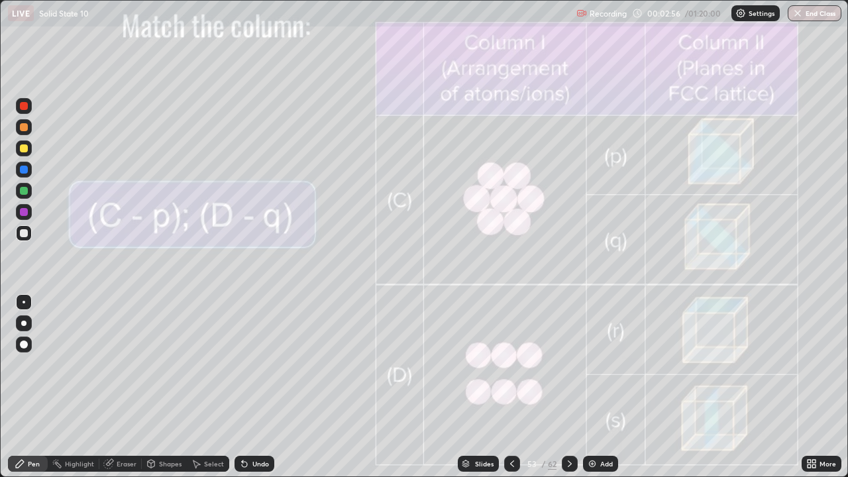
click at [255, 387] on div "Undo" at bounding box center [261, 464] width 17 height 7
click at [256, 387] on div "Undo" at bounding box center [261, 464] width 17 height 7
click at [513, 387] on icon at bounding box center [512, 464] width 11 height 11
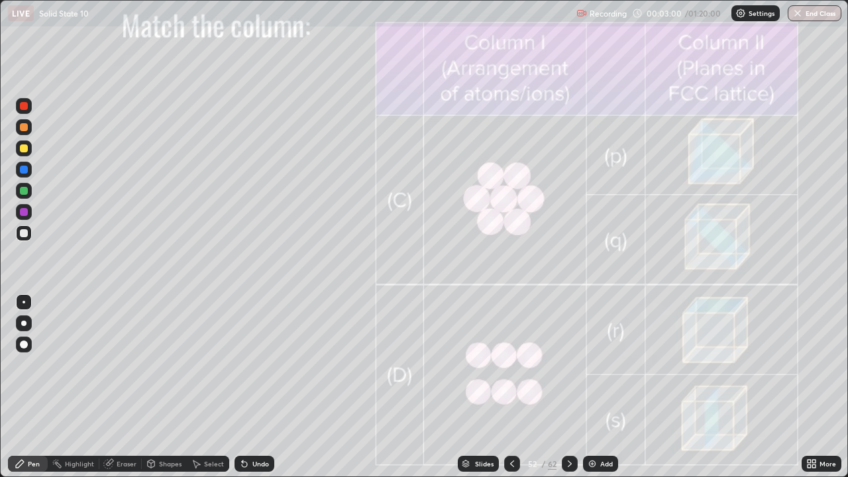
click at [512, 387] on icon at bounding box center [512, 464] width 11 height 11
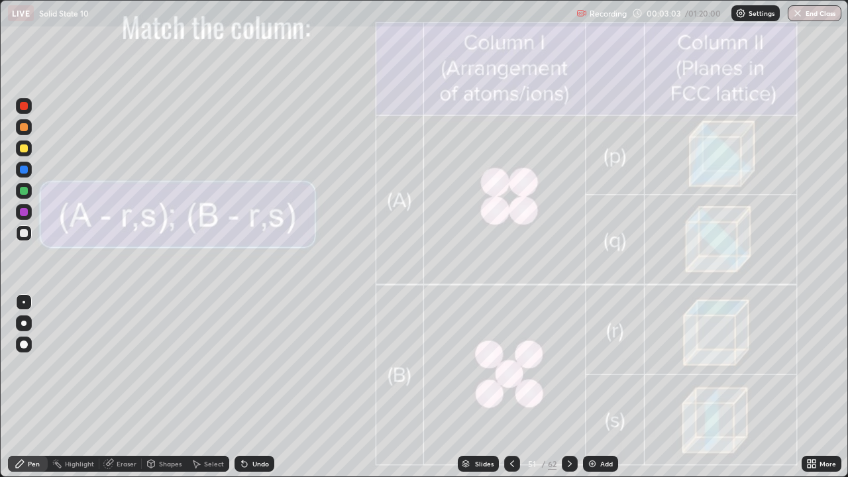
click at [569, 387] on icon at bounding box center [570, 464] width 4 height 7
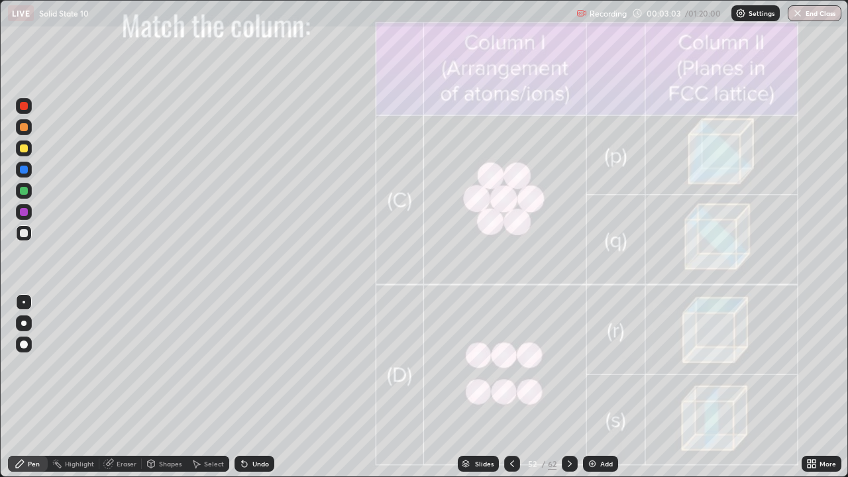
click at [569, 387] on icon at bounding box center [570, 464] width 11 height 11
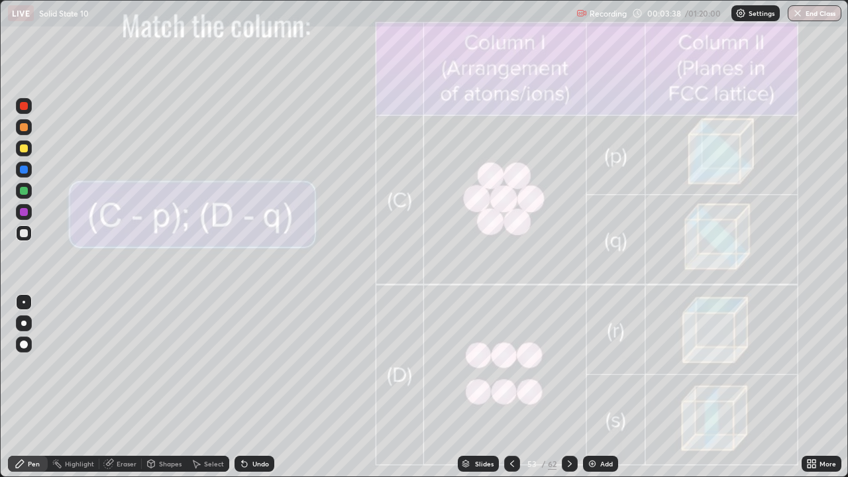
click at [258, 387] on div "Undo" at bounding box center [261, 464] width 17 height 7
click at [257, 387] on div "Undo" at bounding box center [261, 464] width 17 height 7
click at [24, 107] on div at bounding box center [24, 106] width 8 height 8
click at [253, 387] on div "Undo" at bounding box center [255, 464] width 40 height 16
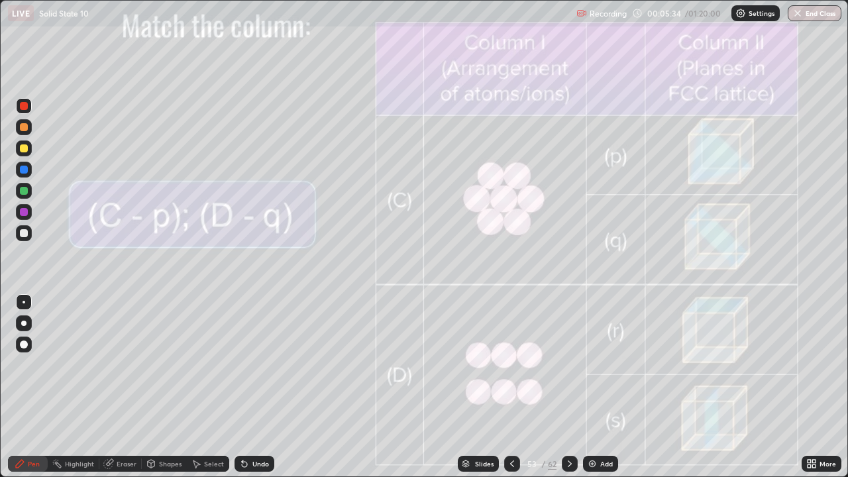
click at [577, 387] on div at bounding box center [570, 464] width 16 height 27
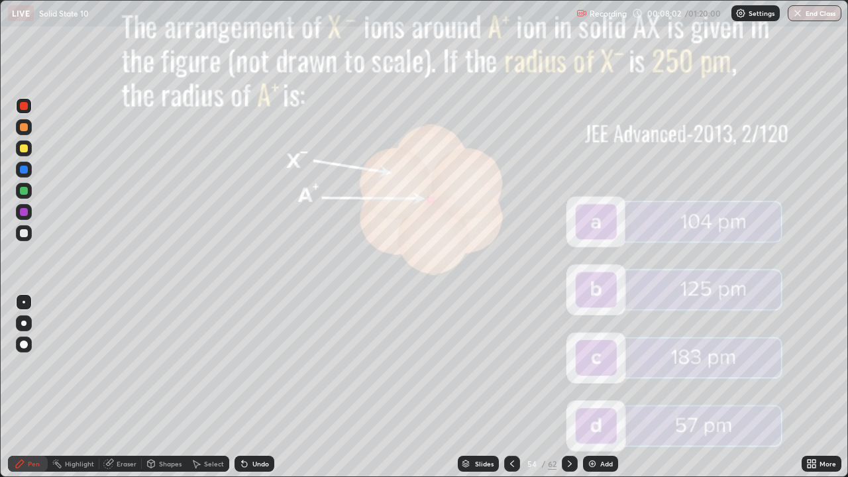
click at [569, 387] on icon at bounding box center [570, 464] width 11 height 11
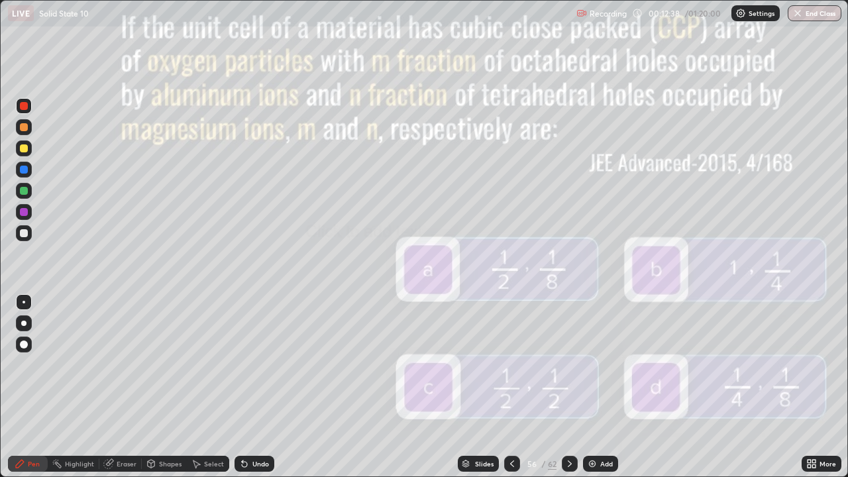
click at [567, 387] on icon at bounding box center [570, 464] width 11 height 11
click at [29, 144] on div at bounding box center [24, 149] width 16 height 16
click at [28, 192] on div at bounding box center [24, 191] width 16 height 16
click at [117, 387] on div "Eraser" at bounding box center [127, 464] width 20 height 7
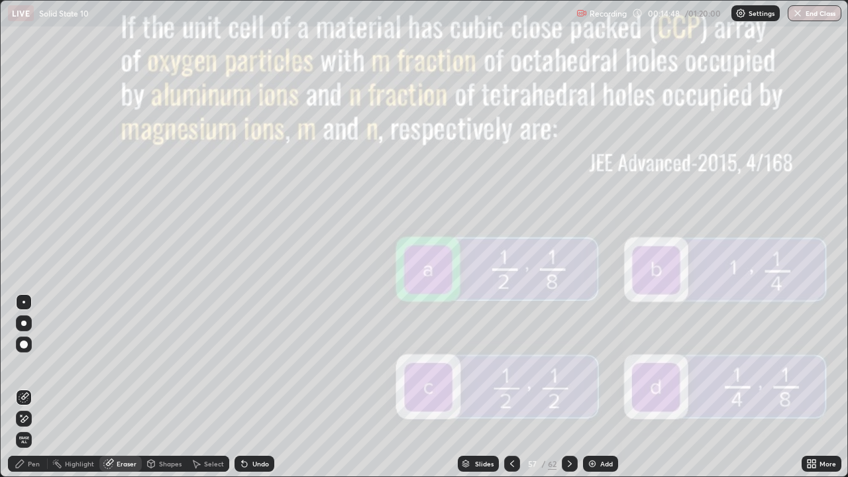
click at [30, 341] on div at bounding box center [24, 345] width 16 height 16
click at [27, 387] on div "Pen" at bounding box center [28, 464] width 40 height 16
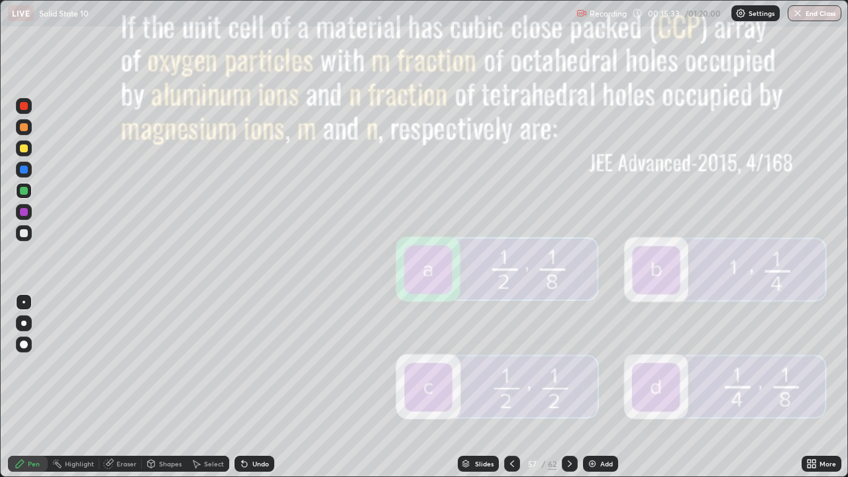
click at [27, 231] on div at bounding box center [24, 233] width 8 height 8
click at [569, 387] on icon at bounding box center [570, 464] width 11 height 11
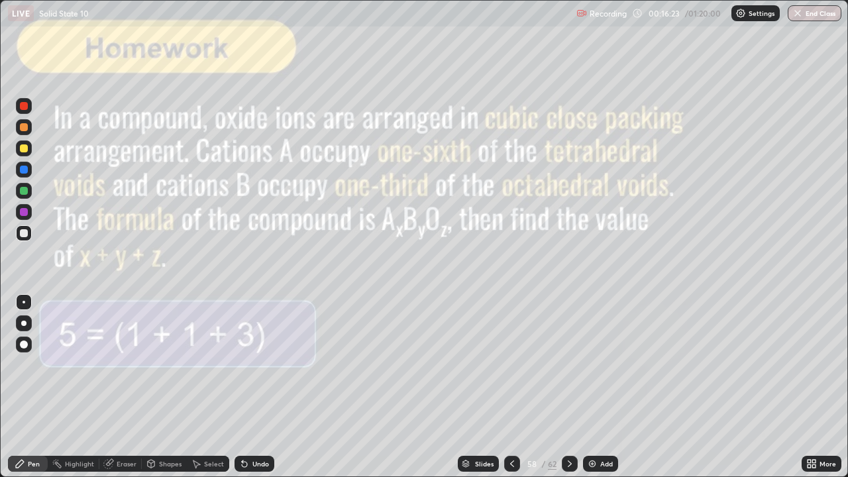
click at [569, 387] on icon at bounding box center [570, 464] width 11 height 11
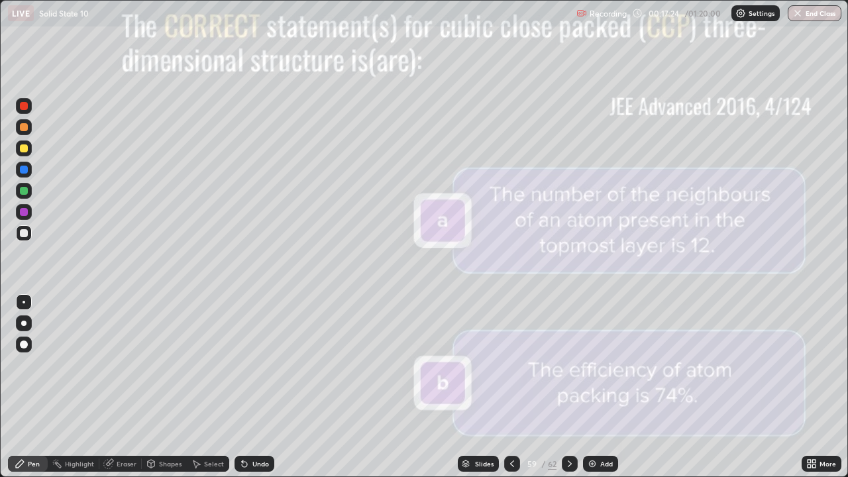
click at [569, 387] on icon at bounding box center [570, 464] width 11 height 11
click at [573, 387] on icon at bounding box center [570, 464] width 11 height 11
click at [569, 387] on icon at bounding box center [570, 464] width 11 height 11
click at [803, 387] on div "More" at bounding box center [822, 464] width 40 height 16
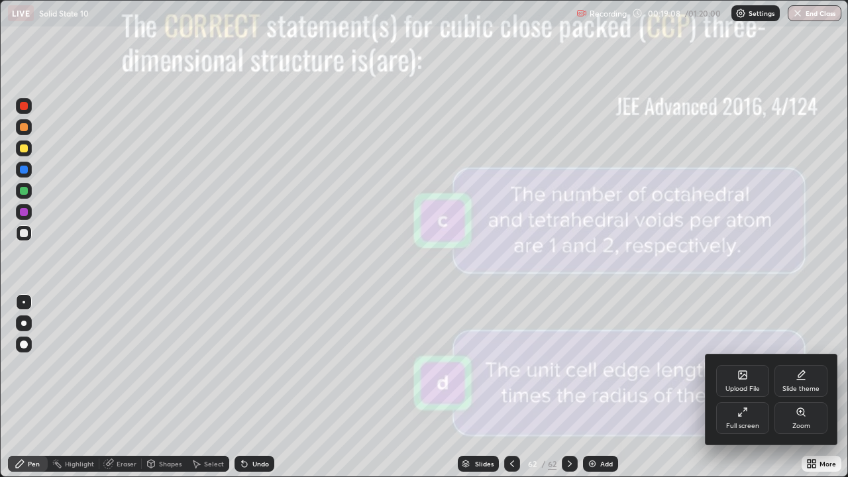
click at [744, 380] on div "Upload File" at bounding box center [742, 381] width 53 height 32
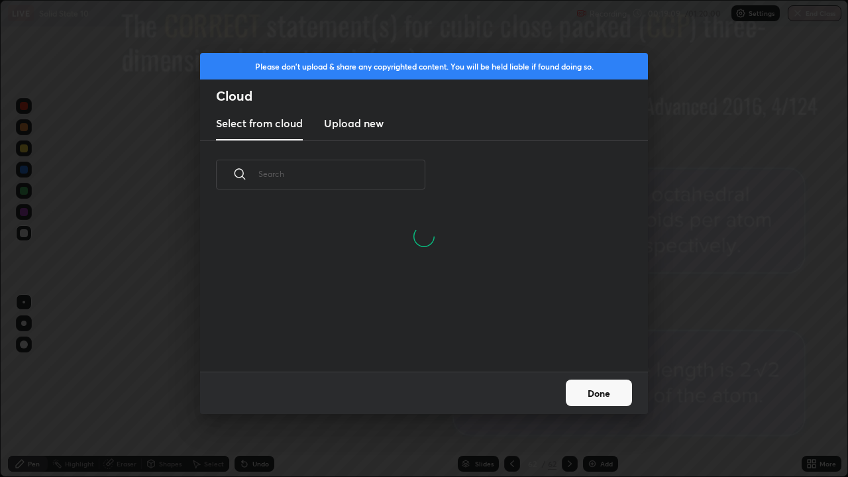
click at [374, 121] on h3 "Upload new" at bounding box center [354, 123] width 60 height 16
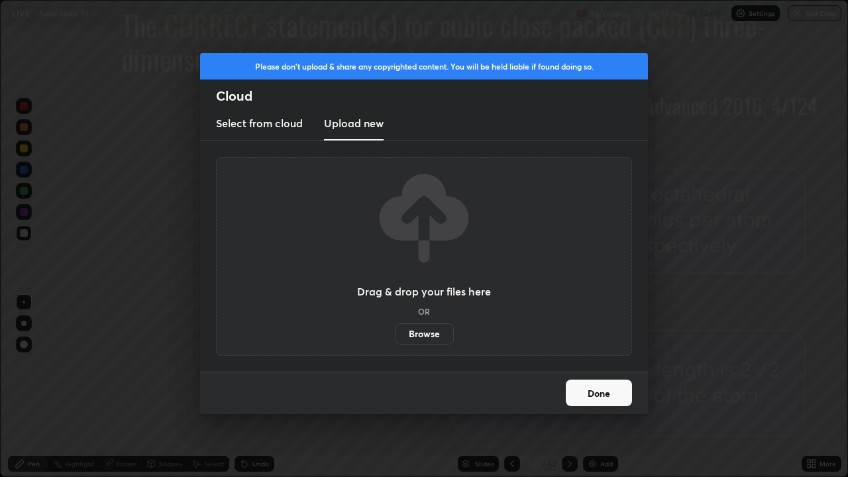
click at [411, 335] on label "Browse" at bounding box center [424, 333] width 59 height 21
click at [395, 335] on input "Browse" at bounding box center [395, 333] width 0 height 21
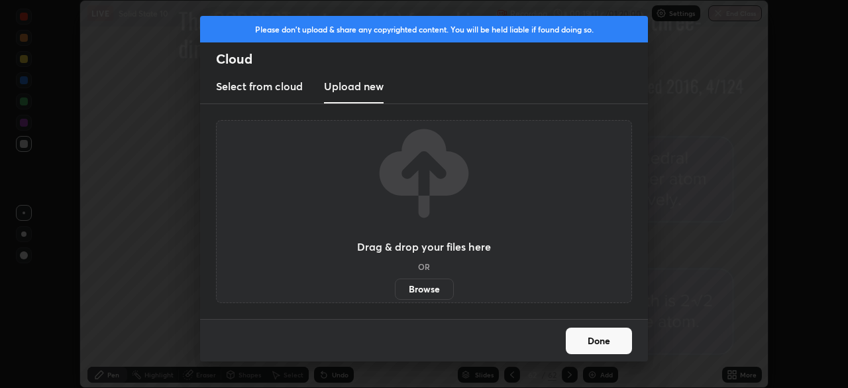
scroll to position [65887, 65427]
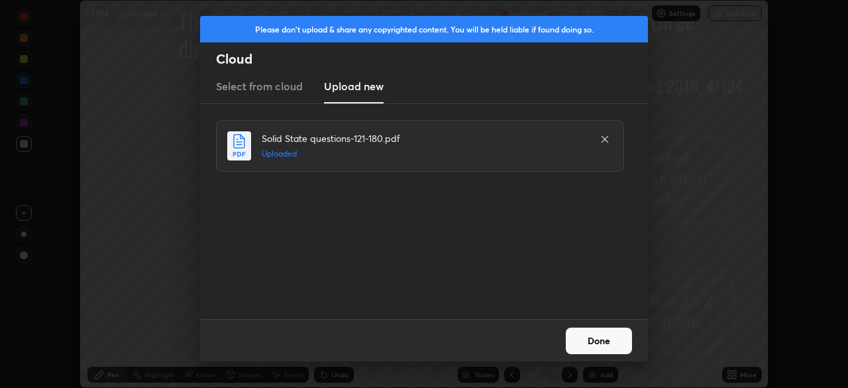
click at [594, 335] on button "Done" at bounding box center [599, 340] width 66 height 27
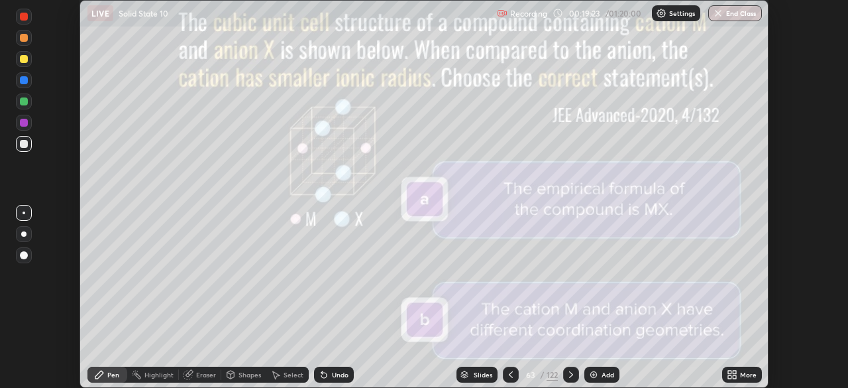
click at [469, 373] on div "Slides" at bounding box center [477, 375] width 41 height 16
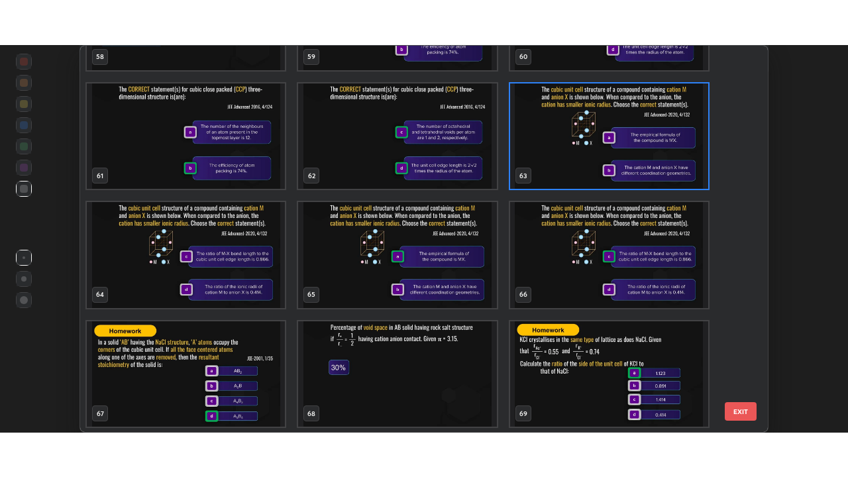
scroll to position [2344, 0]
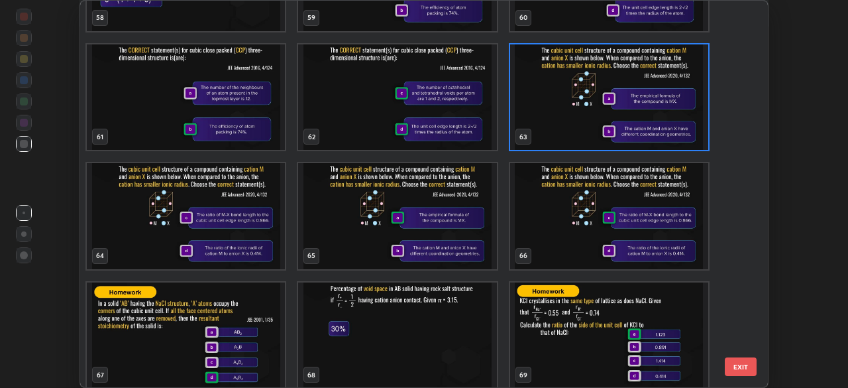
click at [620, 116] on img "grid" at bounding box center [609, 97] width 198 height 106
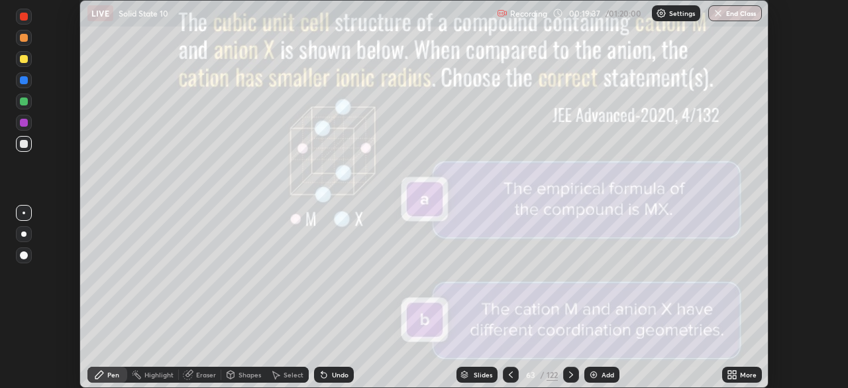
click at [621, 114] on img "grid" at bounding box center [609, 97] width 198 height 106
click at [738, 375] on div "More" at bounding box center [742, 375] width 40 height 16
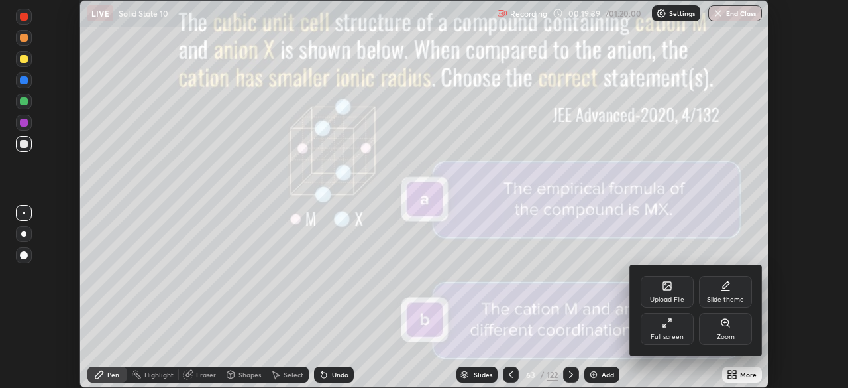
click at [660, 327] on div "Full screen" at bounding box center [667, 329] width 53 height 32
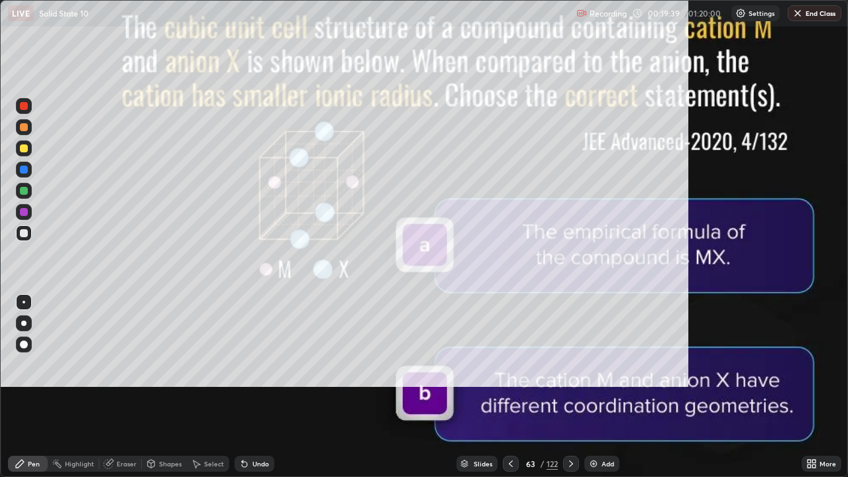
scroll to position [477, 848]
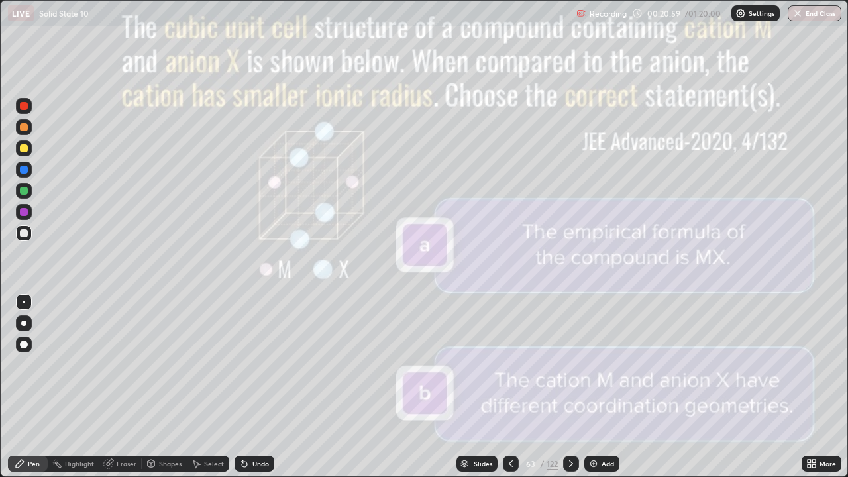
click at [571, 387] on icon at bounding box center [571, 464] width 11 height 11
click at [515, 387] on div at bounding box center [511, 464] width 16 height 16
click at [570, 387] on icon at bounding box center [571, 464] width 11 height 11
click at [572, 387] on icon at bounding box center [571, 464] width 11 height 11
click at [260, 387] on div "Undo" at bounding box center [261, 464] width 17 height 7
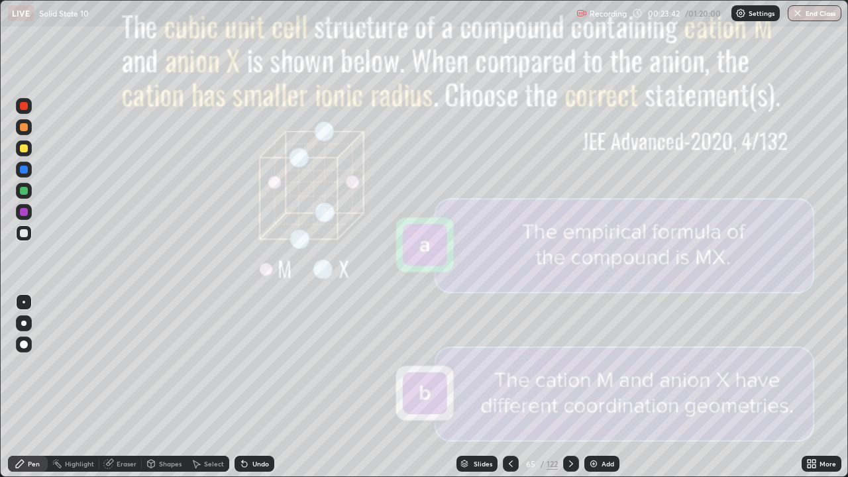
click at [260, 387] on div "Undo" at bounding box center [261, 464] width 17 height 7
click at [261, 387] on div "Undo" at bounding box center [261, 464] width 17 height 7
click at [577, 387] on div at bounding box center [571, 464] width 16 height 16
click at [30, 186] on div at bounding box center [24, 191] width 16 height 16
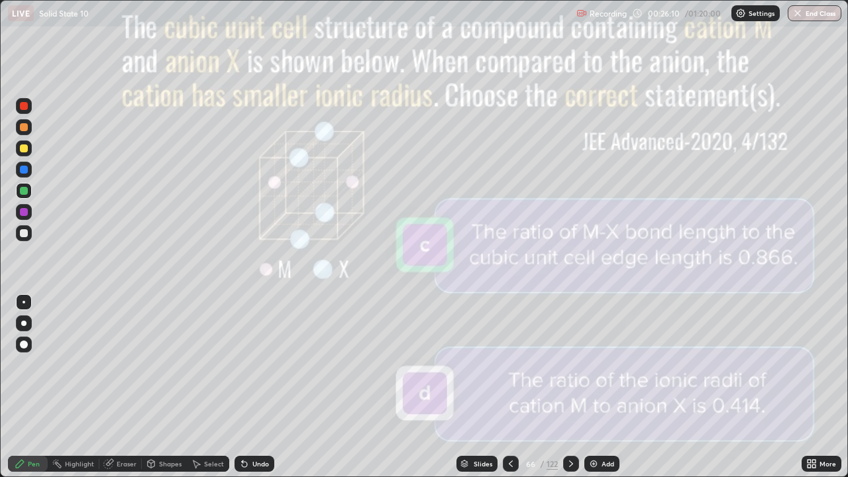
click at [28, 166] on div at bounding box center [24, 170] width 16 height 16
click at [572, 387] on icon at bounding box center [571, 464] width 4 height 7
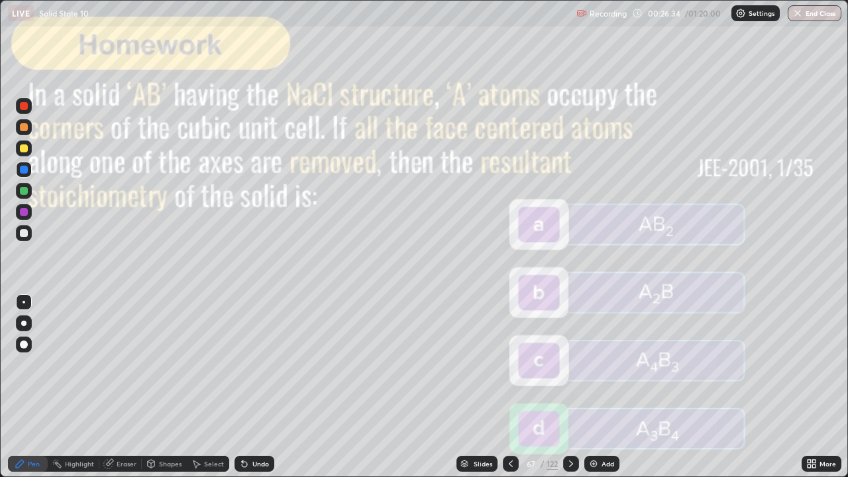
click at [572, 387] on icon at bounding box center [571, 464] width 11 height 11
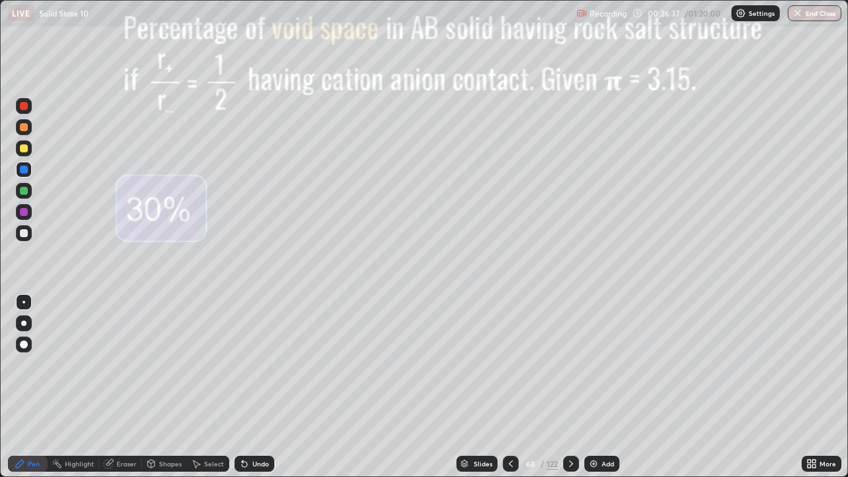
click at [572, 387] on icon at bounding box center [571, 464] width 11 height 11
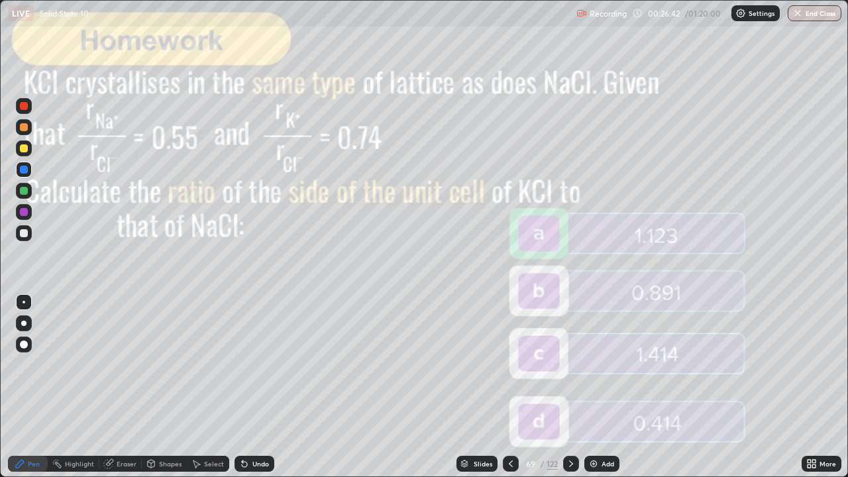
click at [510, 387] on icon at bounding box center [511, 464] width 4 height 7
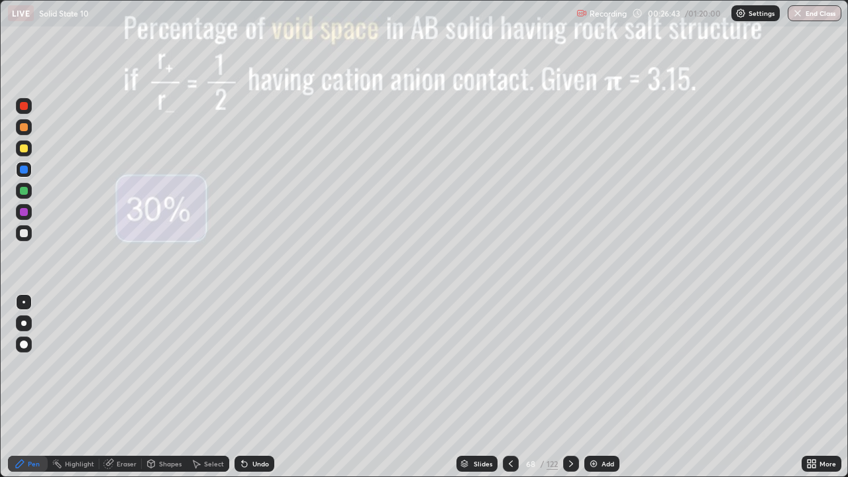
click at [570, 387] on icon at bounding box center [571, 464] width 11 height 11
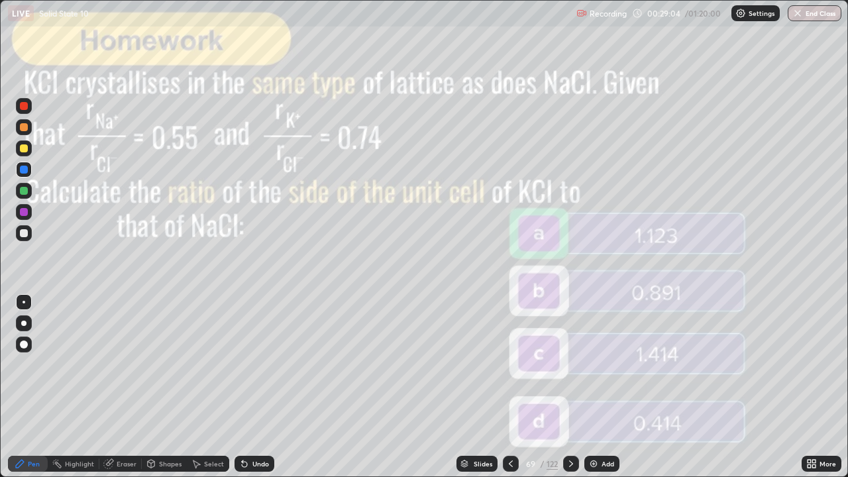
click at [250, 387] on div "Undo" at bounding box center [255, 464] width 40 height 16
click at [26, 234] on div at bounding box center [24, 233] width 8 height 8
click at [24, 150] on div at bounding box center [24, 148] width 8 height 8
click at [27, 190] on div at bounding box center [24, 191] width 8 height 8
click at [29, 127] on div at bounding box center [24, 127] width 16 height 16
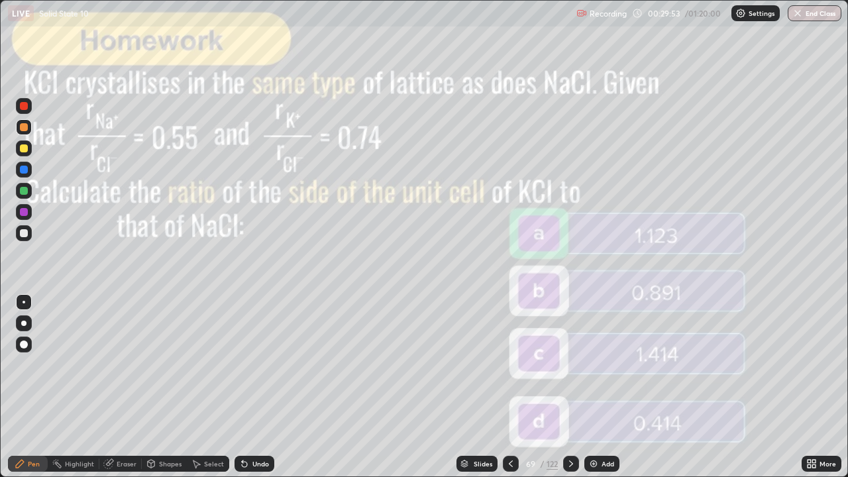
click at [30, 233] on div at bounding box center [24, 233] width 16 height 16
click at [248, 387] on div "Undo" at bounding box center [255, 464] width 40 height 16
click at [249, 387] on div "Undo" at bounding box center [255, 464] width 40 height 16
click at [570, 387] on icon at bounding box center [571, 464] width 11 height 11
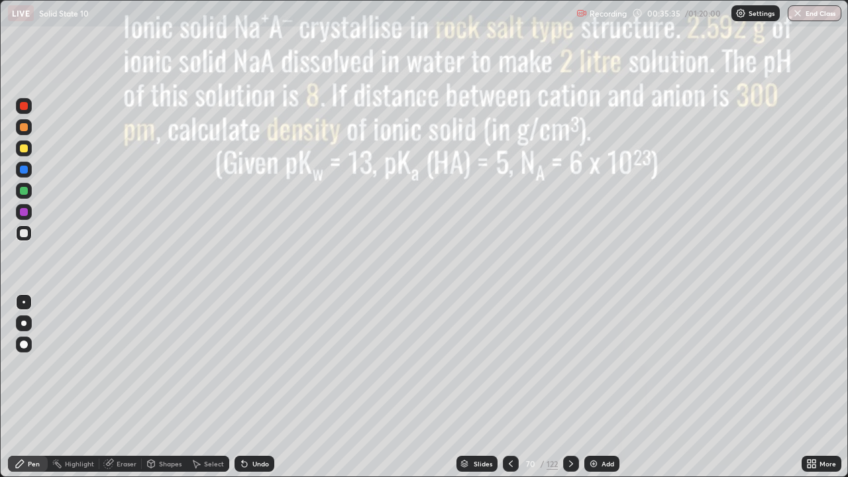
click at [573, 387] on div at bounding box center [571, 464] width 16 height 16
click at [257, 387] on div "Undo" at bounding box center [261, 464] width 17 height 7
click at [27, 145] on div at bounding box center [24, 149] width 16 height 16
click at [254, 387] on div "Undo" at bounding box center [261, 464] width 17 height 7
click at [253, 387] on div "Undo" at bounding box center [261, 464] width 17 height 7
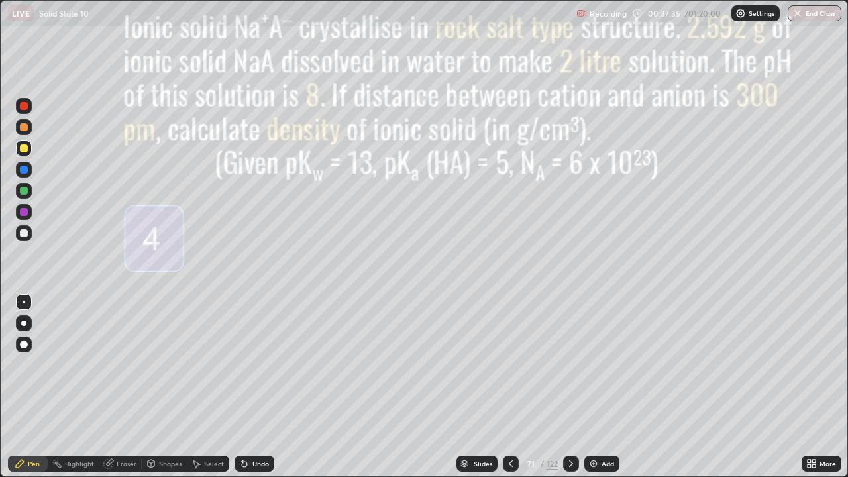
click at [258, 387] on div "Undo" at bounding box center [261, 464] width 17 height 7
click at [255, 387] on div "Undo" at bounding box center [261, 464] width 17 height 7
click at [30, 190] on div at bounding box center [24, 191] width 16 height 16
click at [30, 129] on div at bounding box center [24, 127] width 16 height 16
click at [28, 211] on div at bounding box center [24, 212] width 16 height 16
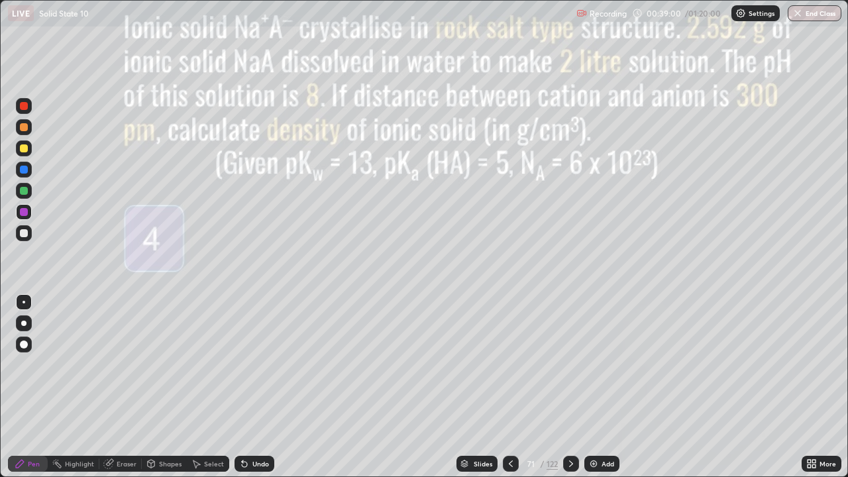
click at [27, 166] on div at bounding box center [24, 170] width 16 height 16
click at [256, 387] on div "Undo" at bounding box center [261, 464] width 17 height 7
click at [253, 387] on div "Undo" at bounding box center [261, 464] width 17 height 7
click at [256, 387] on div "Undo" at bounding box center [261, 464] width 17 height 7
click at [254, 387] on div "Undo" at bounding box center [261, 464] width 17 height 7
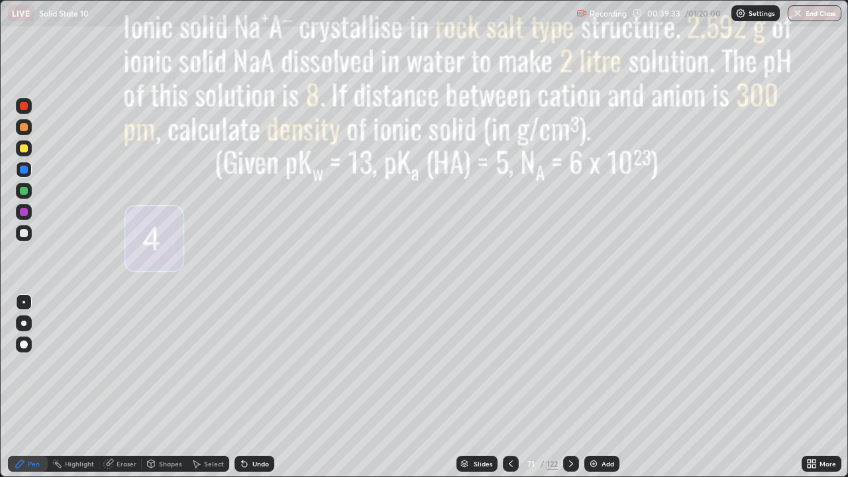
click at [24, 107] on div at bounding box center [24, 106] width 8 height 8
click at [577, 387] on div at bounding box center [571, 464] width 16 height 16
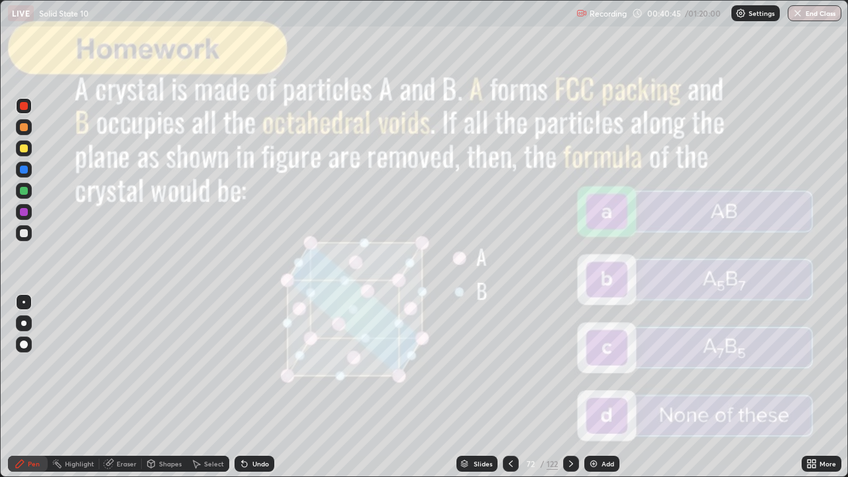
click at [571, 387] on icon at bounding box center [571, 464] width 11 height 11
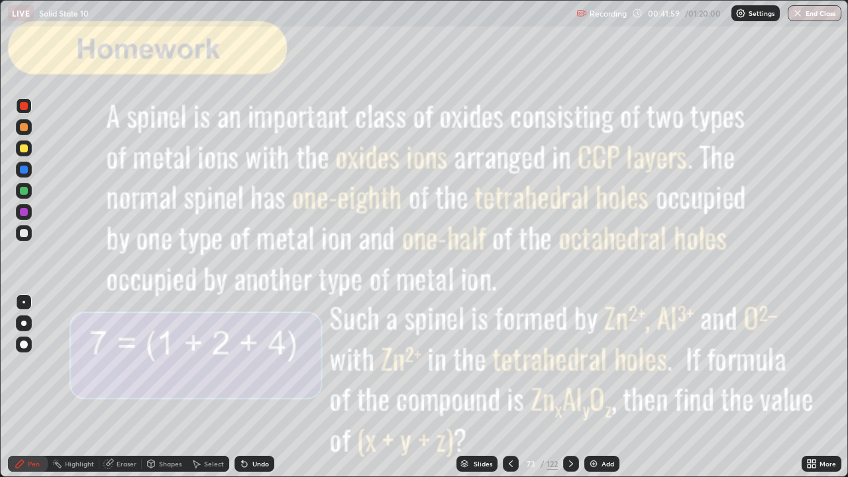
click at [30, 190] on div at bounding box center [24, 191] width 16 height 16
click at [254, 387] on div "Undo" at bounding box center [261, 464] width 17 height 7
click at [253, 387] on div "Undo" at bounding box center [261, 464] width 17 height 7
click at [250, 387] on div "Undo" at bounding box center [255, 464] width 40 height 16
click at [28, 213] on div at bounding box center [24, 212] width 16 height 16
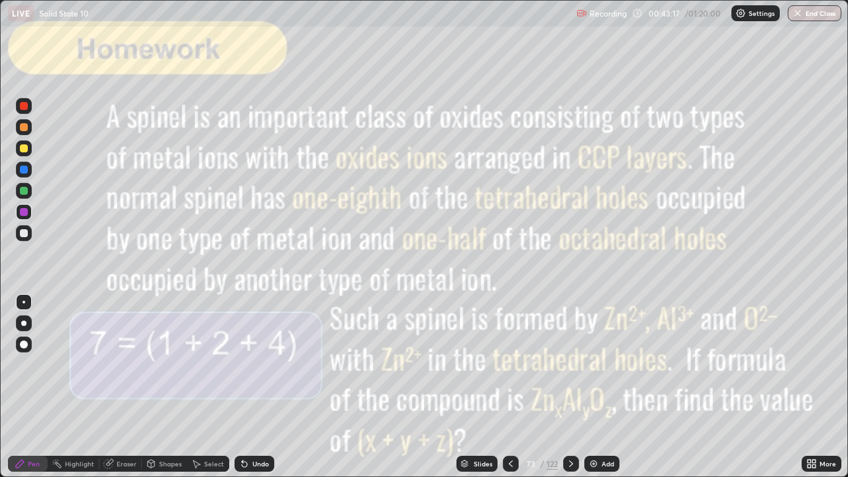
click at [575, 387] on icon at bounding box center [571, 464] width 11 height 11
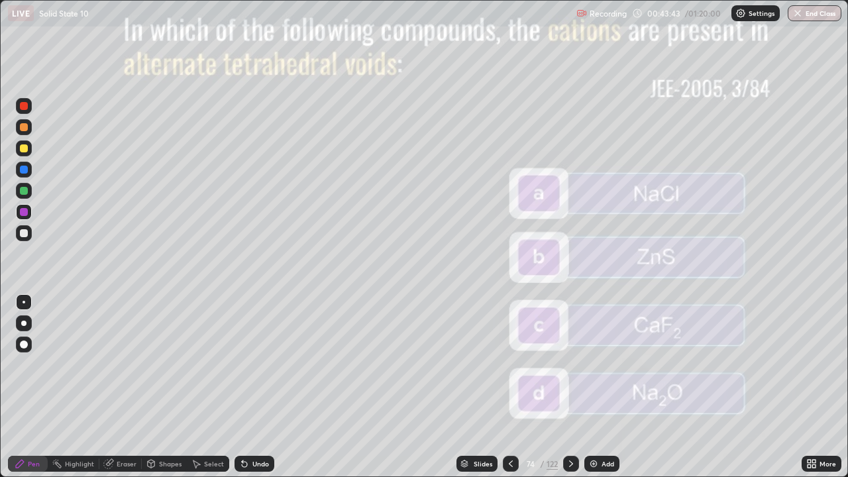
click at [571, 387] on icon at bounding box center [571, 464] width 11 height 11
click at [574, 387] on icon at bounding box center [571, 464] width 11 height 11
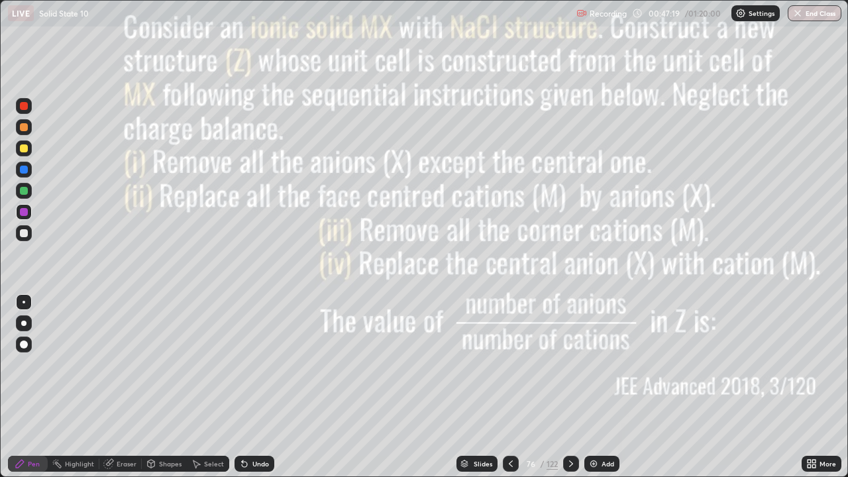
click at [571, 387] on icon at bounding box center [571, 464] width 11 height 11
click at [30, 148] on div at bounding box center [24, 149] width 16 height 16
click at [260, 387] on div "Undo" at bounding box center [261, 464] width 17 height 7
click at [258, 387] on div "Undo" at bounding box center [261, 464] width 17 height 7
click at [257, 387] on div "Undo" at bounding box center [261, 464] width 17 height 7
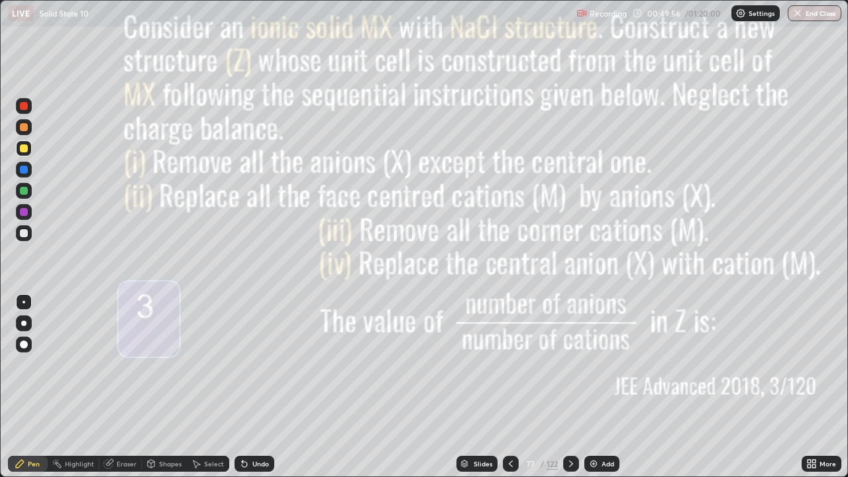
click at [570, 387] on icon at bounding box center [571, 464] width 11 height 11
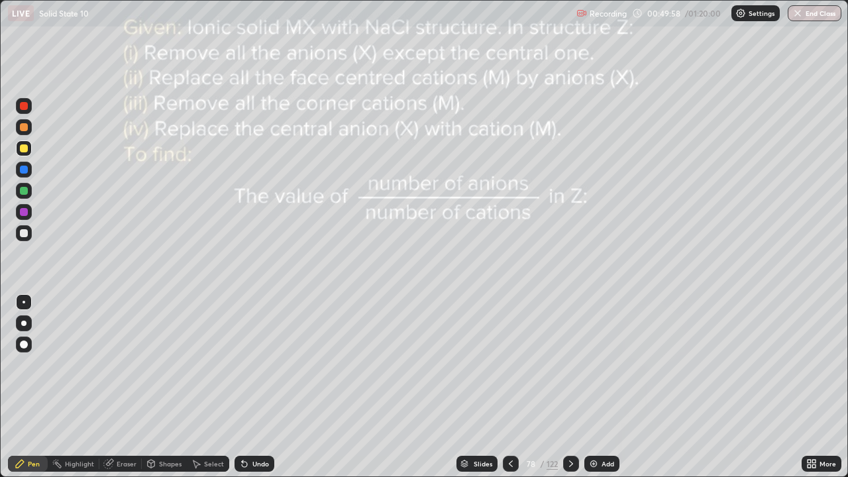
click at [569, 387] on icon at bounding box center [571, 464] width 11 height 11
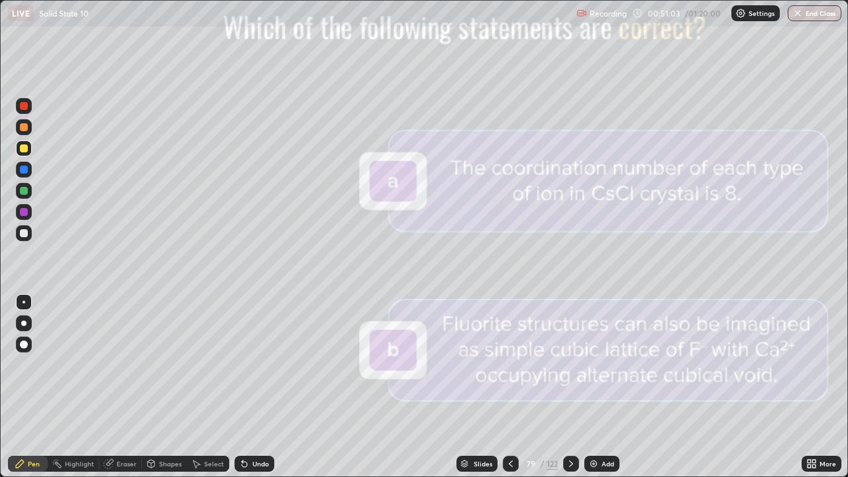
click at [575, 387] on icon at bounding box center [571, 464] width 11 height 11
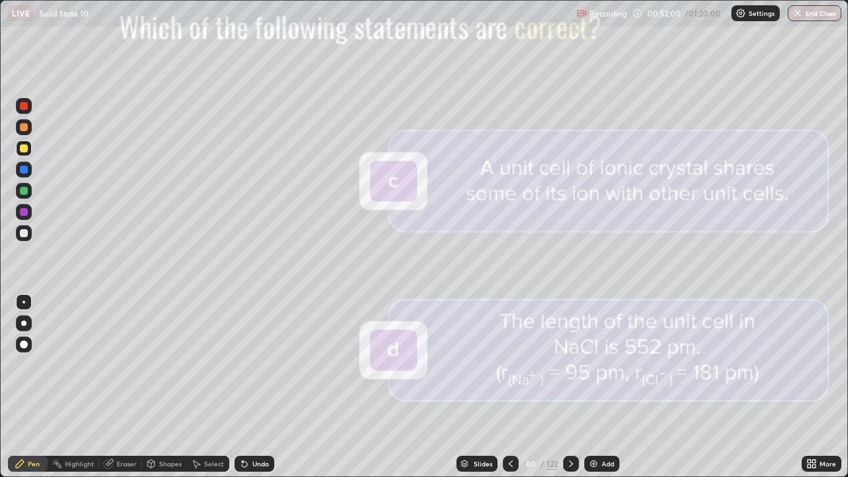
click at [570, 387] on icon at bounding box center [571, 464] width 11 height 11
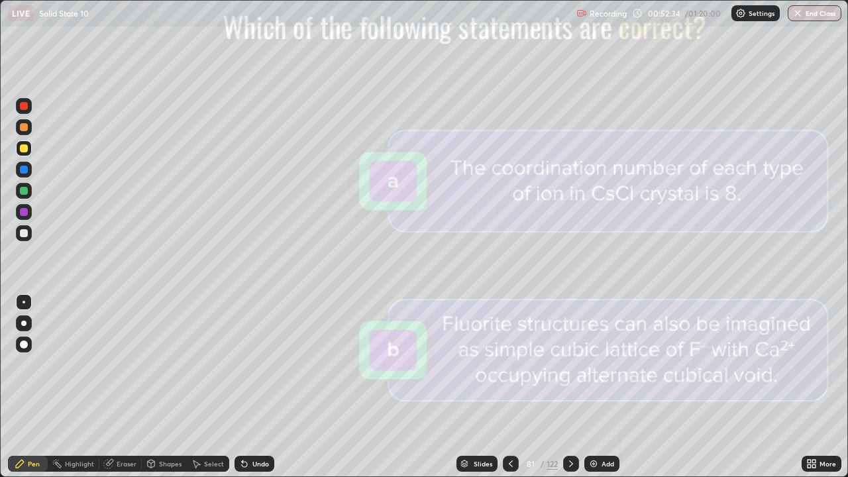
click at [570, 387] on icon at bounding box center [571, 464] width 11 height 11
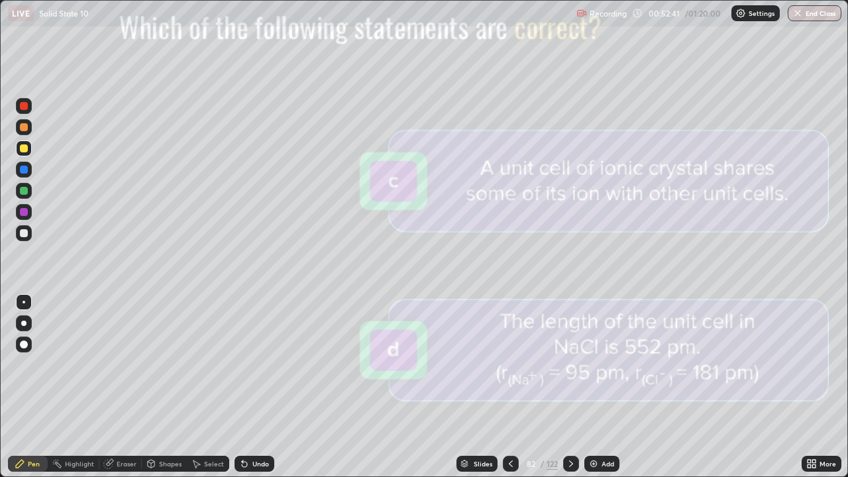
click at [510, 387] on icon at bounding box center [511, 464] width 11 height 11
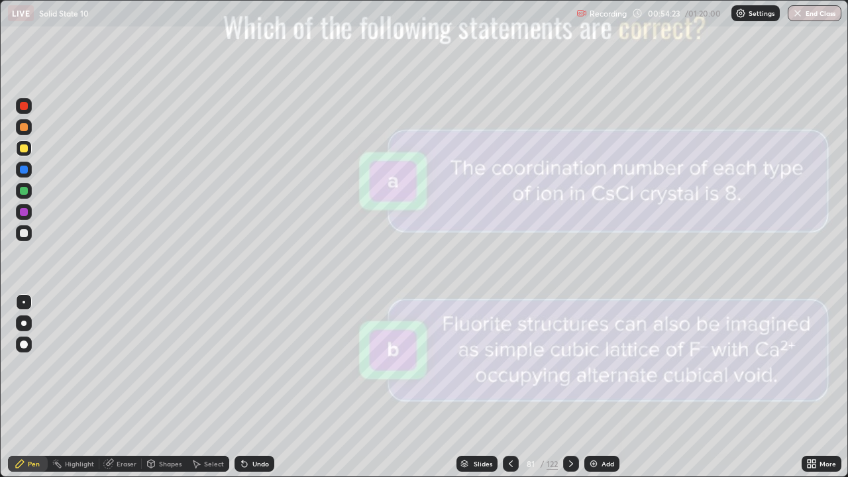
click at [483, 387] on div "Slides" at bounding box center [483, 464] width 19 height 7
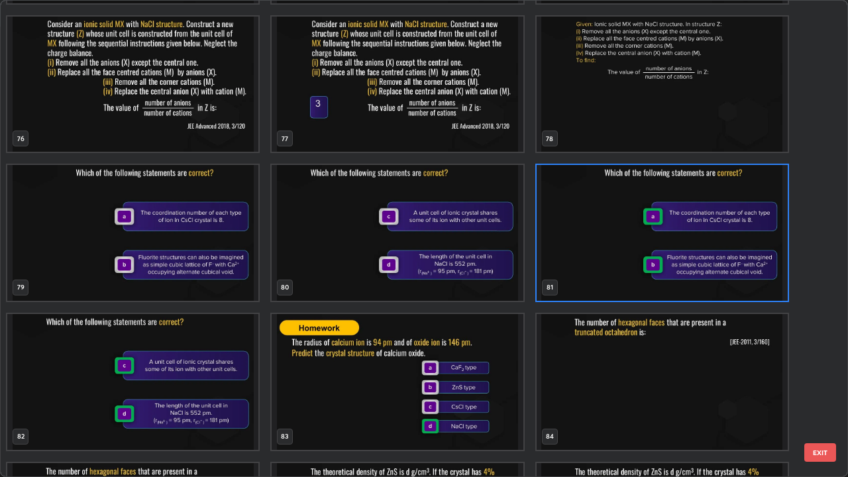
scroll to position [3716, 0]
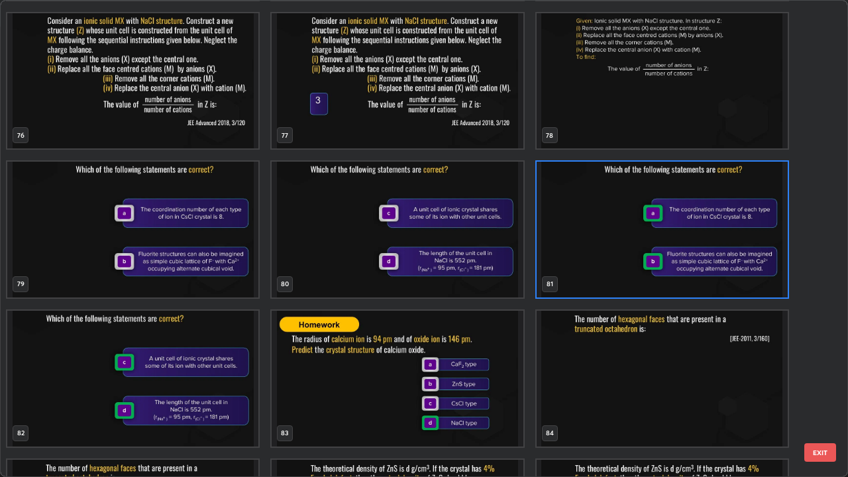
click at [726, 252] on img "grid" at bounding box center [662, 230] width 251 height 136
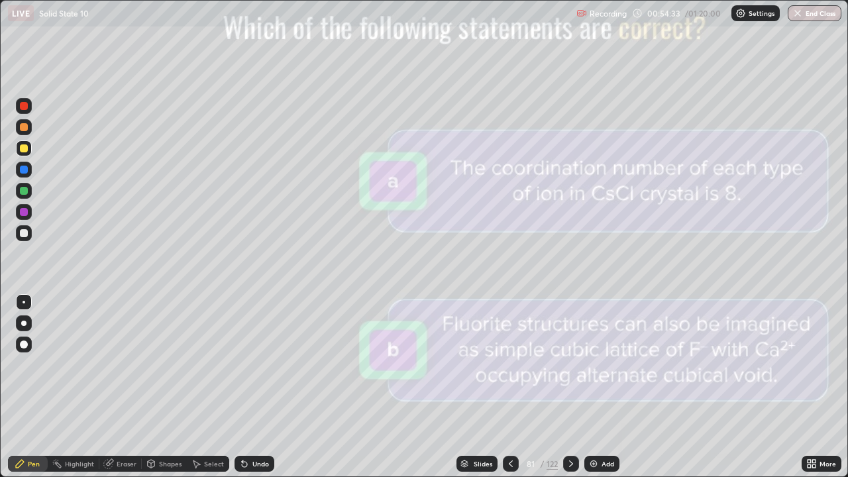
click at [720, 247] on img "grid" at bounding box center [662, 230] width 251 height 136
click at [571, 387] on icon at bounding box center [571, 464] width 11 height 11
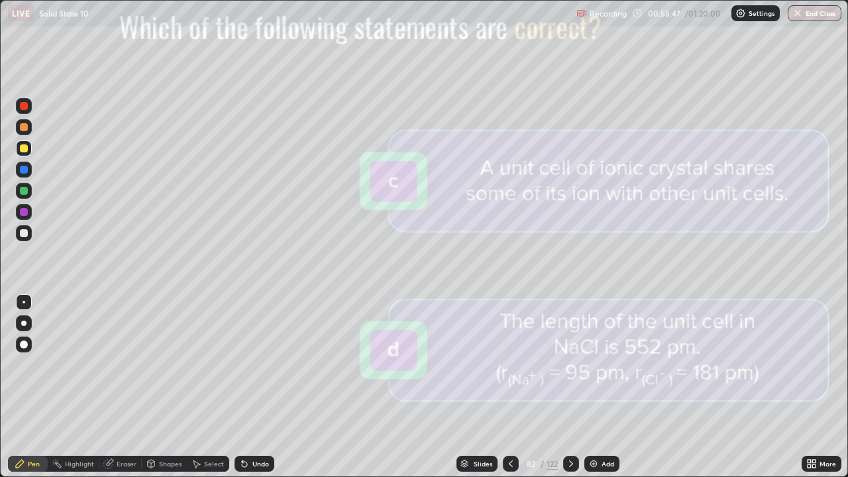
click at [572, 387] on icon at bounding box center [571, 464] width 11 height 11
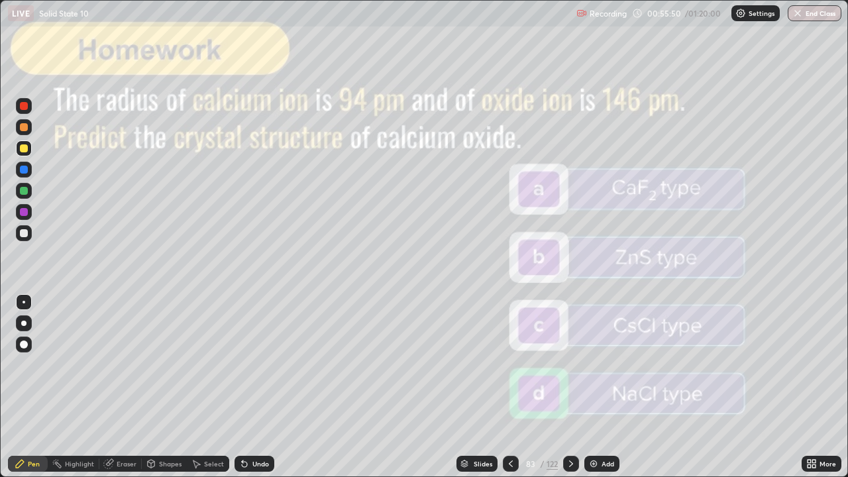
click at [570, 387] on icon at bounding box center [571, 464] width 11 height 11
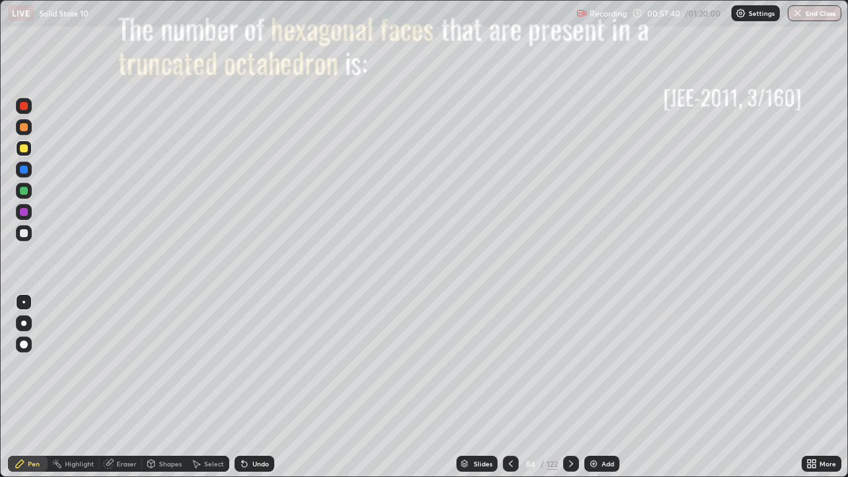
click at [571, 387] on icon at bounding box center [571, 464] width 4 height 7
click at [31, 190] on div at bounding box center [24, 191] width 16 height 16
click at [27, 126] on div at bounding box center [24, 127] width 8 height 8
click at [256, 387] on div "Undo" at bounding box center [261, 464] width 17 height 7
click at [254, 387] on div "Undo" at bounding box center [261, 464] width 17 height 7
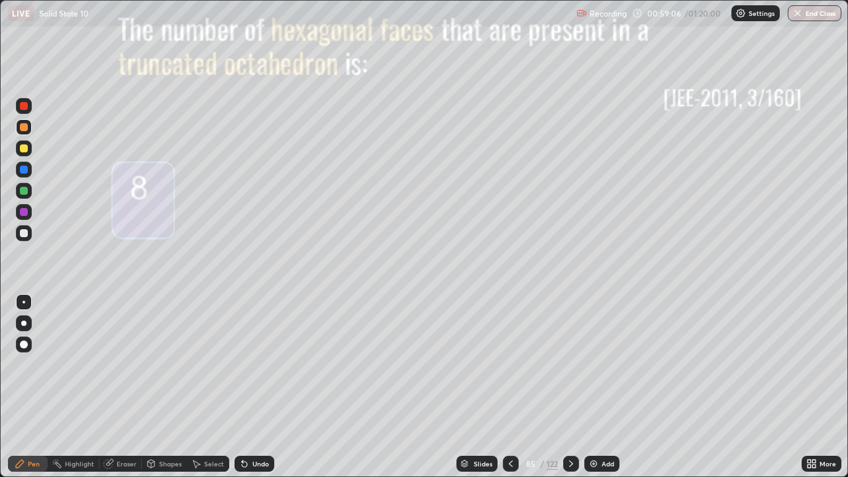
click at [25, 233] on div at bounding box center [24, 233] width 8 height 8
click at [28, 103] on div at bounding box center [24, 106] width 16 height 16
click at [569, 387] on icon at bounding box center [571, 464] width 4 height 7
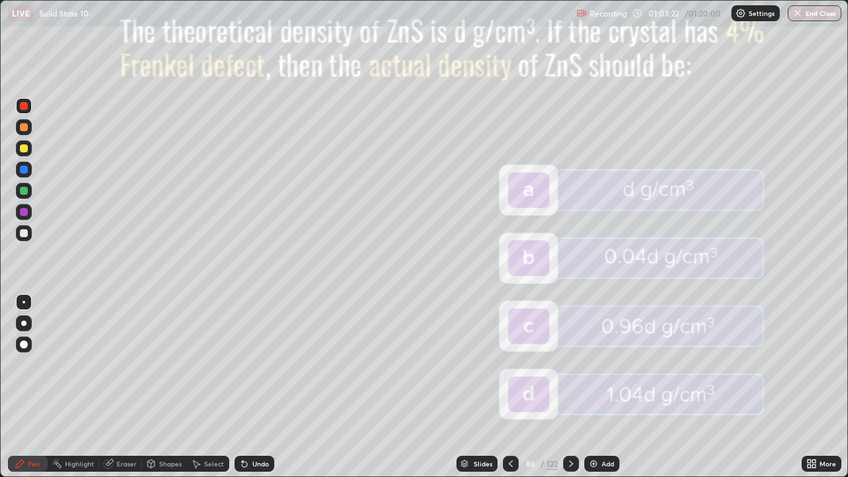
click at [571, 387] on icon at bounding box center [571, 464] width 11 height 11
click at [573, 387] on icon at bounding box center [571, 464] width 11 height 11
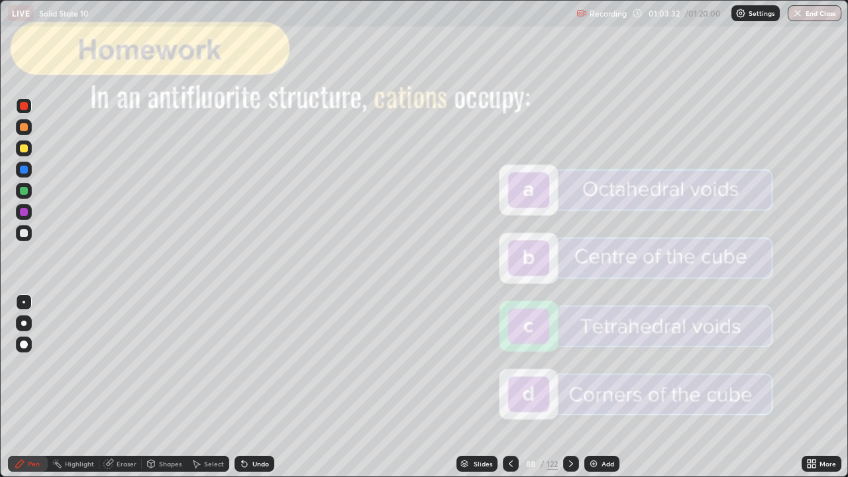
click at [510, 387] on icon at bounding box center [511, 464] width 11 height 11
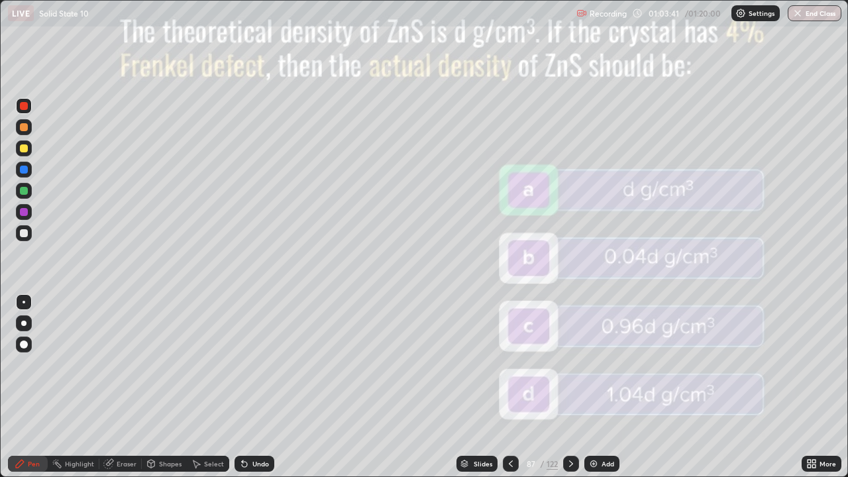
click at [573, 387] on div at bounding box center [571, 464] width 16 height 16
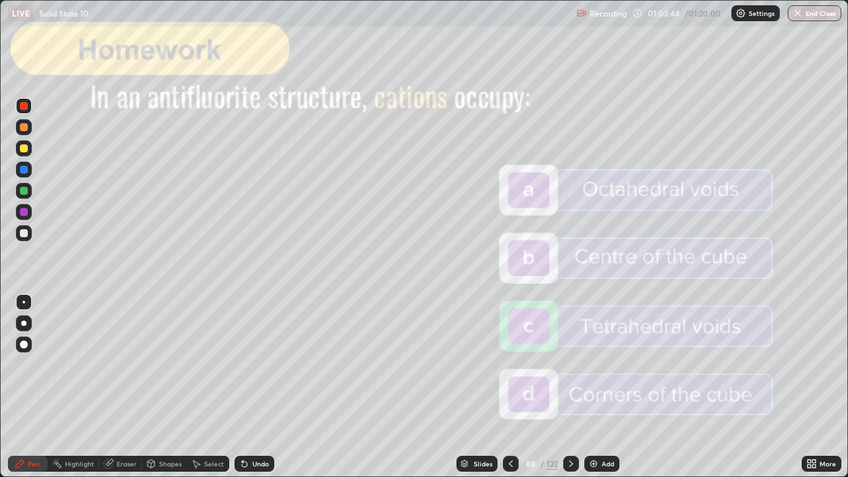
click at [572, 387] on icon at bounding box center [571, 464] width 11 height 11
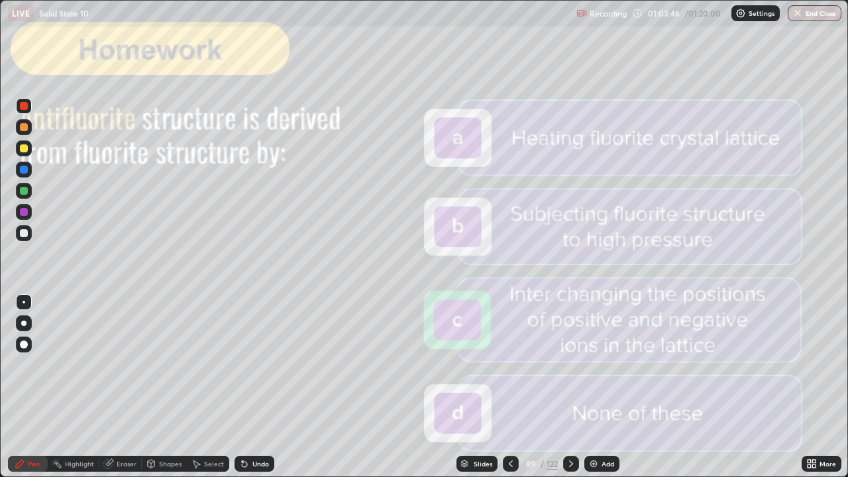
click at [570, 387] on icon at bounding box center [571, 464] width 11 height 11
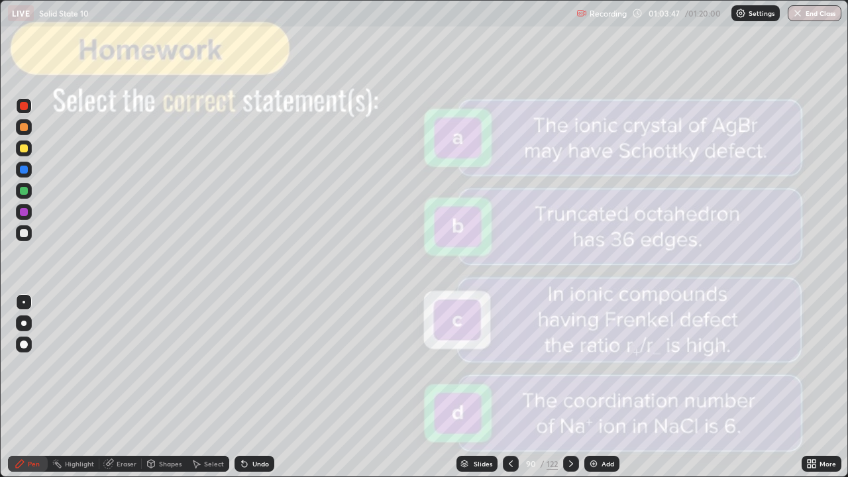
click at [570, 387] on icon at bounding box center [571, 464] width 11 height 11
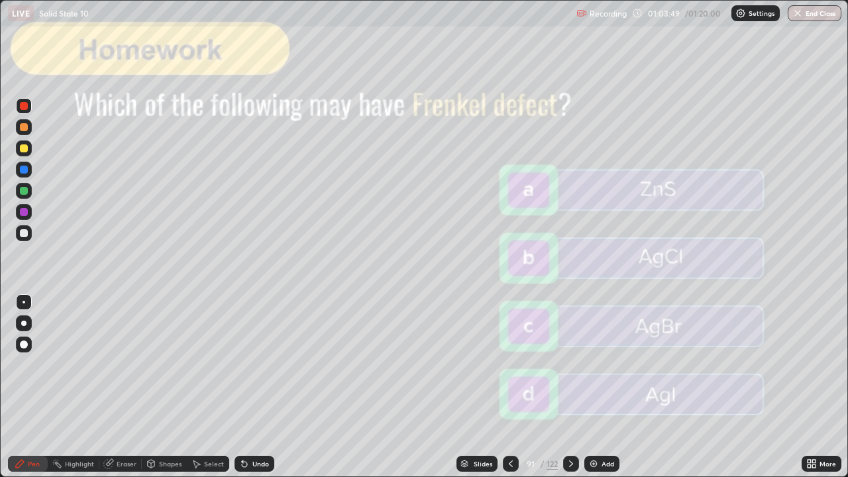
click at [570, 387] on icon at bounding box center [571, 464] width 11 height 11
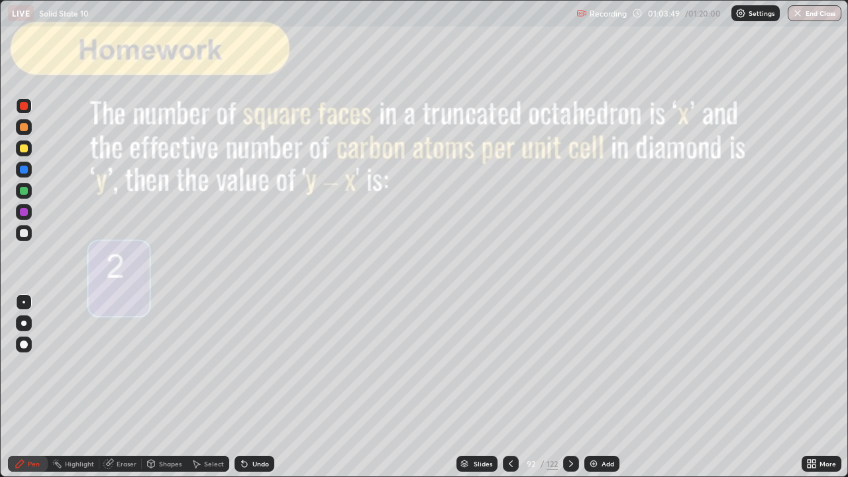
click at [570, 387] on icon at bounding box center [571, 464] width 11 height 11
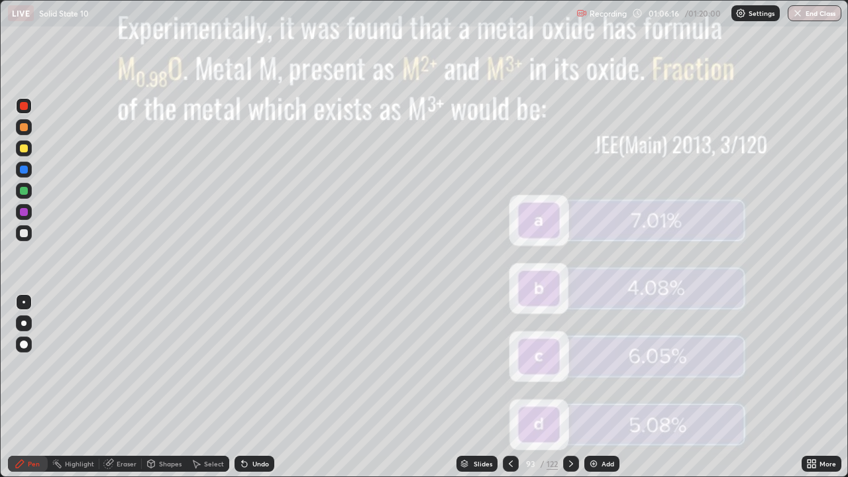
click at [572, 387] on icon at bounding box center [571, 464] width 11 height 11
click at [27, 142] on div at bounding box center [24, 149] width 16 height 16
click at [28, 192] on div at bounding box center [24, 191] width 16 height 16
click at [253, 387] on div "Undo" at bounding box center [261, 464] width 17 height 7
click at [250, 387] on div "Undo" at bounding box center [255, 464] width 40 height 16
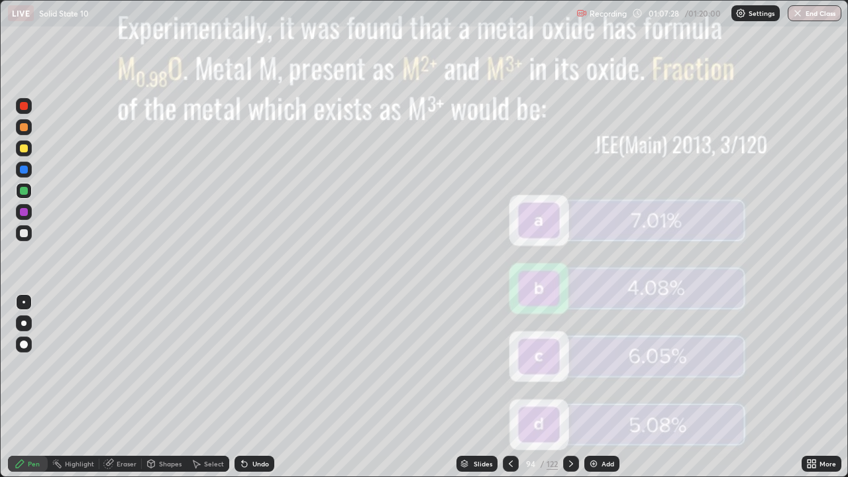
click at [29, 233] on div at bounding box center [24, 233] width 16 height 16
click at [578, 387] on div at bounding box center [571, 464] width 16 height 16
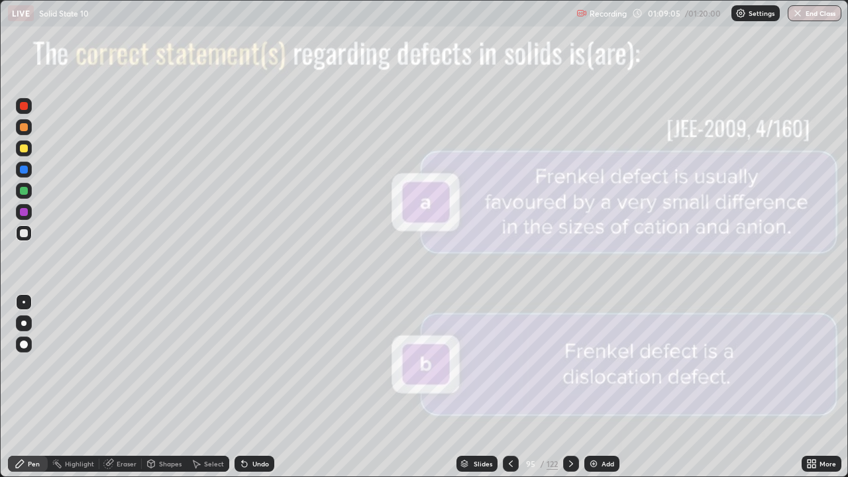
click at [570, 387] on icon at bounding box center [571, 464] width 11 height 11
click at [572, 387] on div at bounding box center [571, 464] width 16 height 16
click at [576, 387] on div at bounding box center [571, 464] width 16 height 16
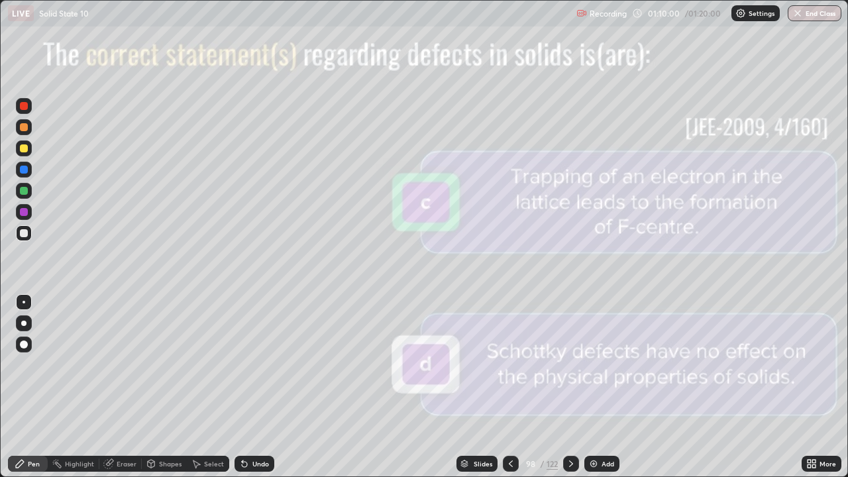
click at [570, 387] on icon at bounding box center [571, 464] width 11 height 11
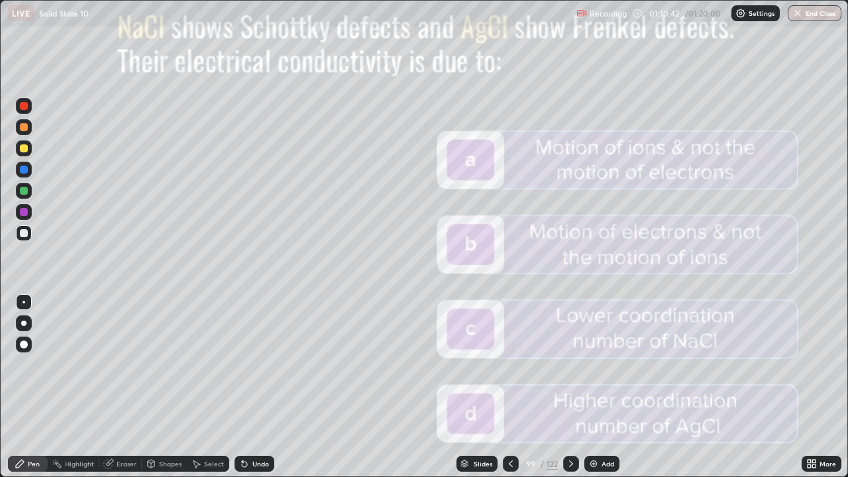
click at [573, 387] on icon at bounding box center [571, 464] width 11 height 11
click at [809, 9] on button "End Class" at bounding box center [815, 13] width 52 height 16
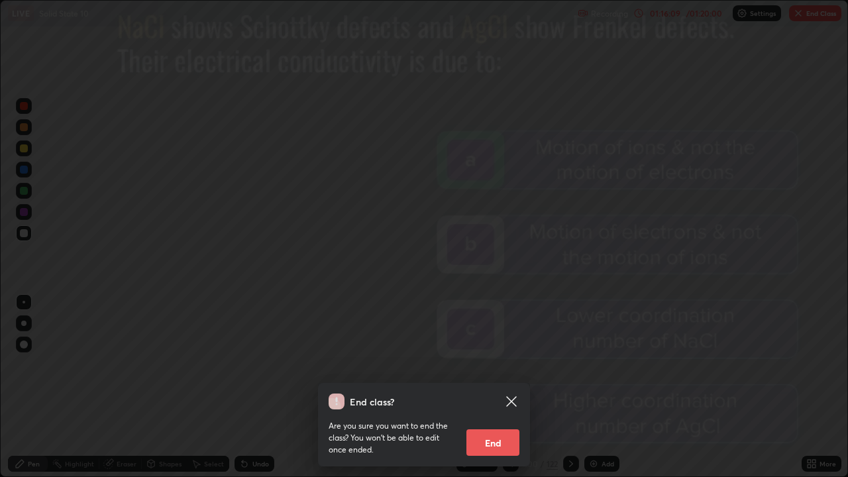
click at [491, 387] on button "End" at bounding box center [493, 442] width 53 height 27
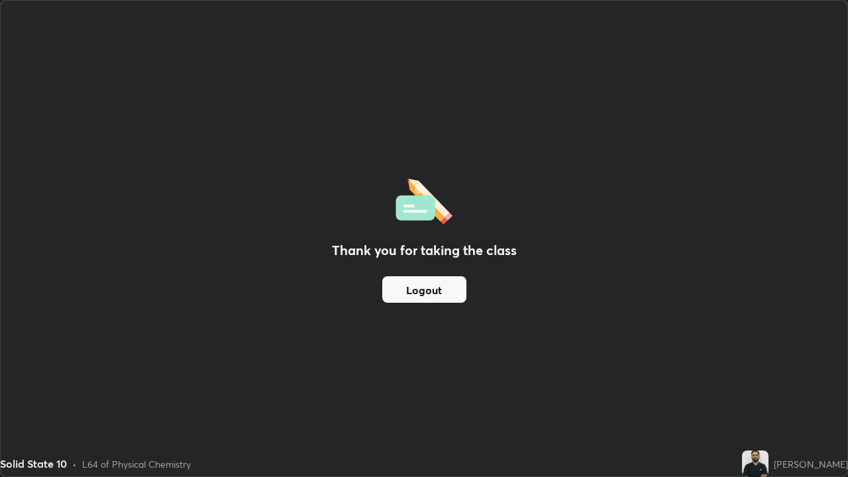
click at [423, 286] on button "Logout" at bounding box center [424, 289] width 84 height 27
